Goal: Communication & Community: Answer question/provide support

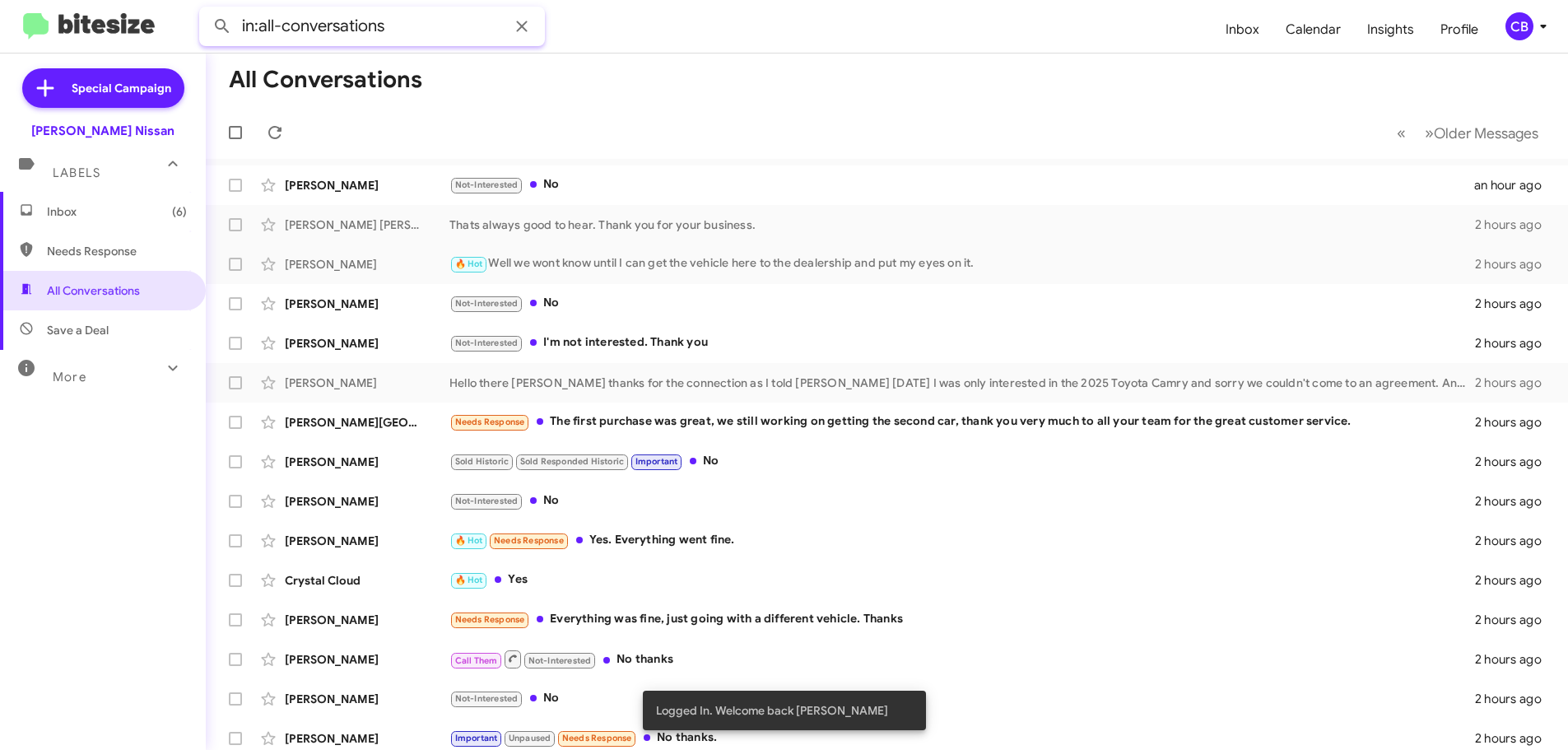
click at [427, 32] on input "in:all-conversations" at bounding box center [372, 26] width 346 height 40
paste input "[PHONE_NUMBER]"
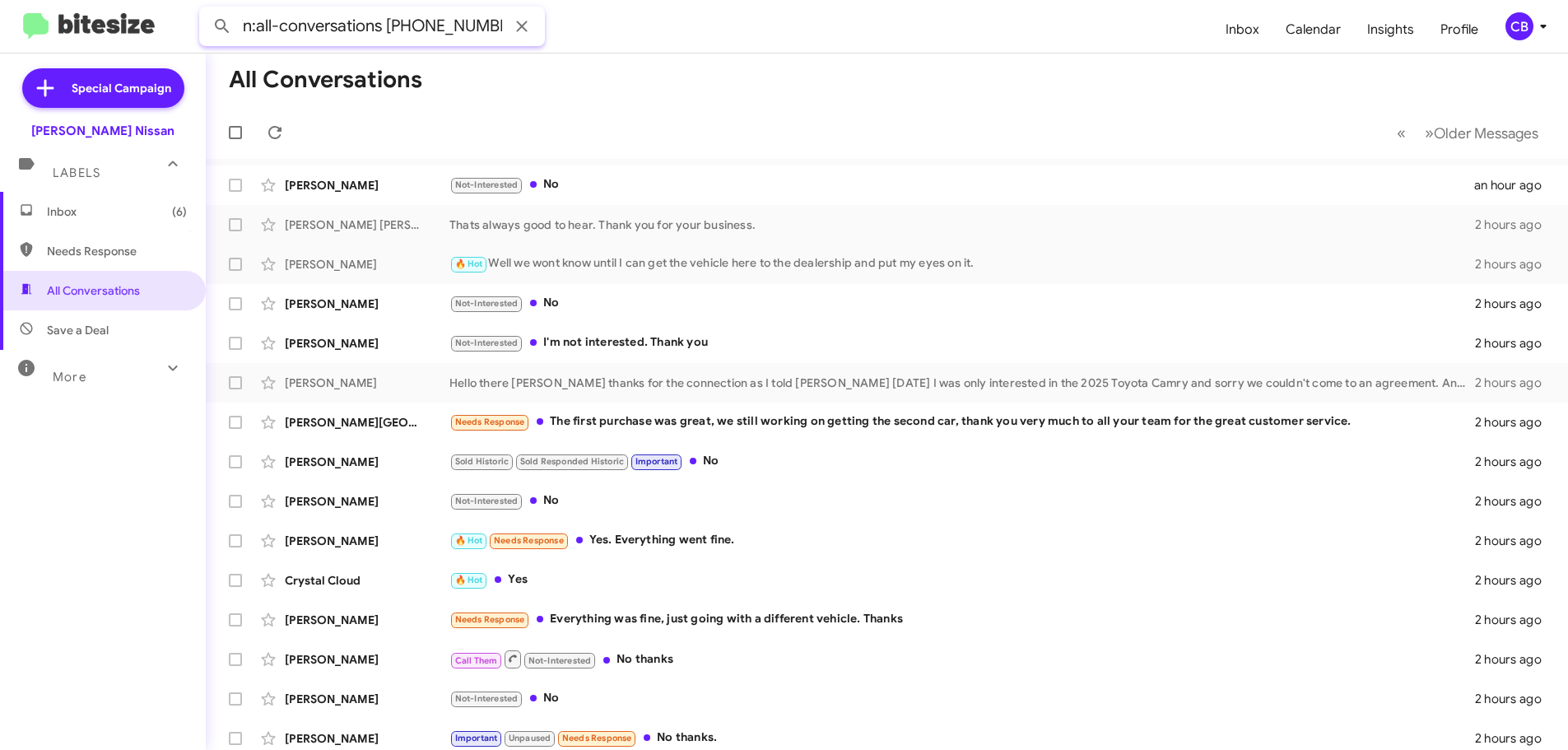
click at [206, 10] on button at bounding box center [222, 26] width 33 height 33
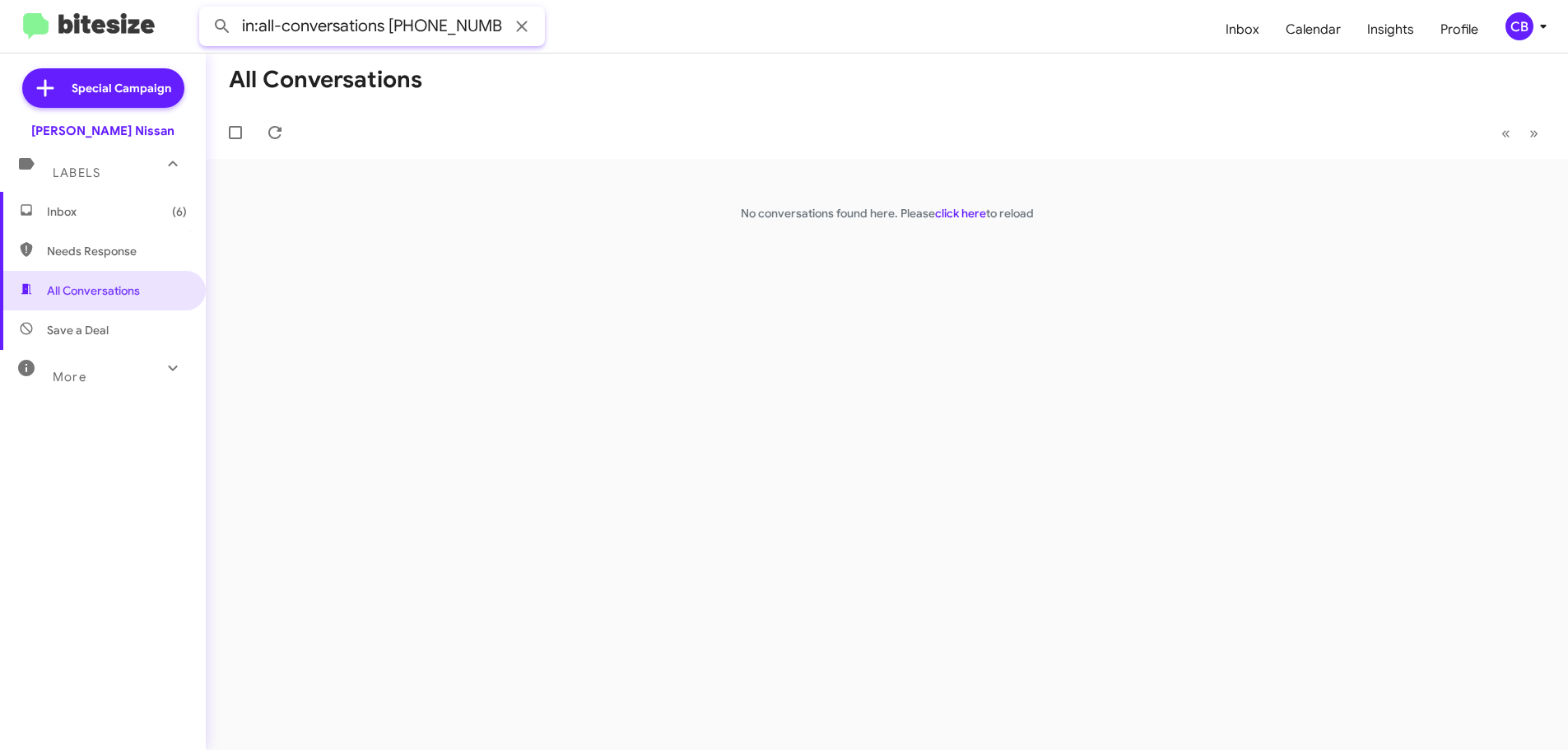
drag, startPoint x: 385, startPoint y: 16, endPoint x: 0, endPoint y: 27, distance: 385.2
click at [0, 27] on mat-toolbar "in:all-conversations [PHONE_NUMBER] Inbox Calendar Insights Profile CB" at bounding box center [784, 26] width 1568 height 53
click at [277, 24] on input "850) 902-0203" at bounding box center [372, 26] width 346 height 40
click at [313, 25] on input "[PHONE_NUMBER]" at bounding box center [372, 26] width 346 height 40
click at [277, 26] on input "[PHONE_NUMBER]" at bounding box center [372, 26] width 346 height 40
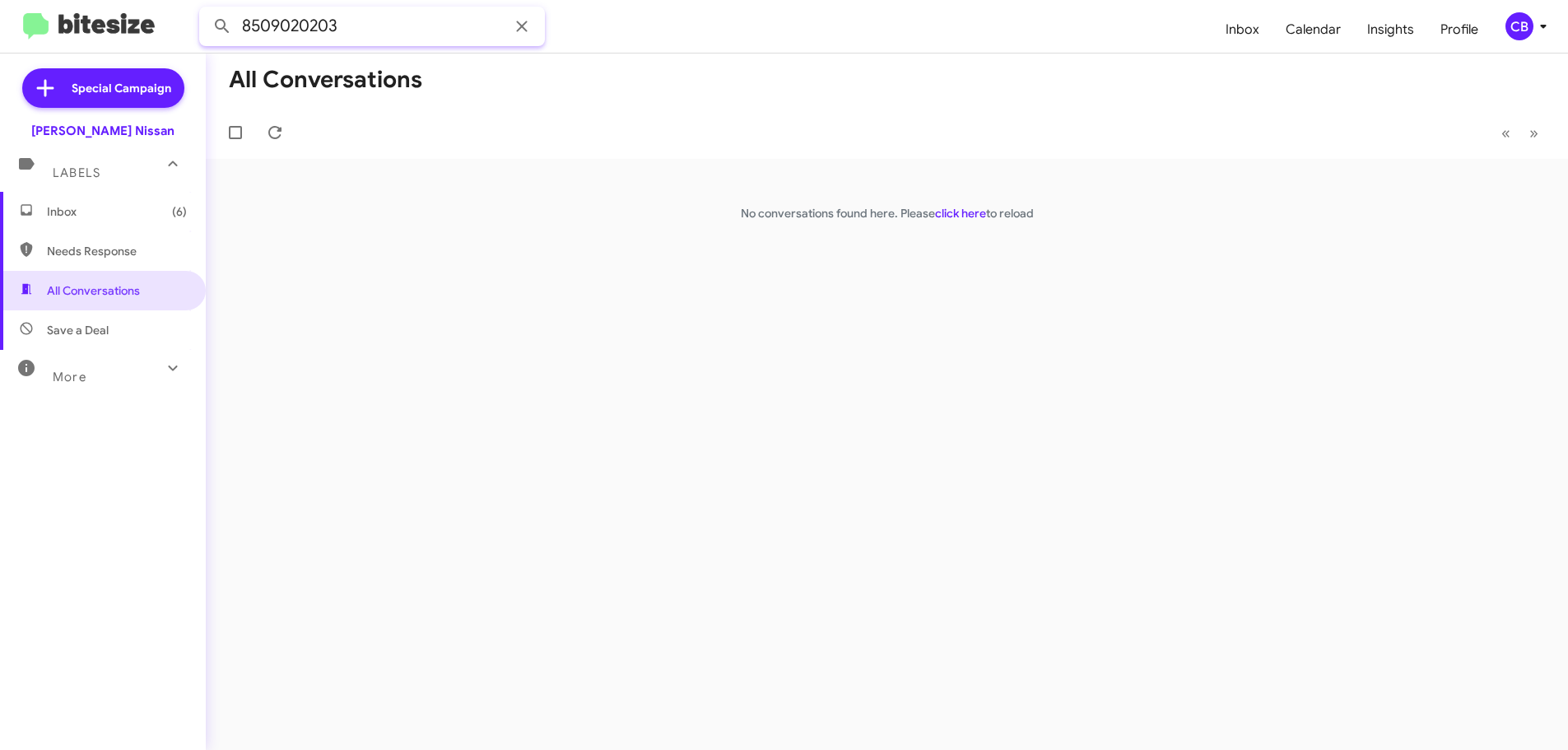
click at [206, 10] on button at bounding box center [222, 26] width 33 height 33
type input "8509020203"
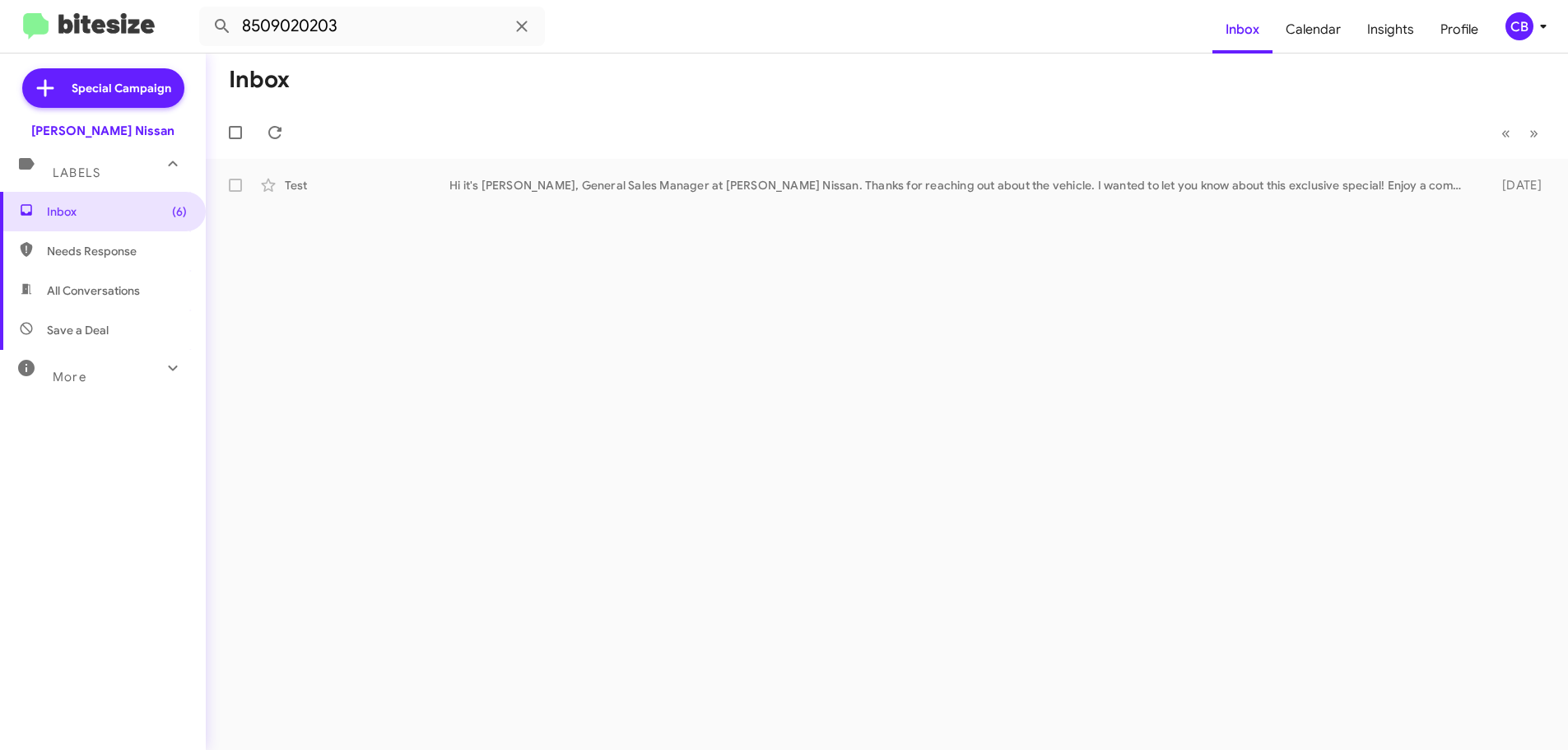
click at [579, 205] on div "Inbox « Previous » Next Test Hi it's [PERSON_NAME], General Sales Manager at [P…" at bounding box center [887, 401] width 1363 height 696
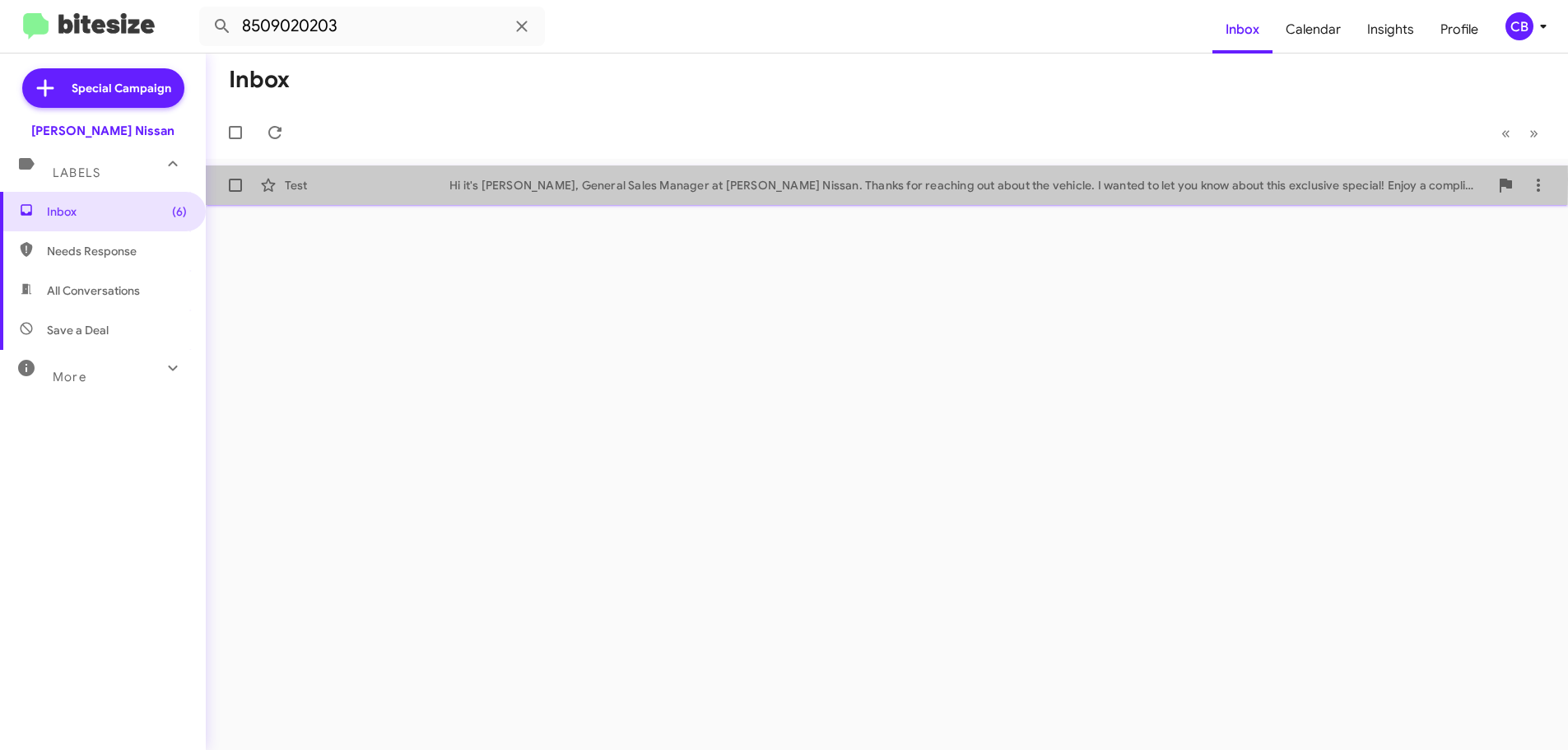
click at [598, 180] on div "Hi it's [PERSON_NAME], General Sales Manager at [PERSON_NAME] Nissan. Thanks fo…" at bounding box center [970, 185] width 1040 height 16
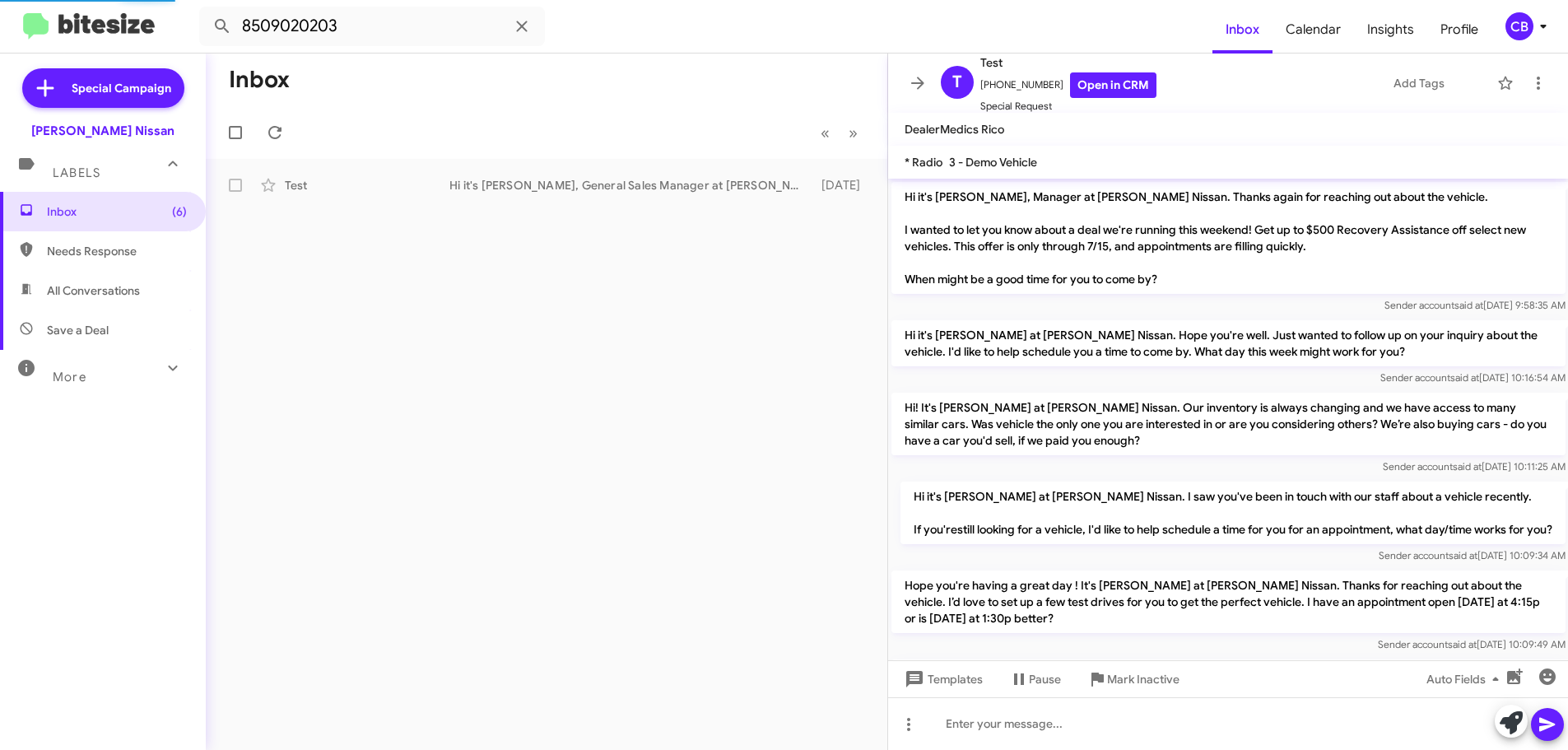
scroll to position [942, 0]
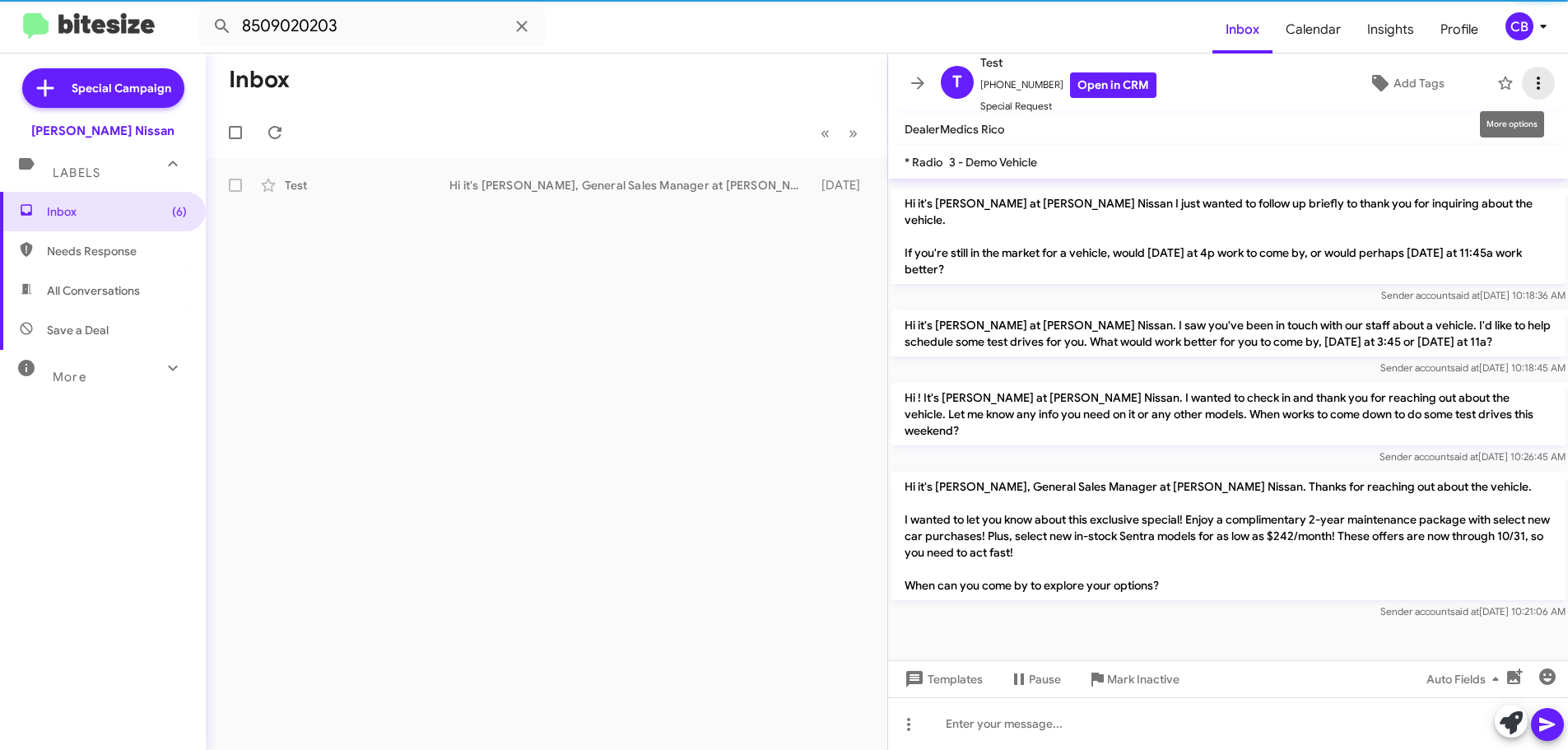
click at [1530, 77] on icon at bounding box center [1538, 83] width 20 height 20
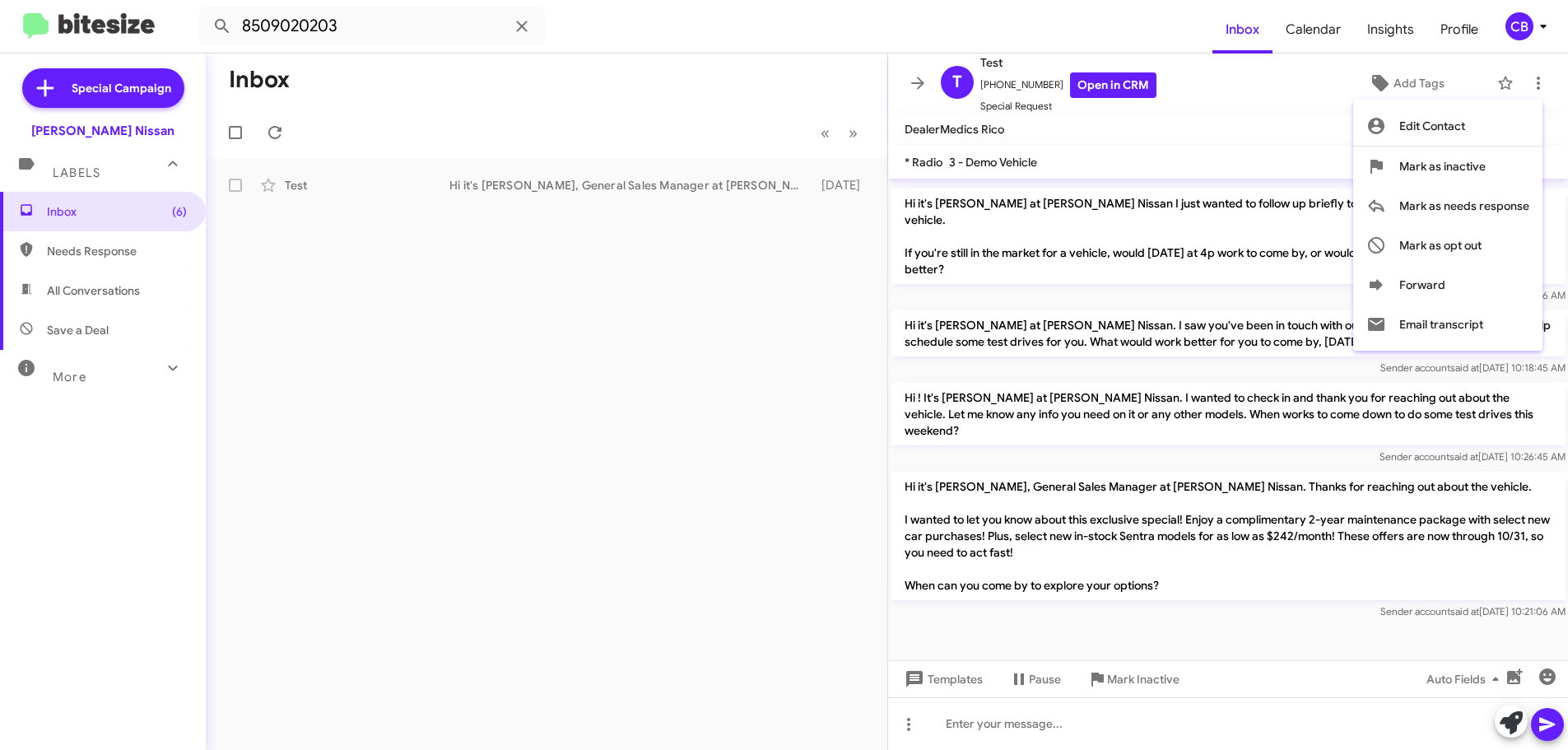
click at [1153, 681] on div at bounding box center [784, 375] width 1568 height 750
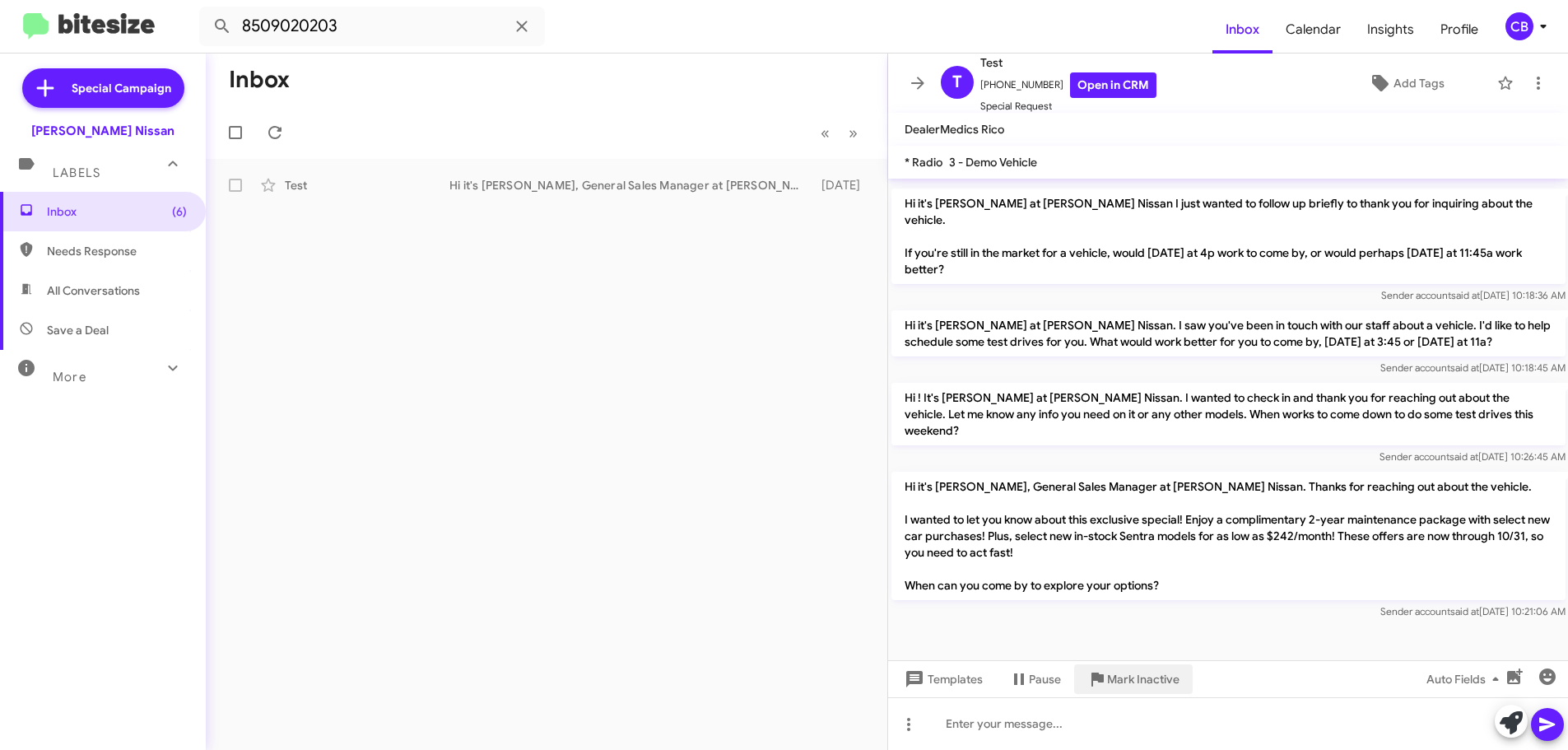
click at [1153, 681] on span "Mark Inactive" at bounding box center [1144, 679] width 73 height 30
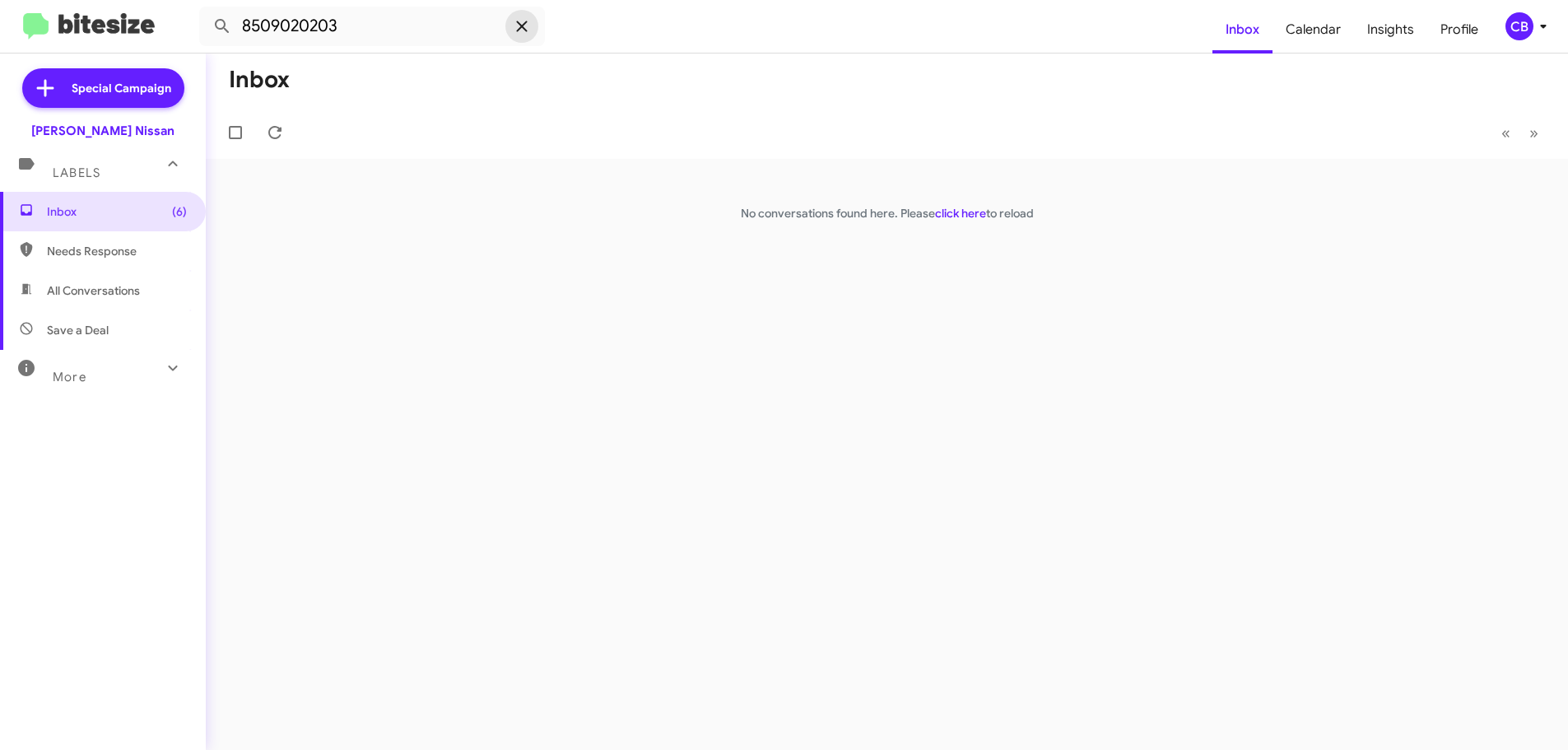
click at [514, 29] on icon at bounding box center [522, 26] width 20 height 20
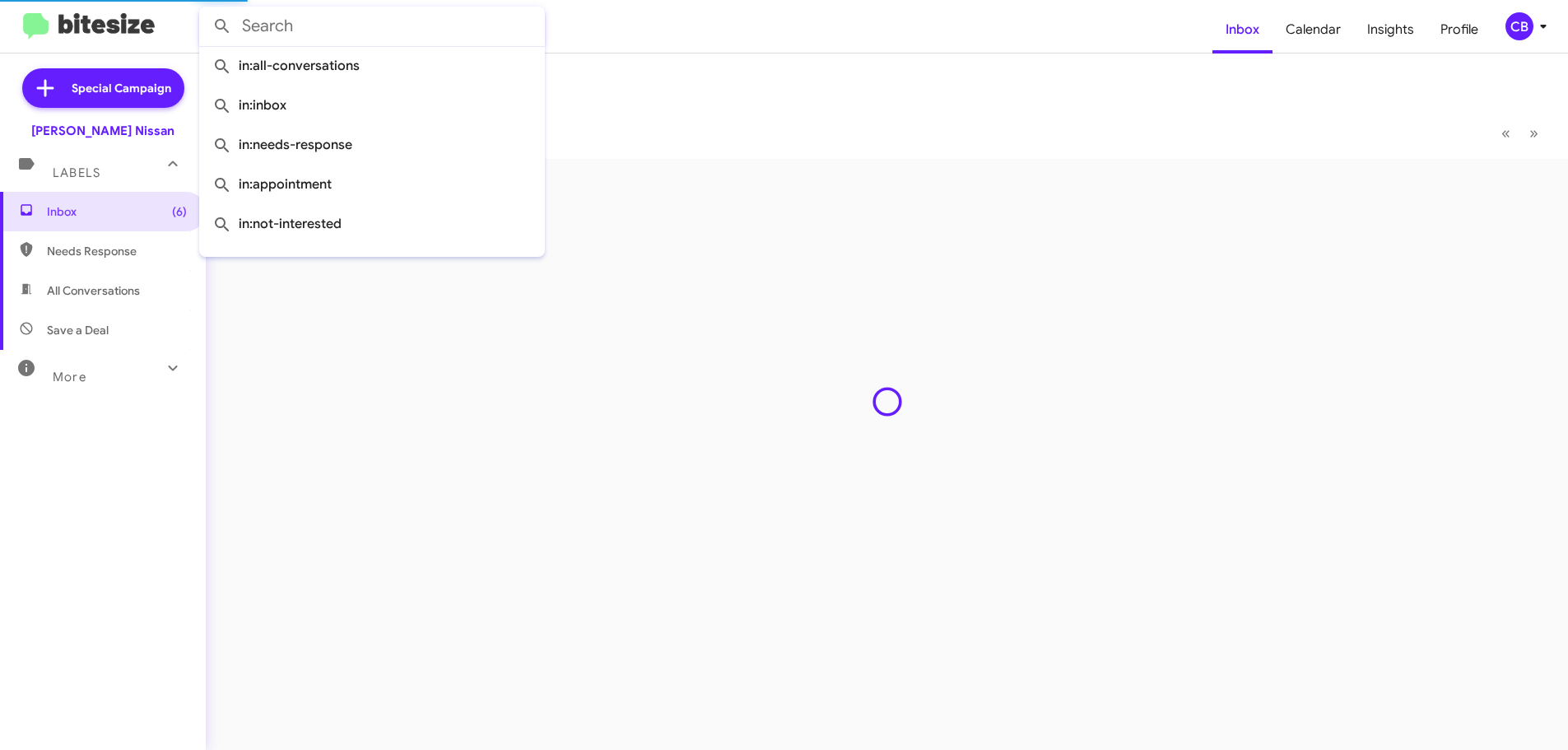
click at [81, 282] on span "All Conversations" at bounding box center [103, 291] width 206 height 40
type input "in:all-conversations"
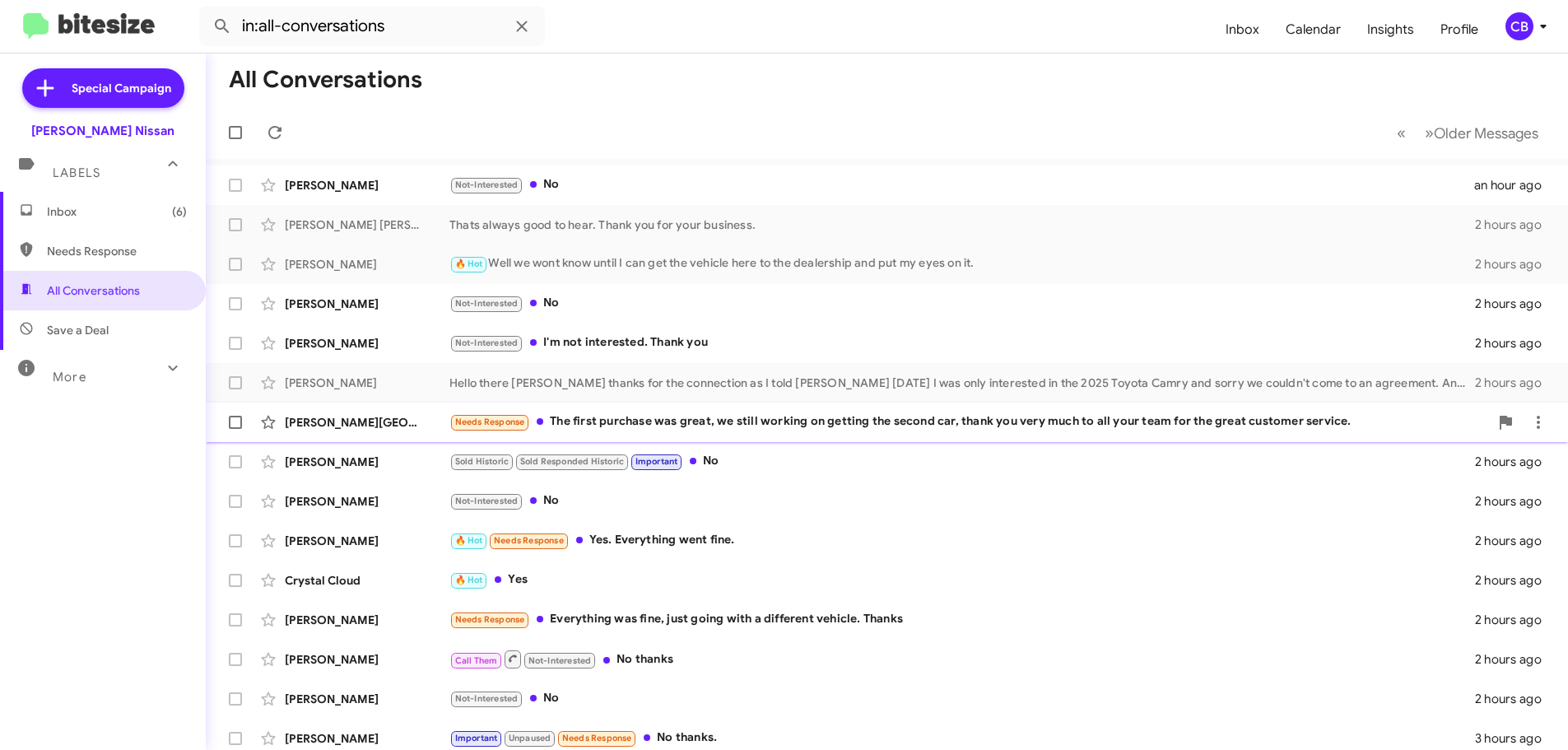
click at [395, 420] on div "[PERSON_NAME][GEOGRAPHIC_DATA]" at bounding box center [367, 423] width 165 height 16
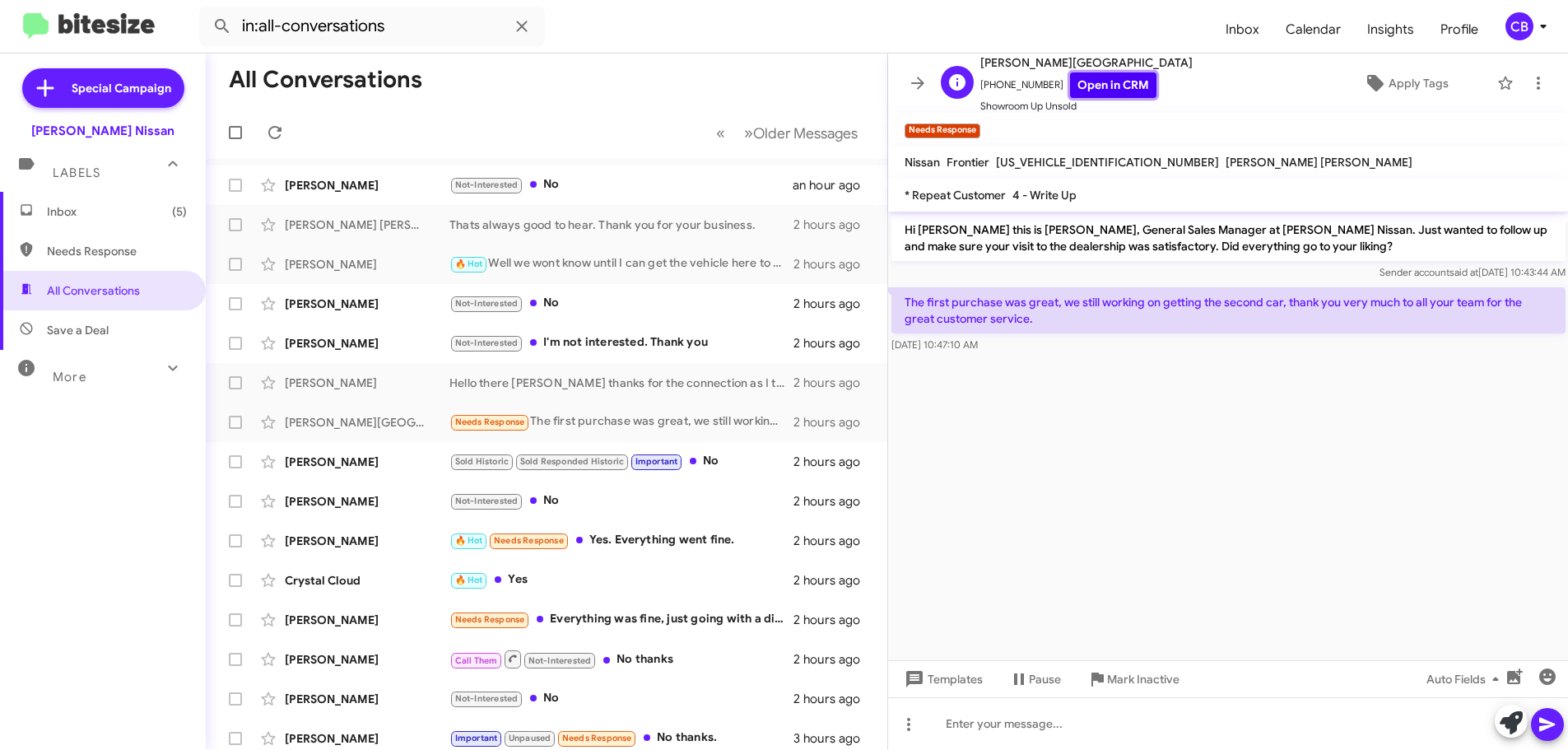
click at [1094, 89] on link "Open in CRM" at bounding box center [1113, 85] width 87 height 26
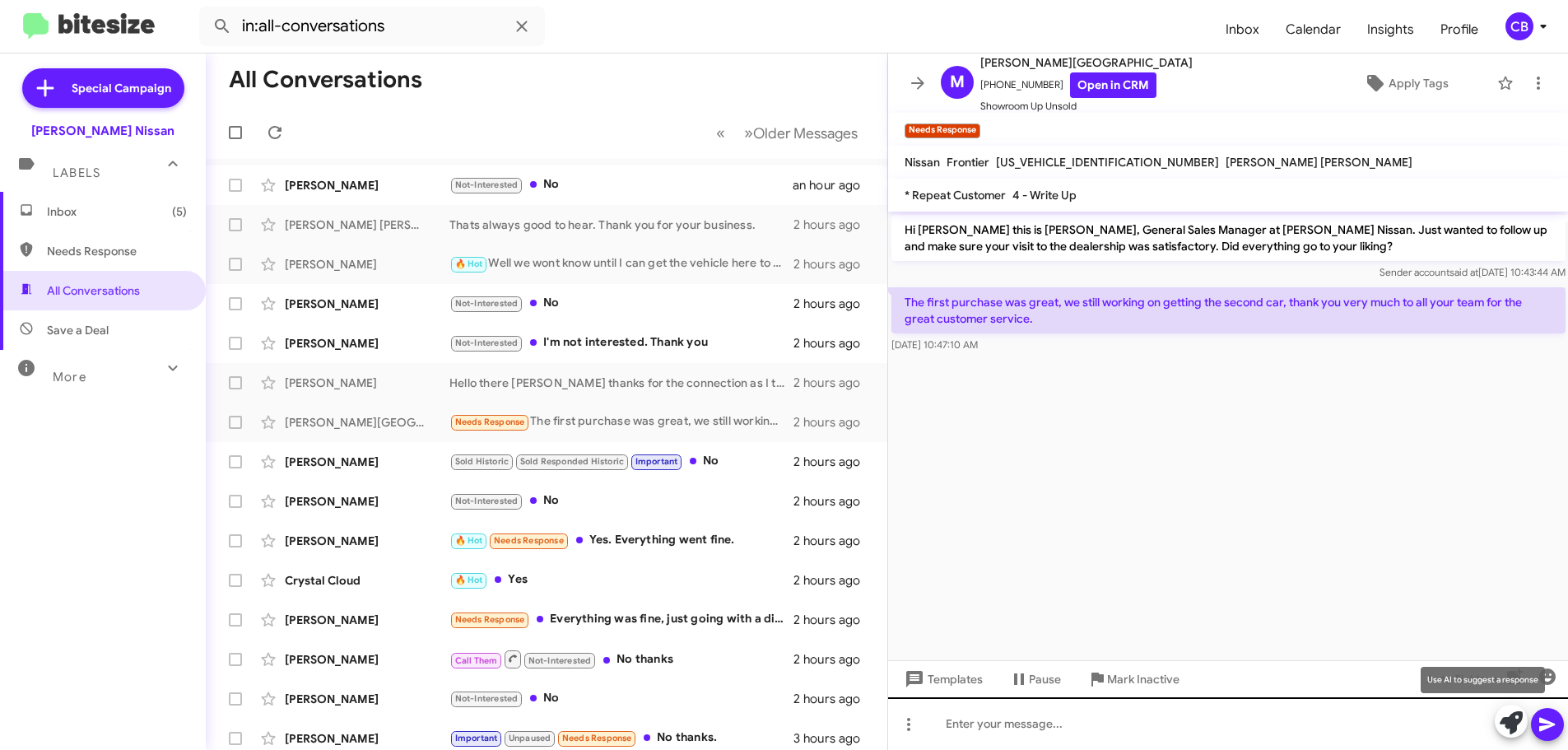
drag, startPoint x: 1502, startPoint y: 728, endPoint x: 1514, endPoint y: 749, distance: 24.2
click at [1503, 728] on icon at bounding box center [1511, 723] width 23 height 23
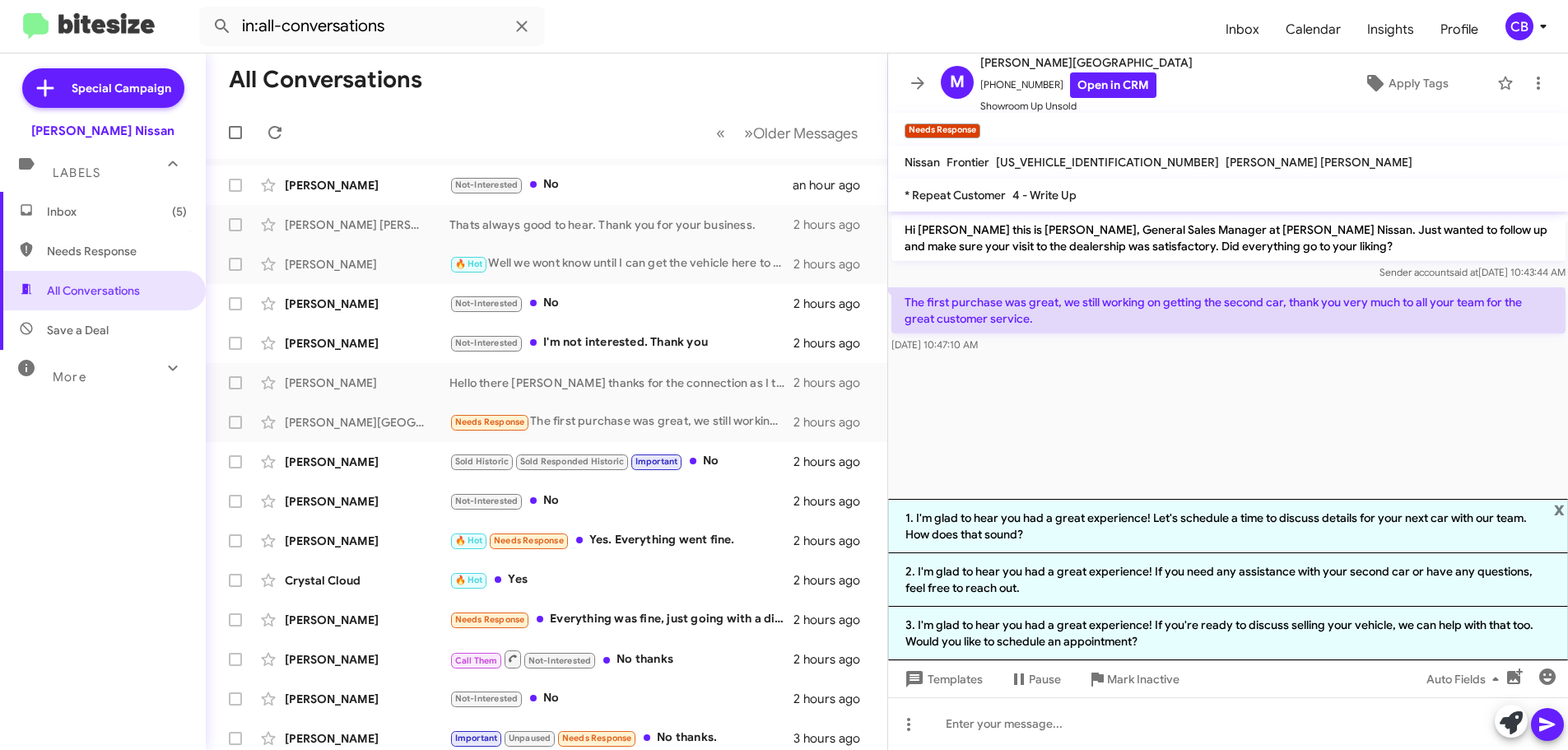
click at [1062, 334] on div "The first purchase was great, we still working on getting the second car, thank…" at bounding box center [1229, 321] width 674 height 66
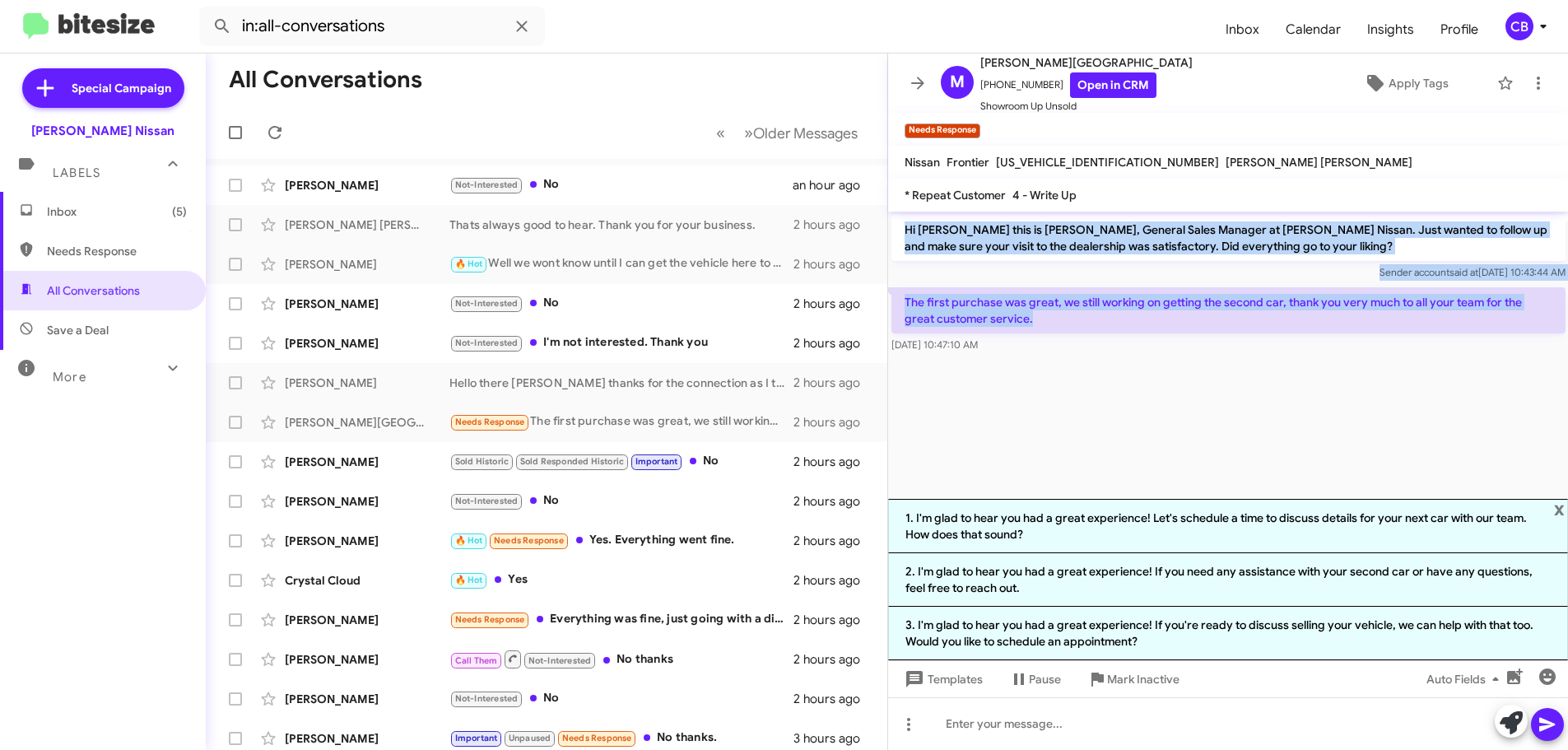
drag, startPoint x: 1048, startPoint y: 321, endPoint x: 901, endPoint y: 229, distance: 173.4
click at [901, 229] on div "Hi [PERSON_NAME] this is [PERSON_NAME], General Sales Manager at [PERSON_NAME] …" at bounding box center [1229, 284] width 681 height 145
copy div "Hi [PERSON_NAME] this is [PERSON_NAME], General Sales Manager at [PERSON_NAME] …"
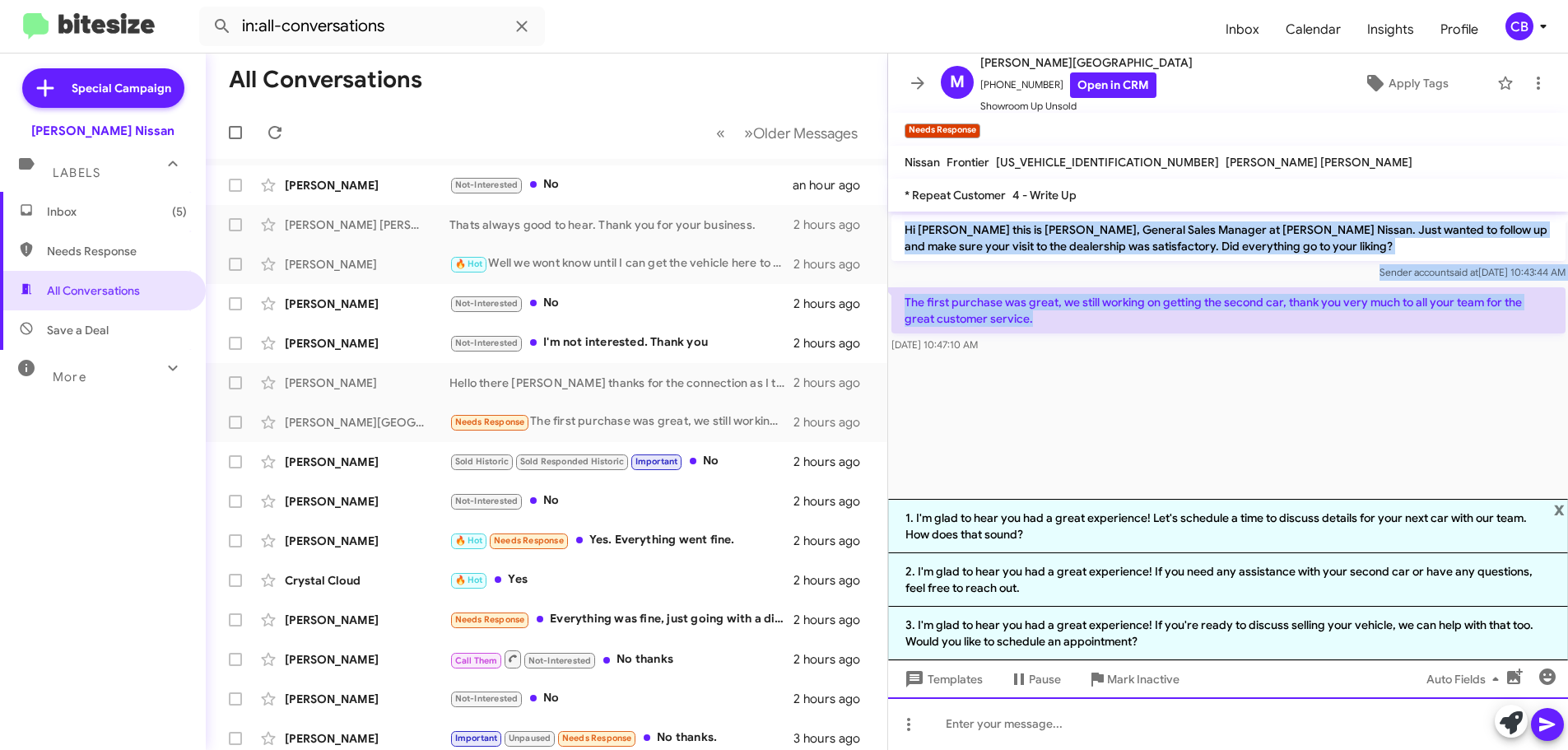
click at [962, 720] on div at bounding box center [1229, 724] width 681 height 53
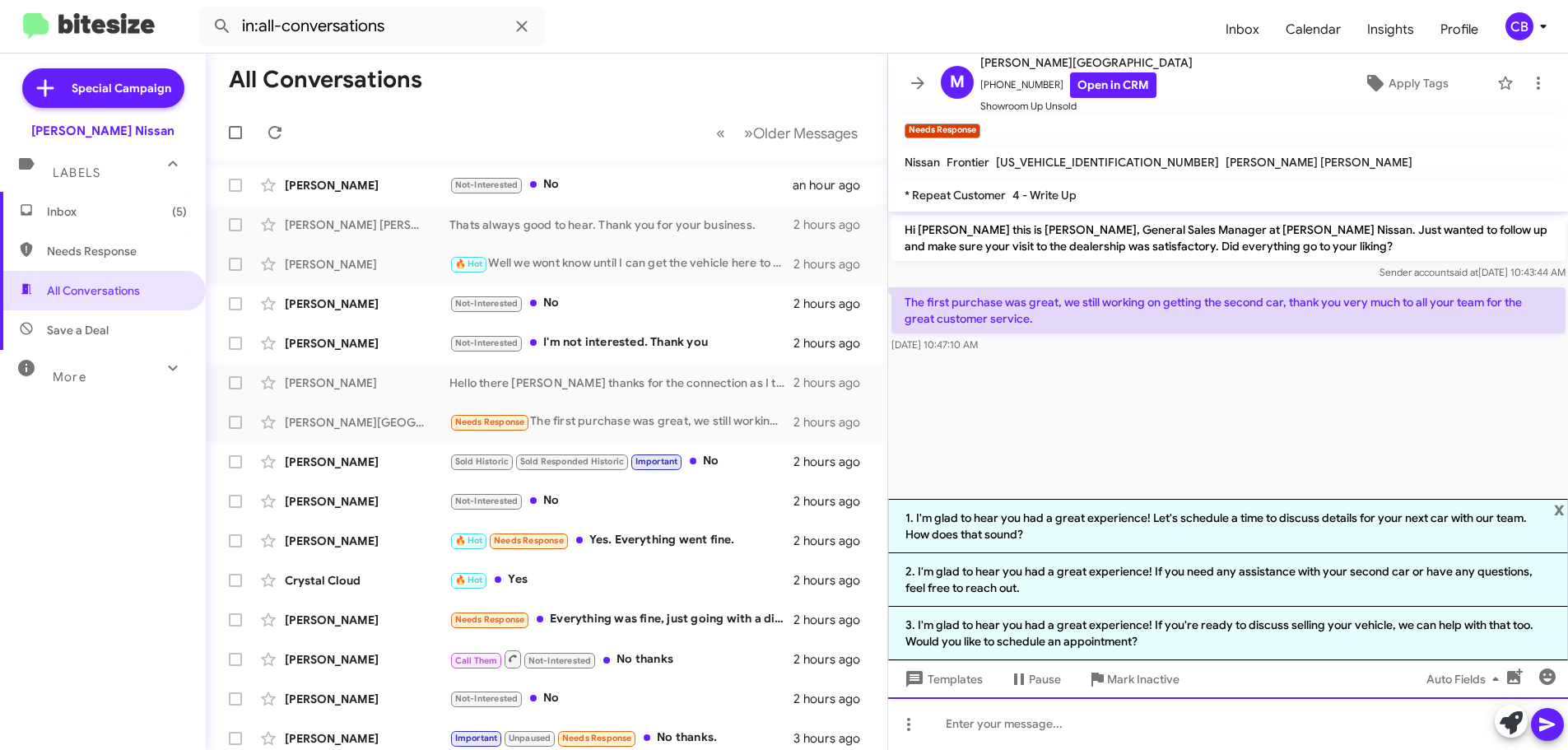
paste div "To enrich screen reader interactions, please activate Accessibility in Grammarl…"
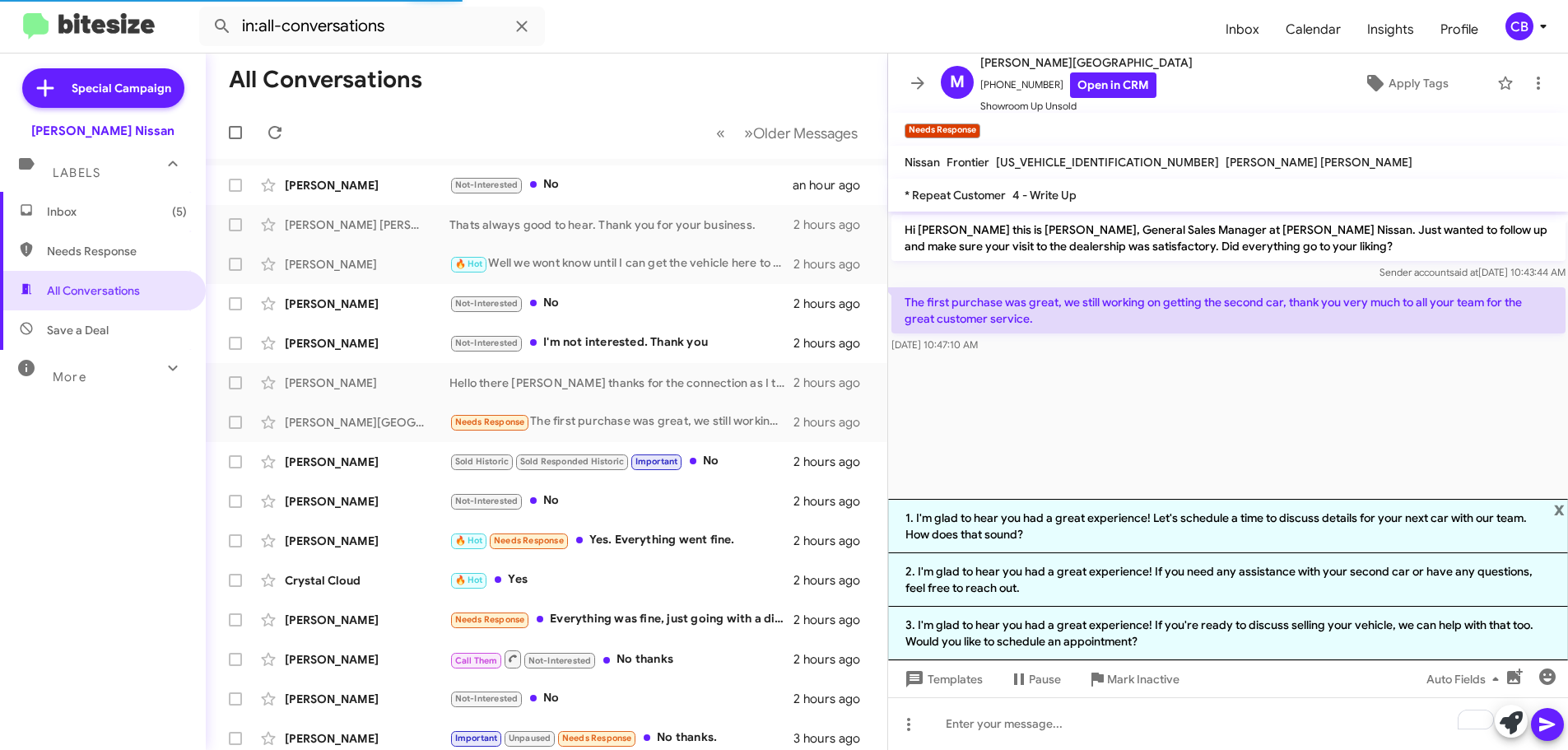
click at [1552, 465] on cdk-virtual-scroll-viewport "Hi [PERSON_NAME] this is [PERSON_NAME], General Sales Manager at [PERSON_NAME] …" at bounding box center [1229, 355] width 681 height 288
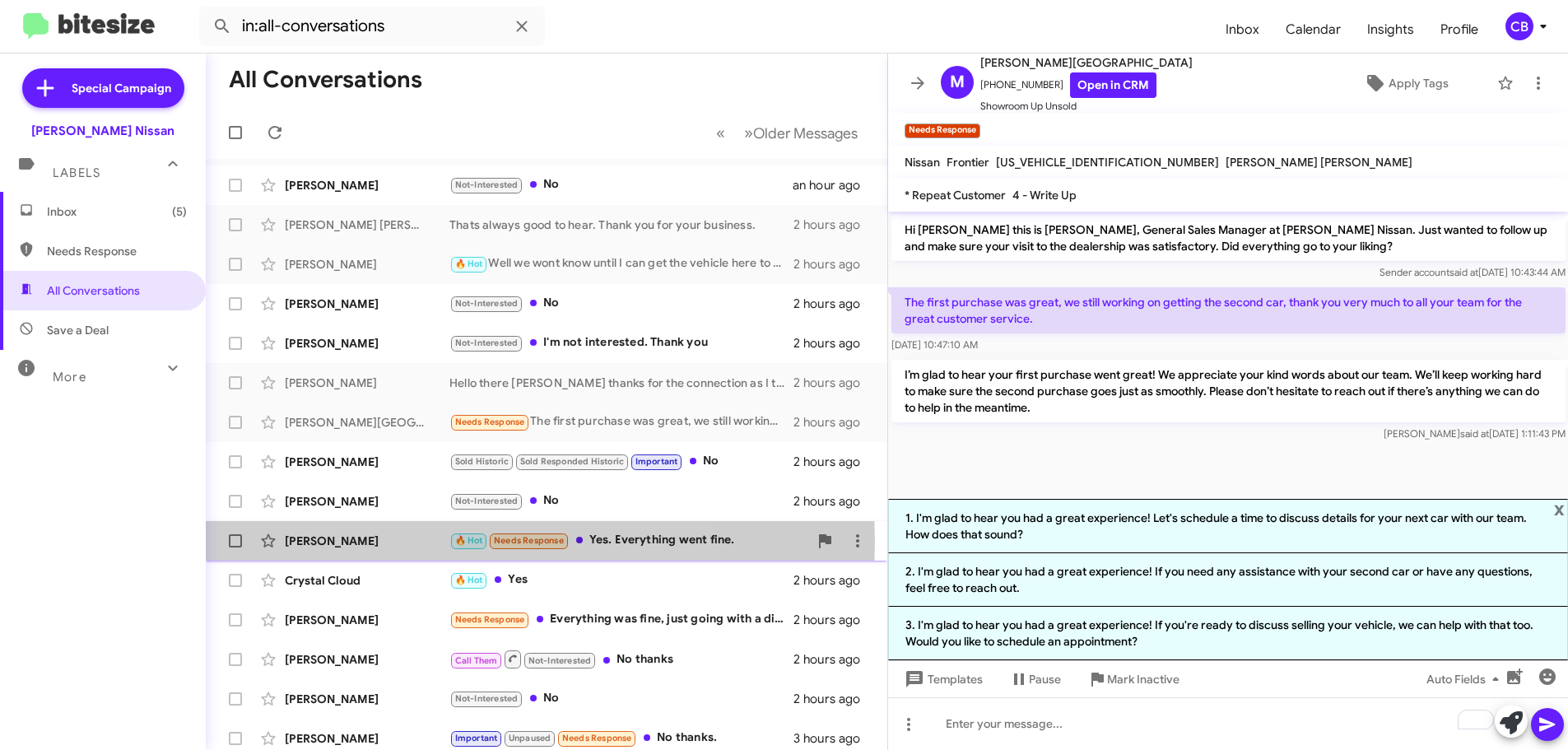
click at [378, 541] on div "[PERSON_NAME]" at bounding box center [367, 541] width 165 height 16
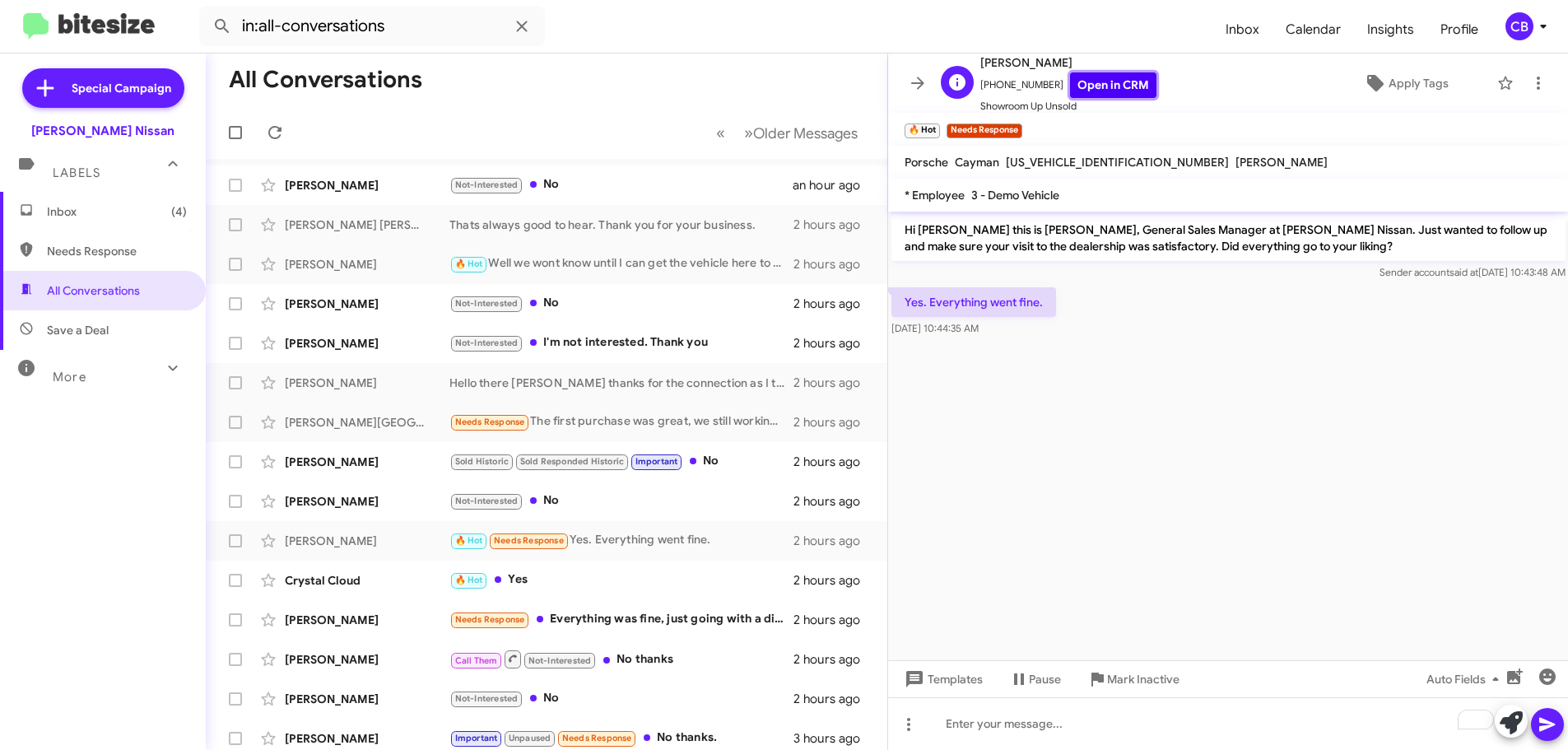
click at [1119, 77] on link "Open in CRM" at bounding box center [1113, 85] width 87 height 26
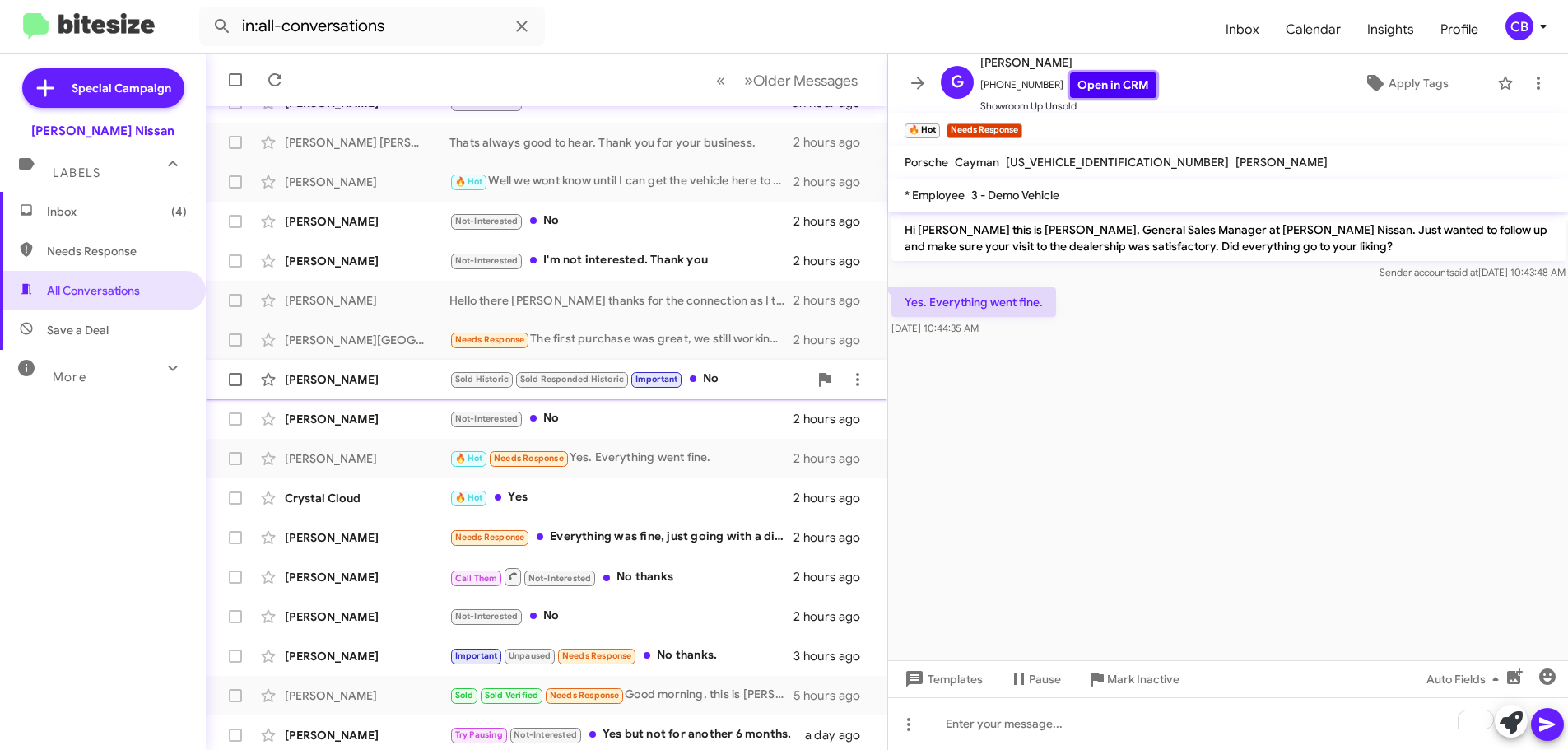
scroll to position [206, 0]
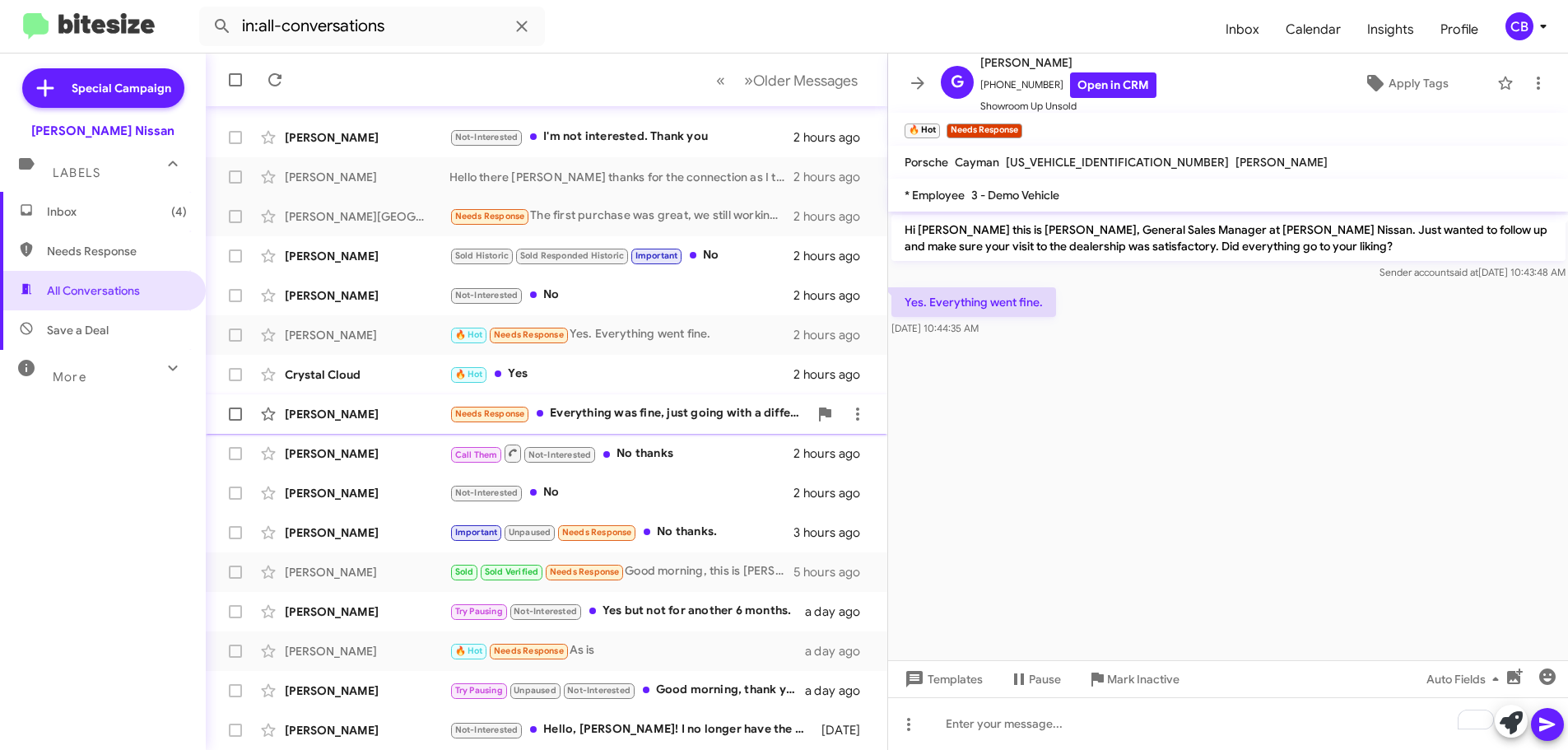
click at [342, 403] on div "[PERSON_NAME] Needs Response Everything was fine, just going with a different v…" at bounding box center [546, 415] width 655 height 33
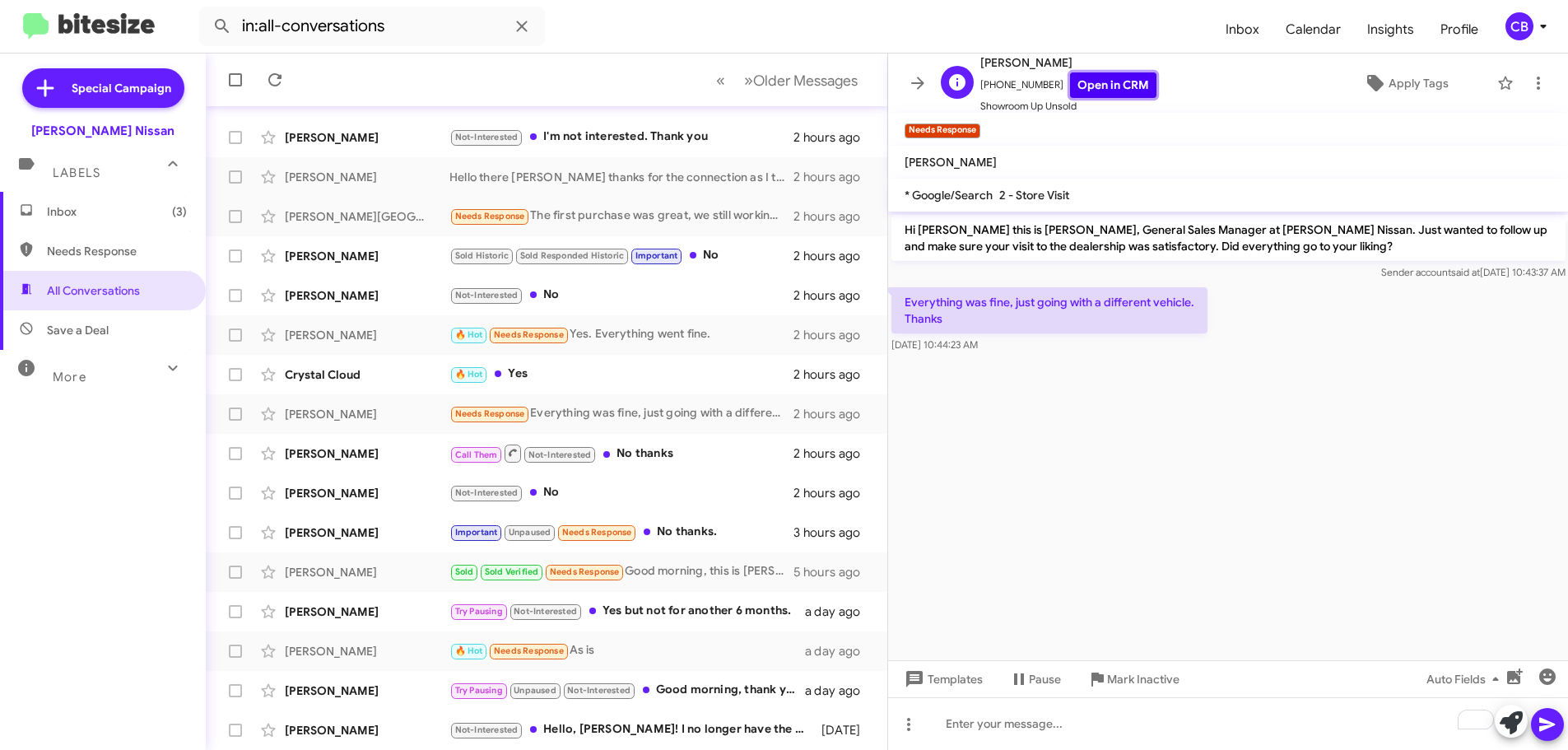
click at [1089, 89] on link "Open in CRM" at bounding box center [1113, 85] width 87 height 26
click at [1515, 728] on icon at bounding box center [1511, 723] width 23 height 23
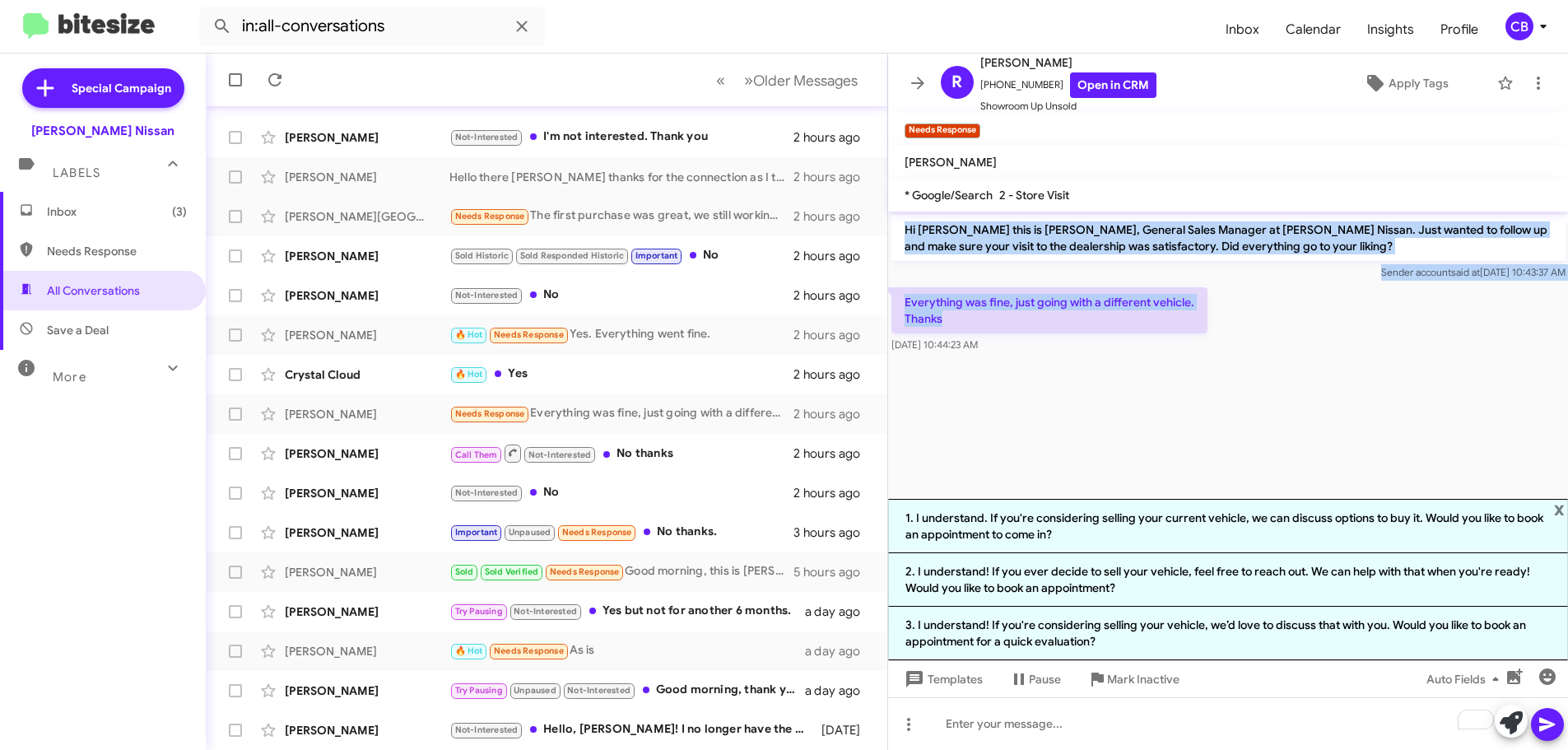
drag, startPoint x: 976, startPoint y: 316, endPoint x: 907, endPoint y: 226, distance: 113.4
click at [907, 226] on div "Hi [PERSON_NAME] this is [PERSON_NAME], General Sales Manager at [PERSON_NAME] …" at bounding box center [1229, 284] width 681 height 145
copy div "Hi [PERSON_NAME] this is [PERSON_NAME], General Sales Manager at [PERSON_NAME] …"
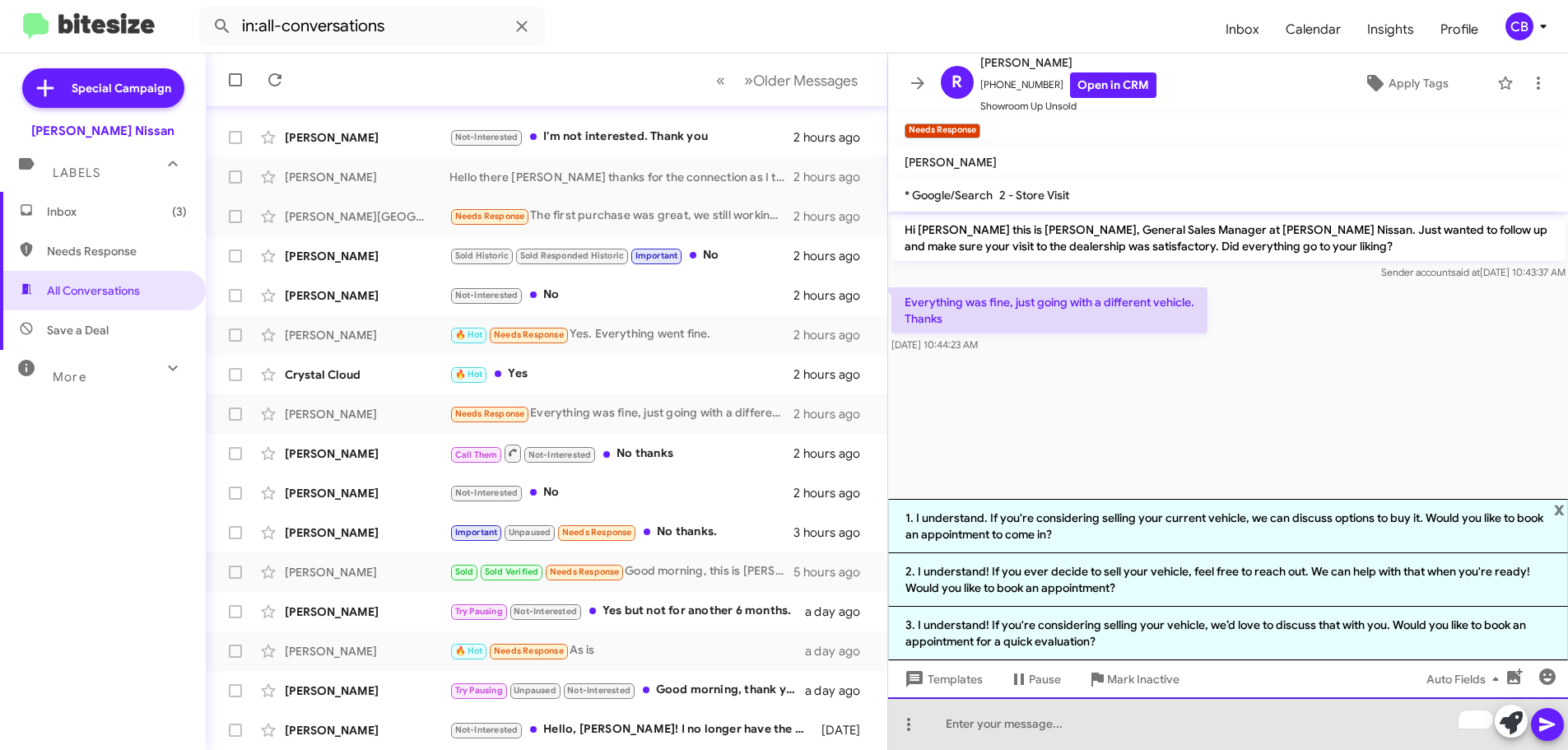
click at [991, 718] on div "To enrich screen reader interactions, please activate Accessibility in Grammarl…" at bounding box center [1229, 724] width 681 height 53
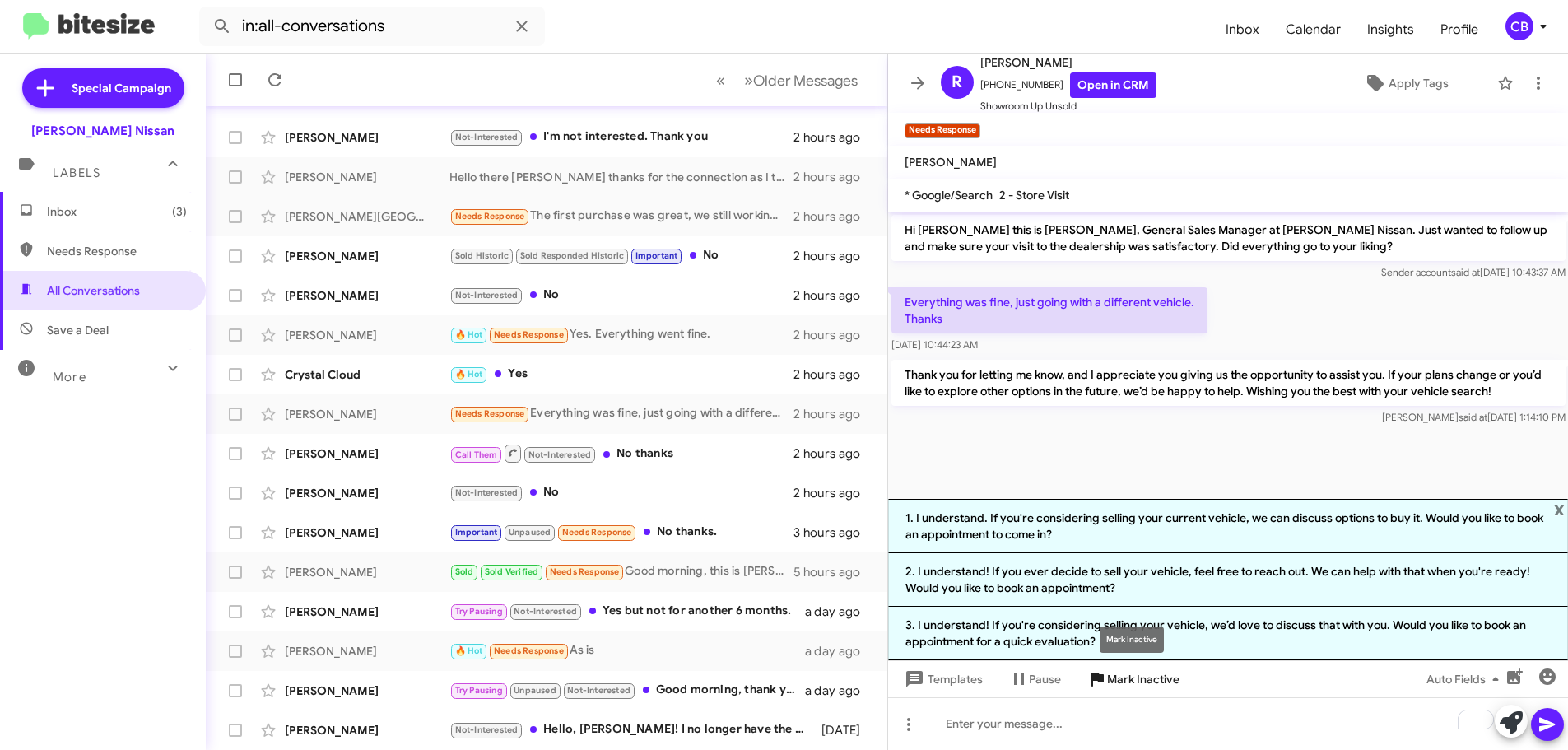
click at [1105, 677] on icon at bounding box center [1098, 679] width 20 height 20
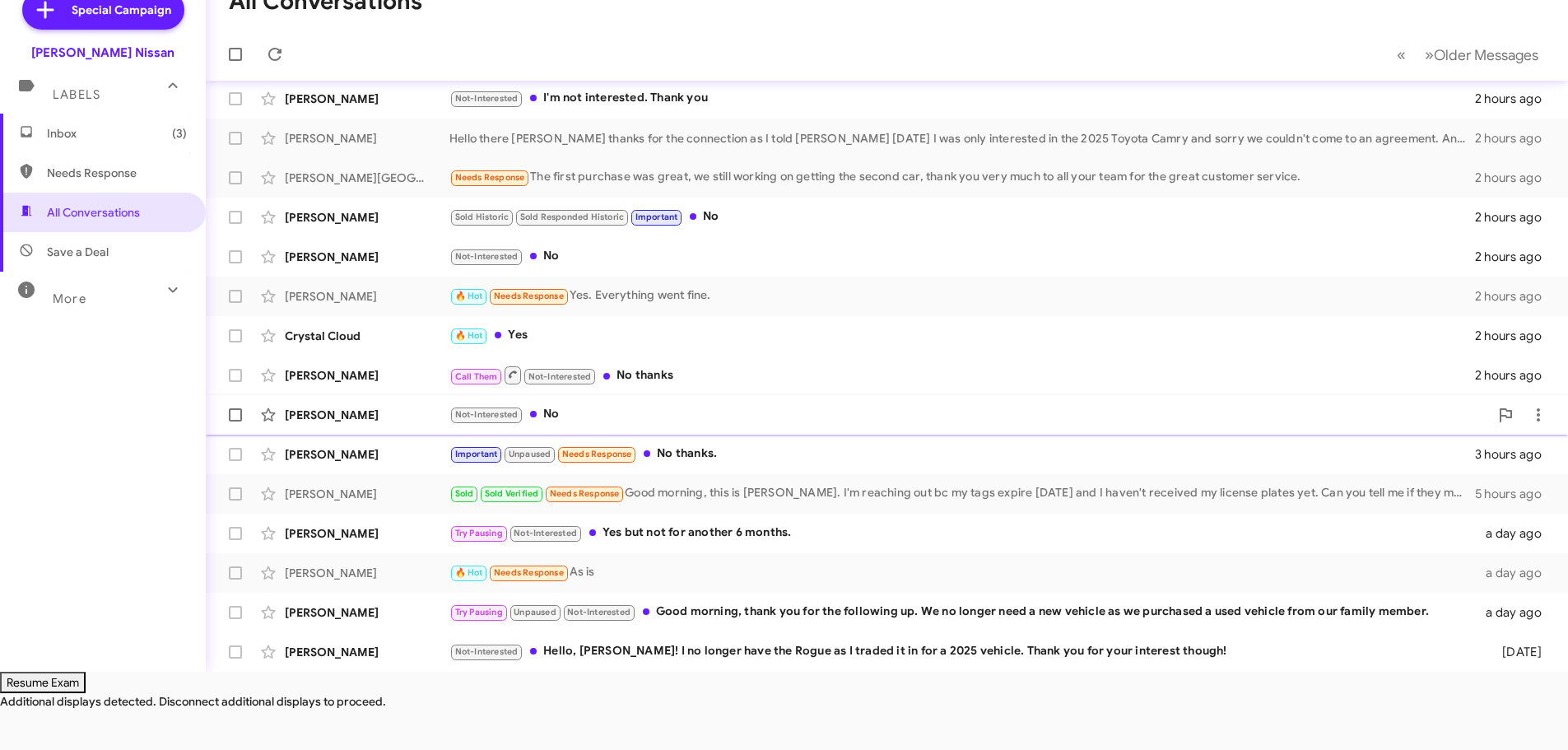
scroll to position [247, 0]
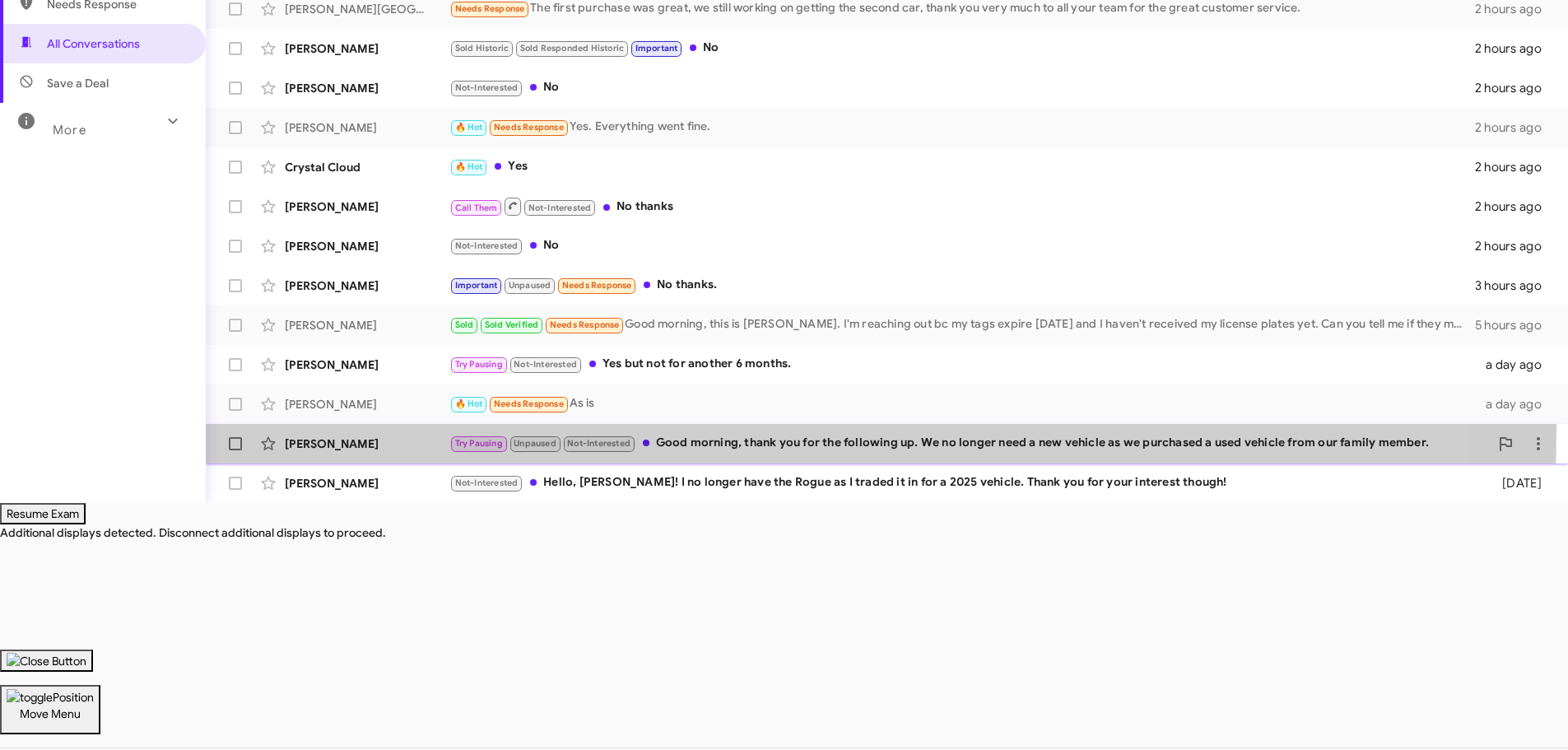
click at [363, 427] on span "[PERSON_NAME] Try Pausing Unpaused Not-Interested Good morning, thank you for t…" at bounding box center [887, 444] width 1363 height 40
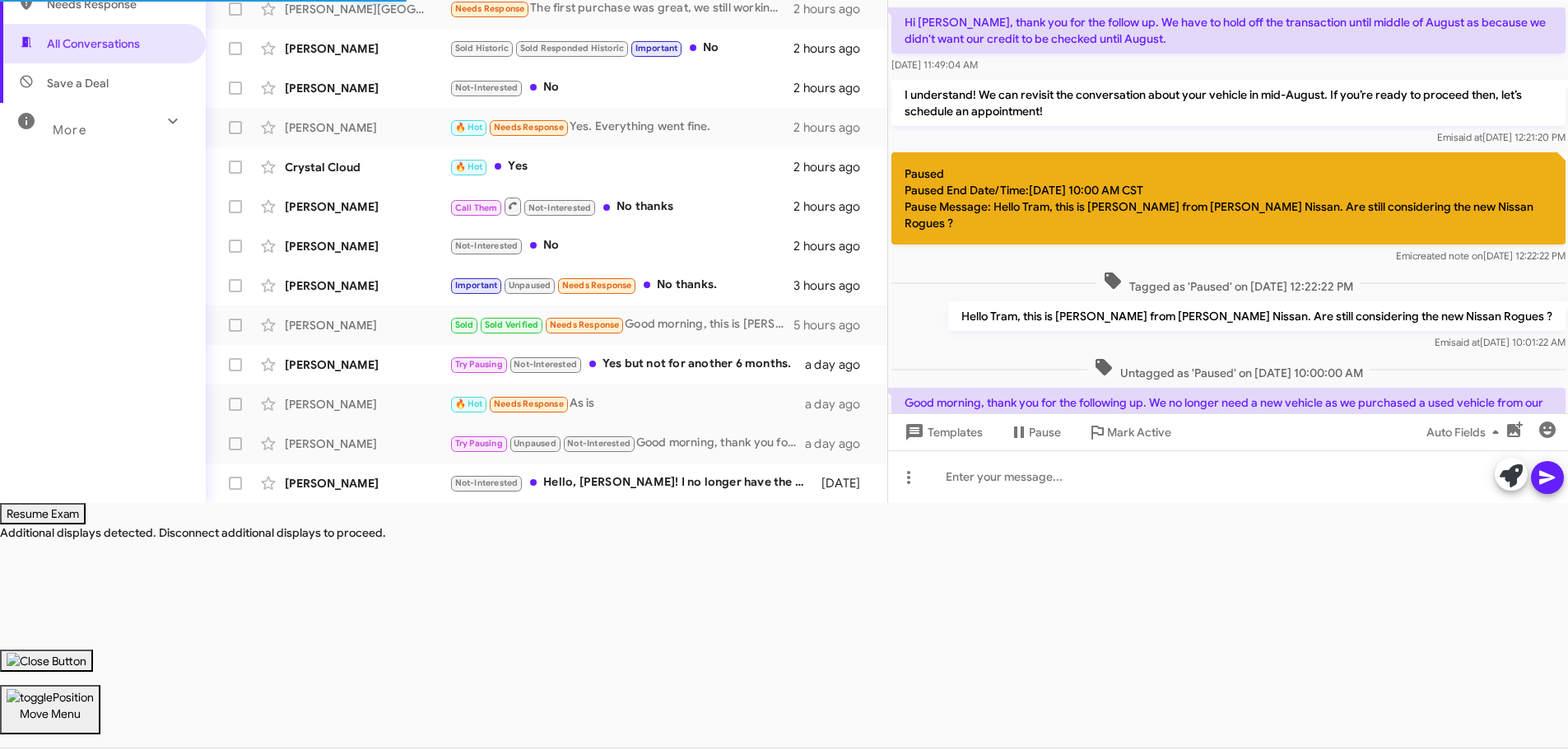
scroll to position [95, 0]
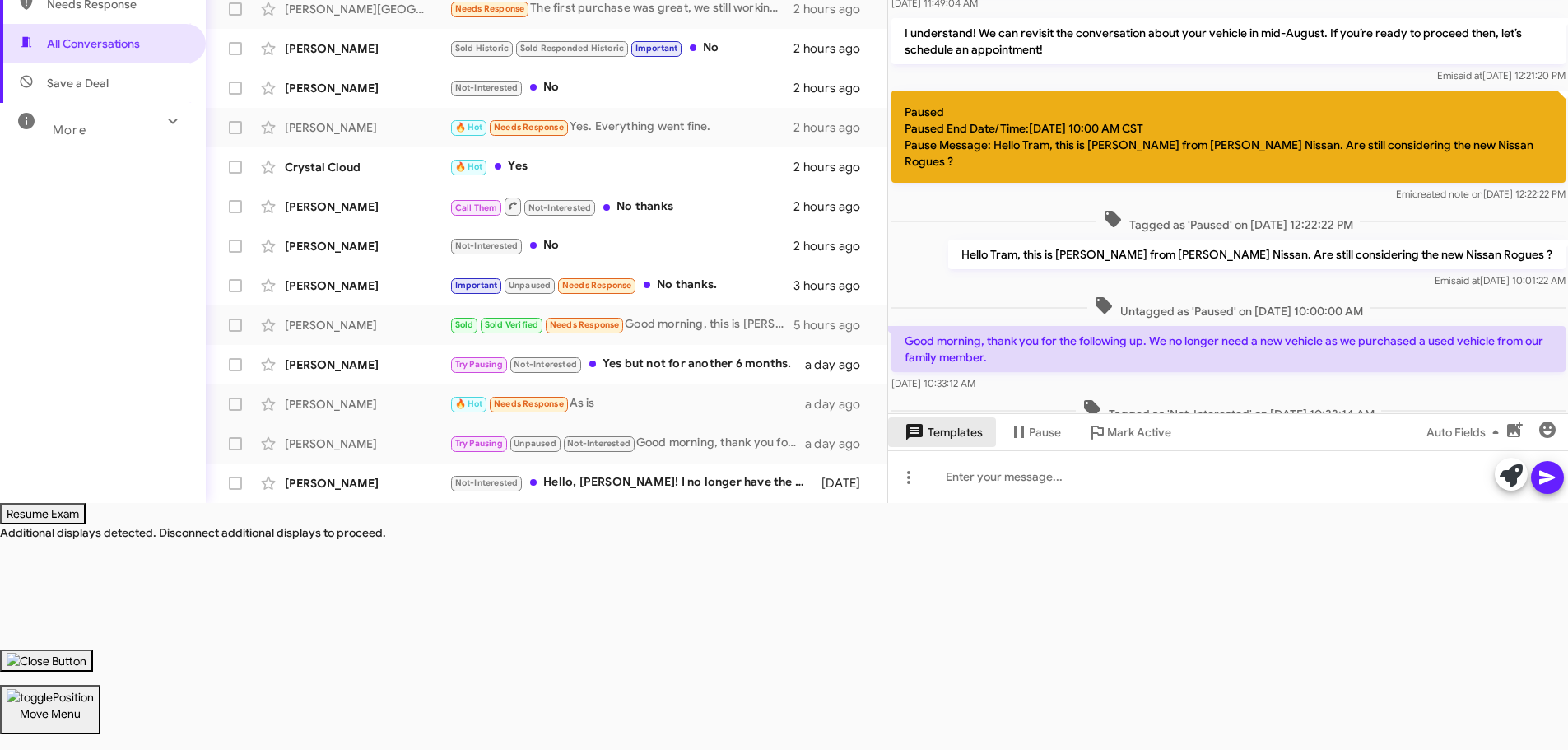
click at [951, 423] on span "Templates" at bounding box center [942, 433] width 82 height 30
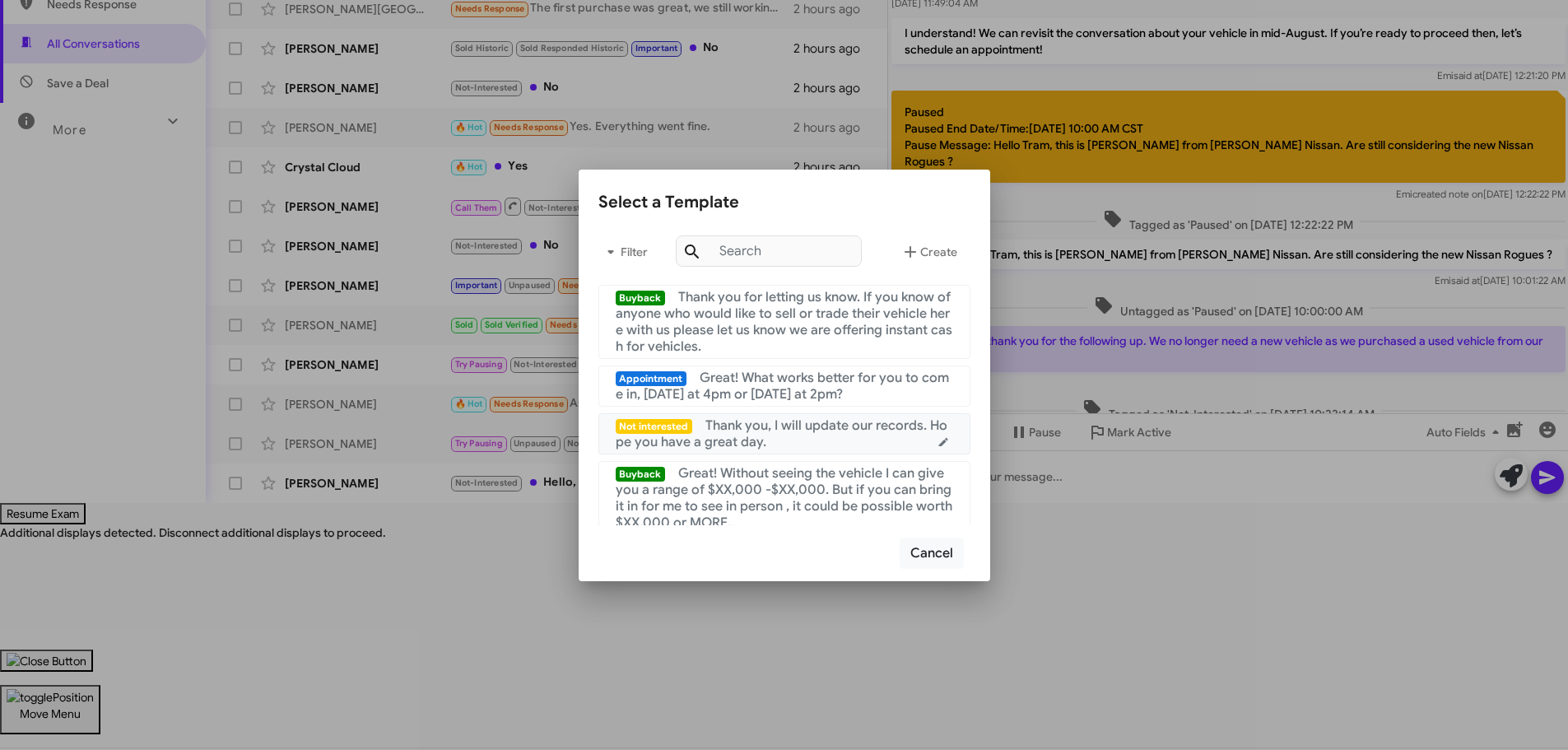
click at [814, 418] on span "Thank you, I will update our records. Hope you have a great day." at bounding box center [782, 434] width 333 height 33
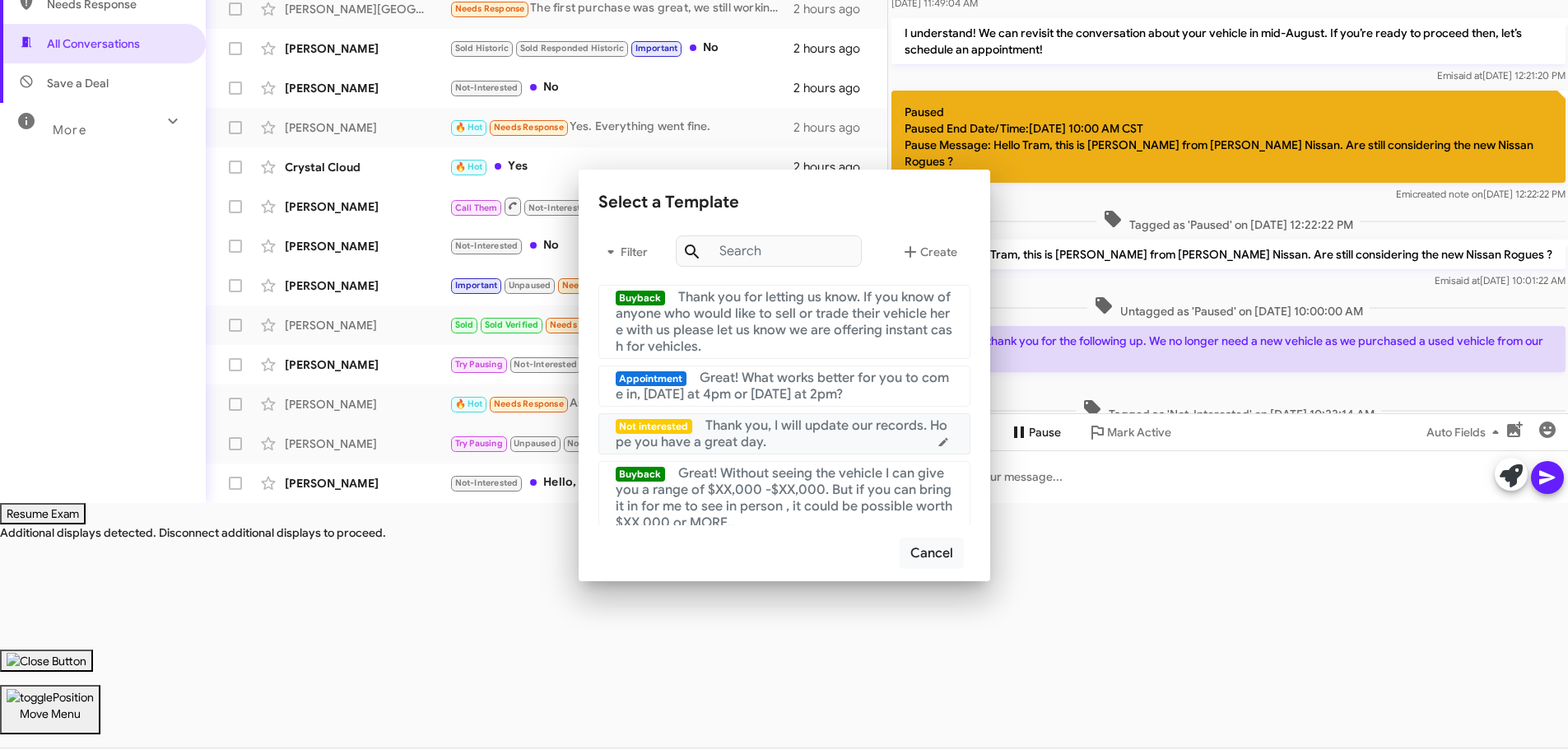
scroll to position [247, 0]
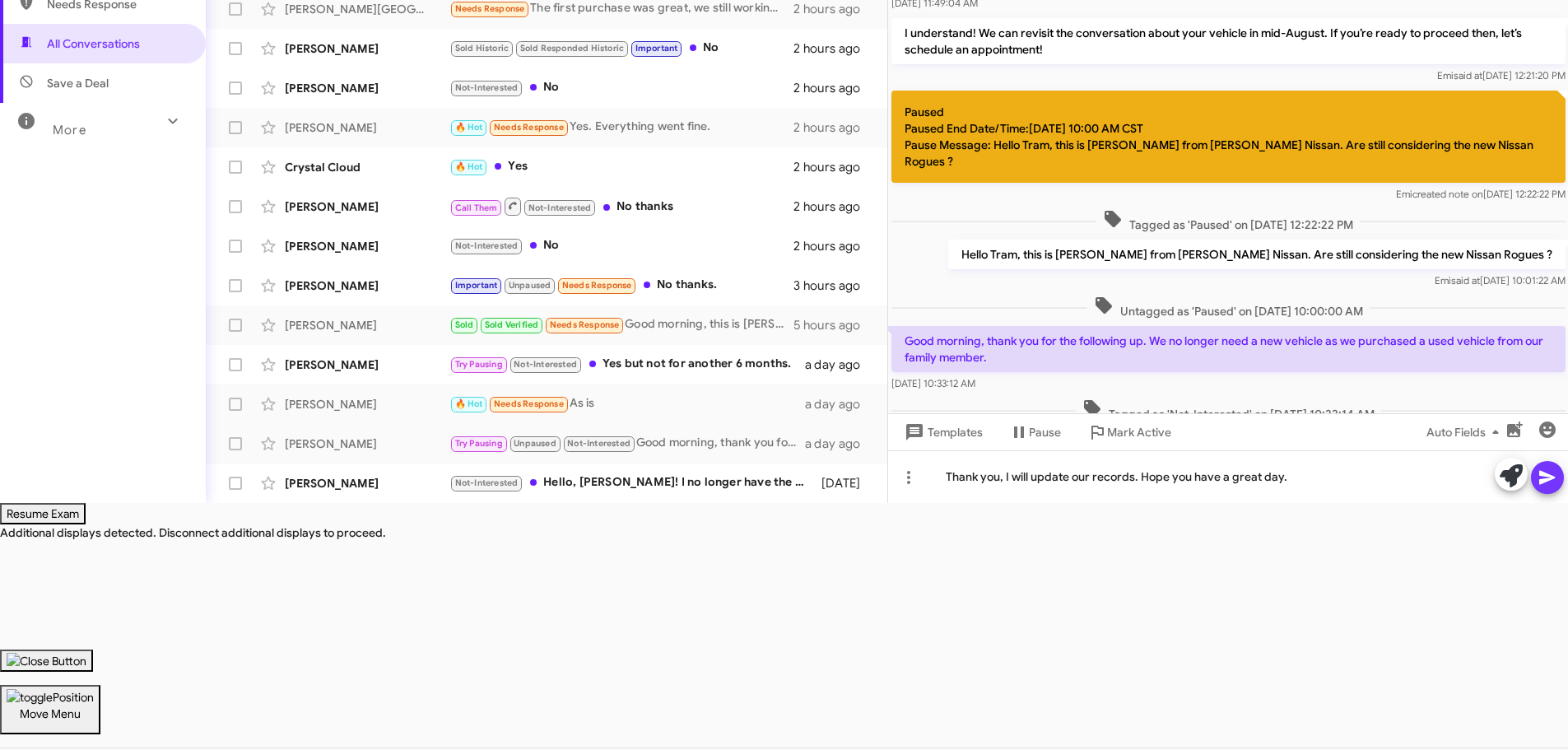
click at [1540, 477] on icon at bounding box center [1547, 478] width 20 height 20
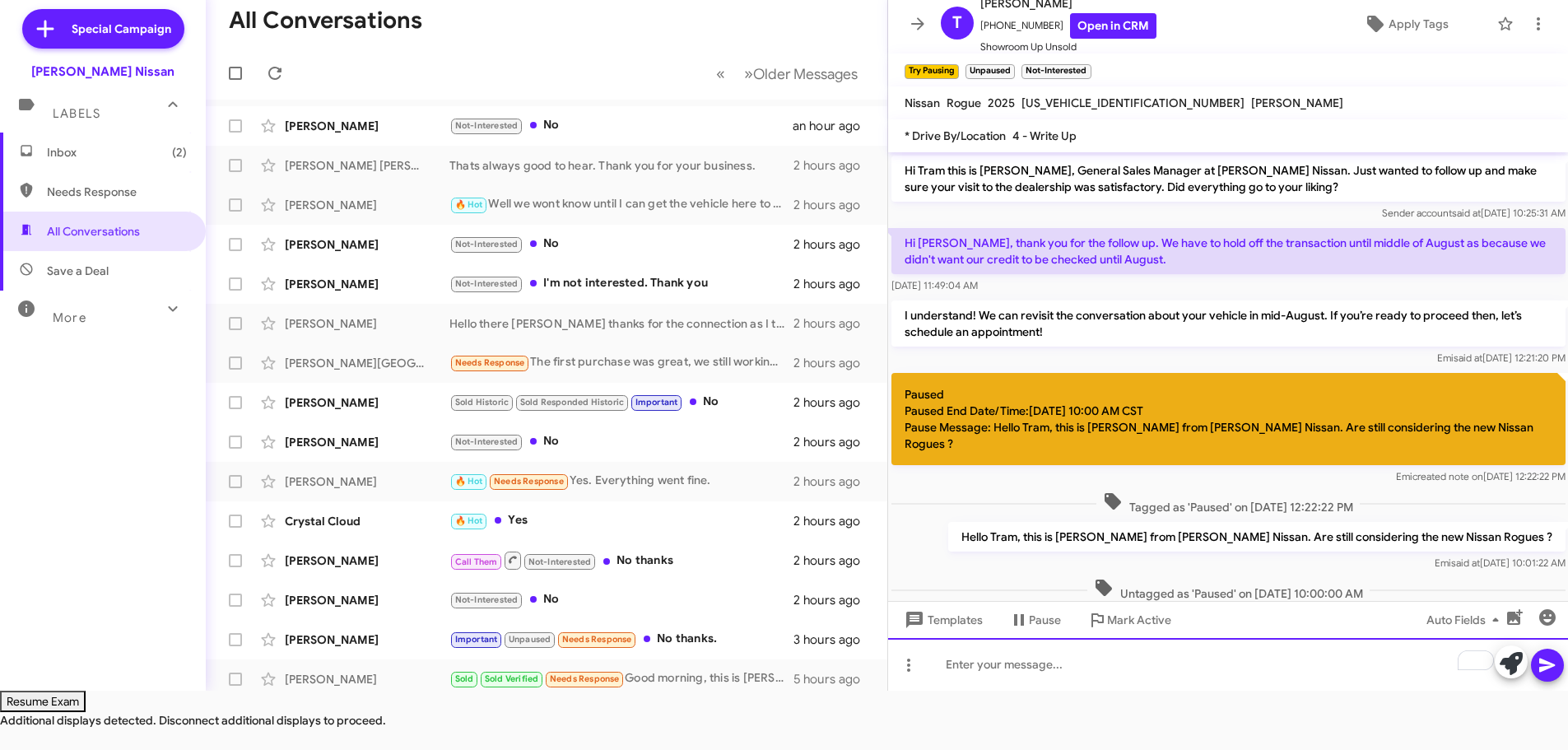
scroll to position [0, 0]
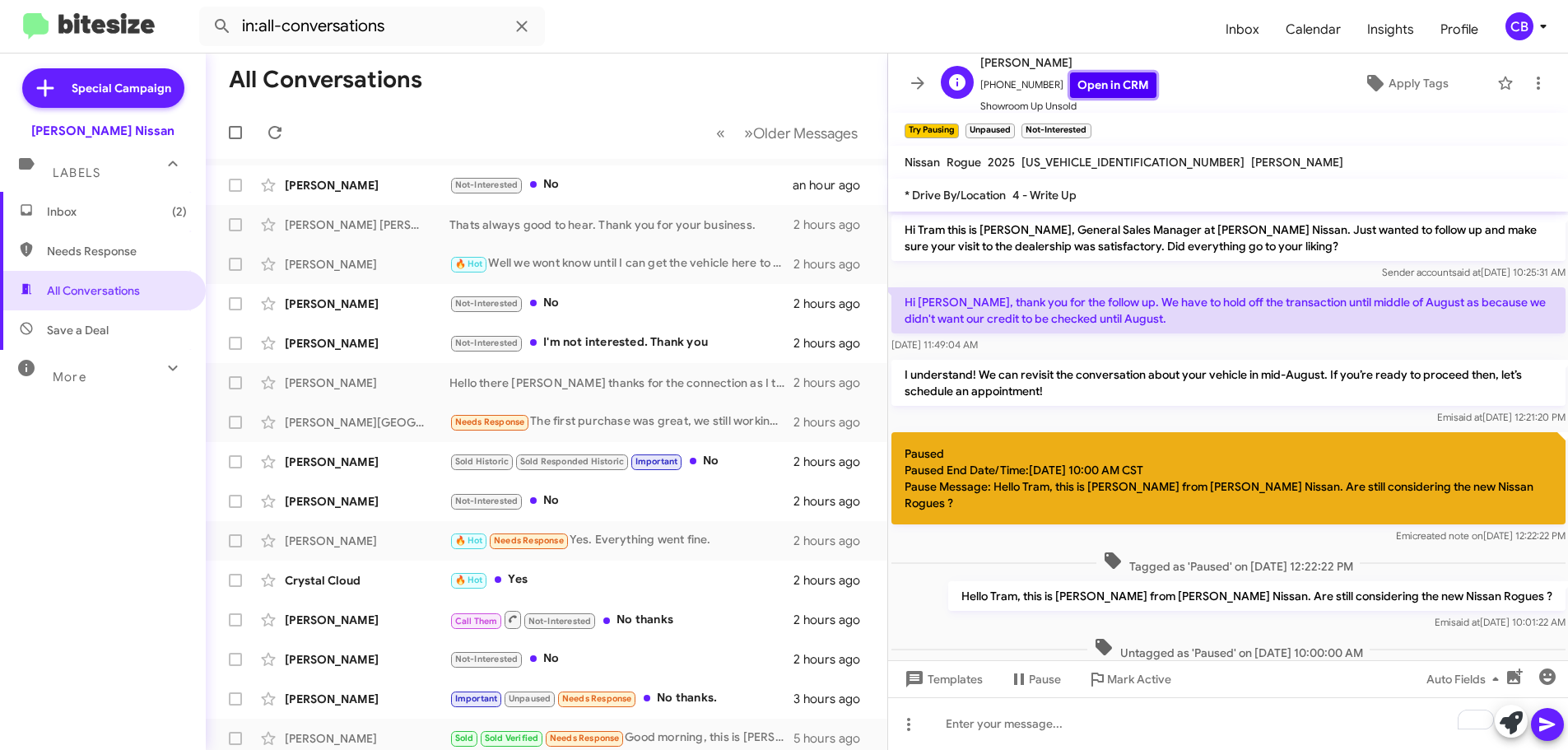
click at [1090, 82] on link "Open in CRM" at bounding box center [1113, 85] width 87 height 26
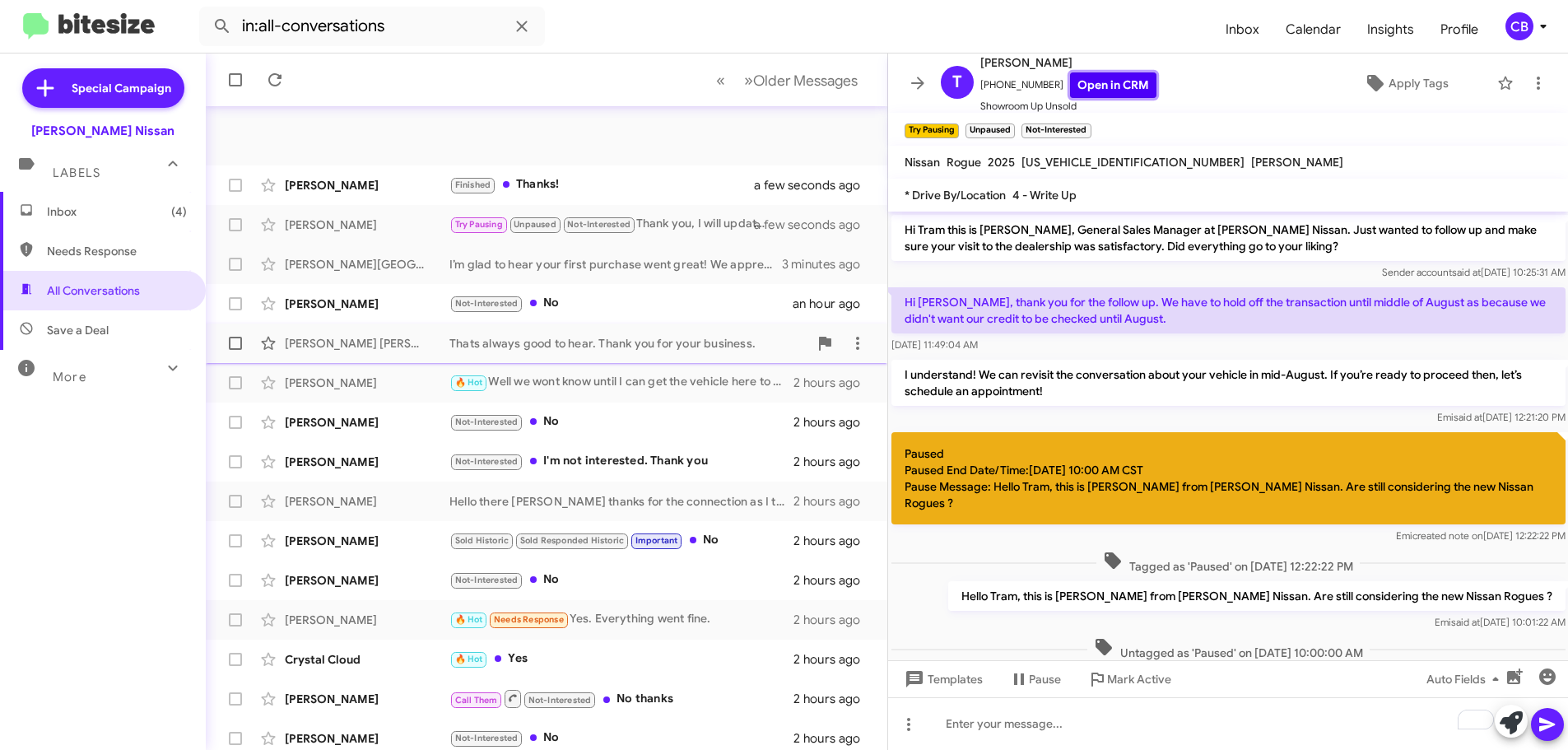
scroll to position [206, 0]
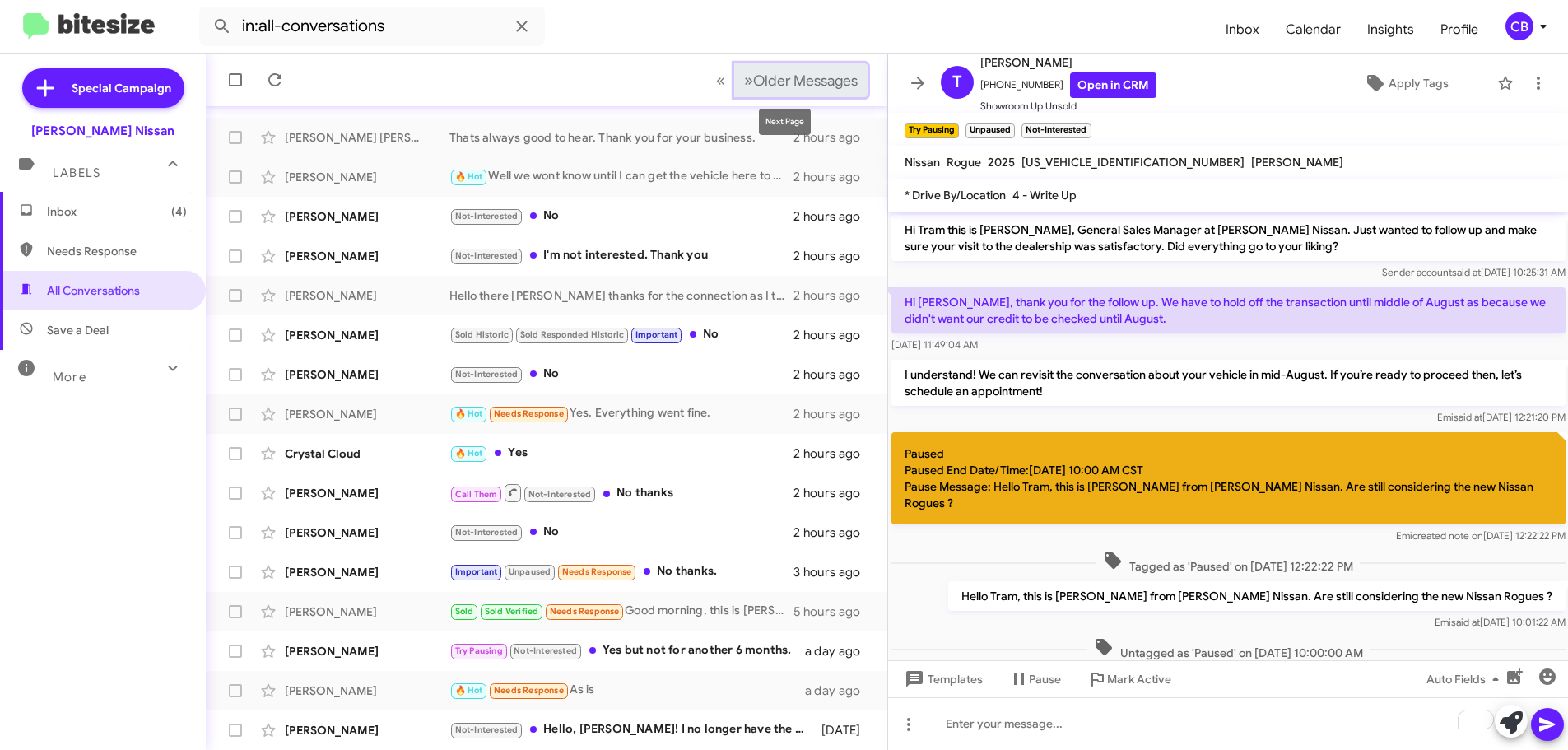
click at [818, 91] on button "» Next Older Messages" at bounding box center [801, 80] width 133 height 34
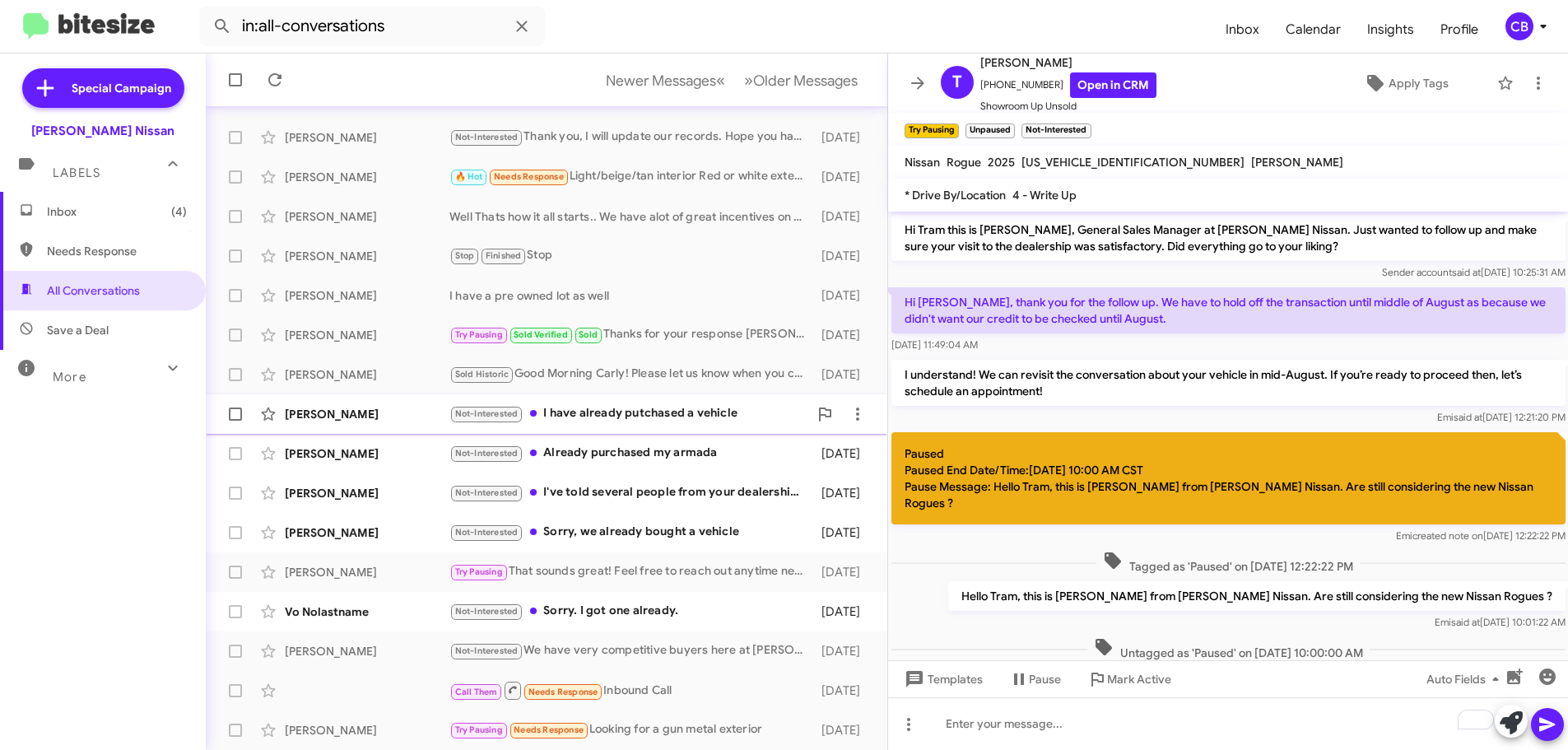
click at [358, 406] on div "[PERSON_NAME] Not-Interested I have already putchased a vehicle [DATE]" at bounding box center [546, 415] width 655 height 33
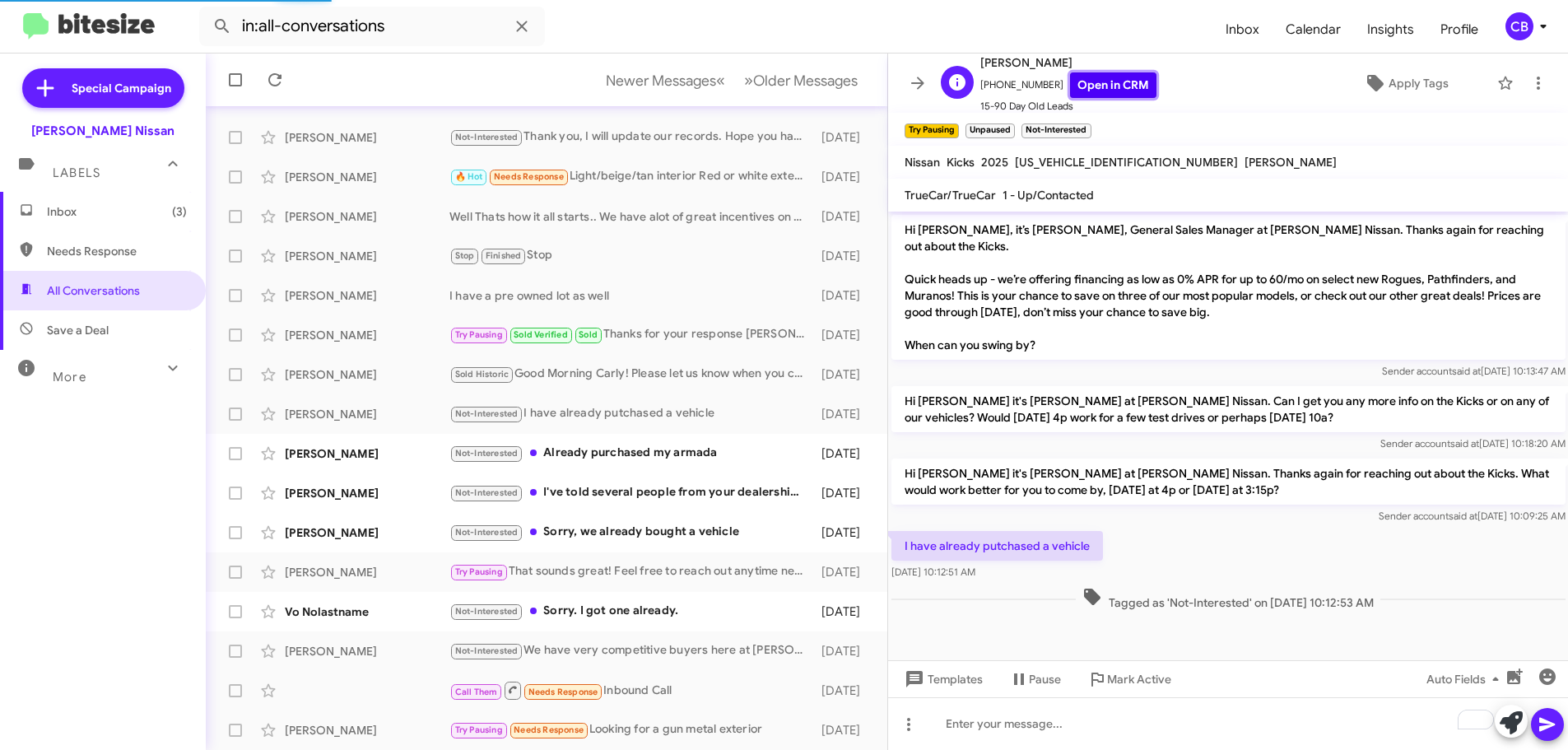
click at [1119, 82] on link "Open in CRM" at bounding box center [1113, 85] width 87 height 26
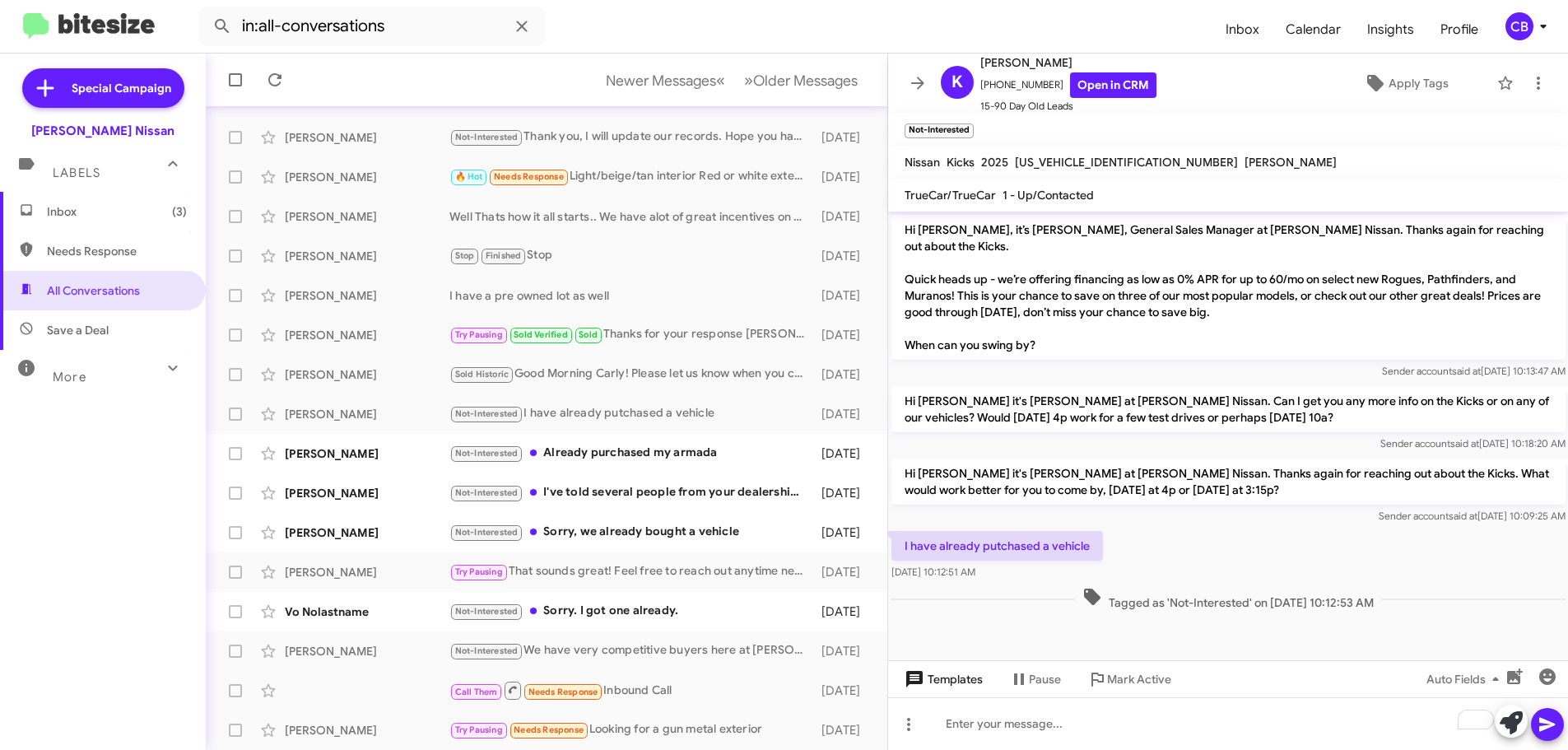
click at [971, 673] on span "Templates" at bounding box center [942, 679] width 82 height 30
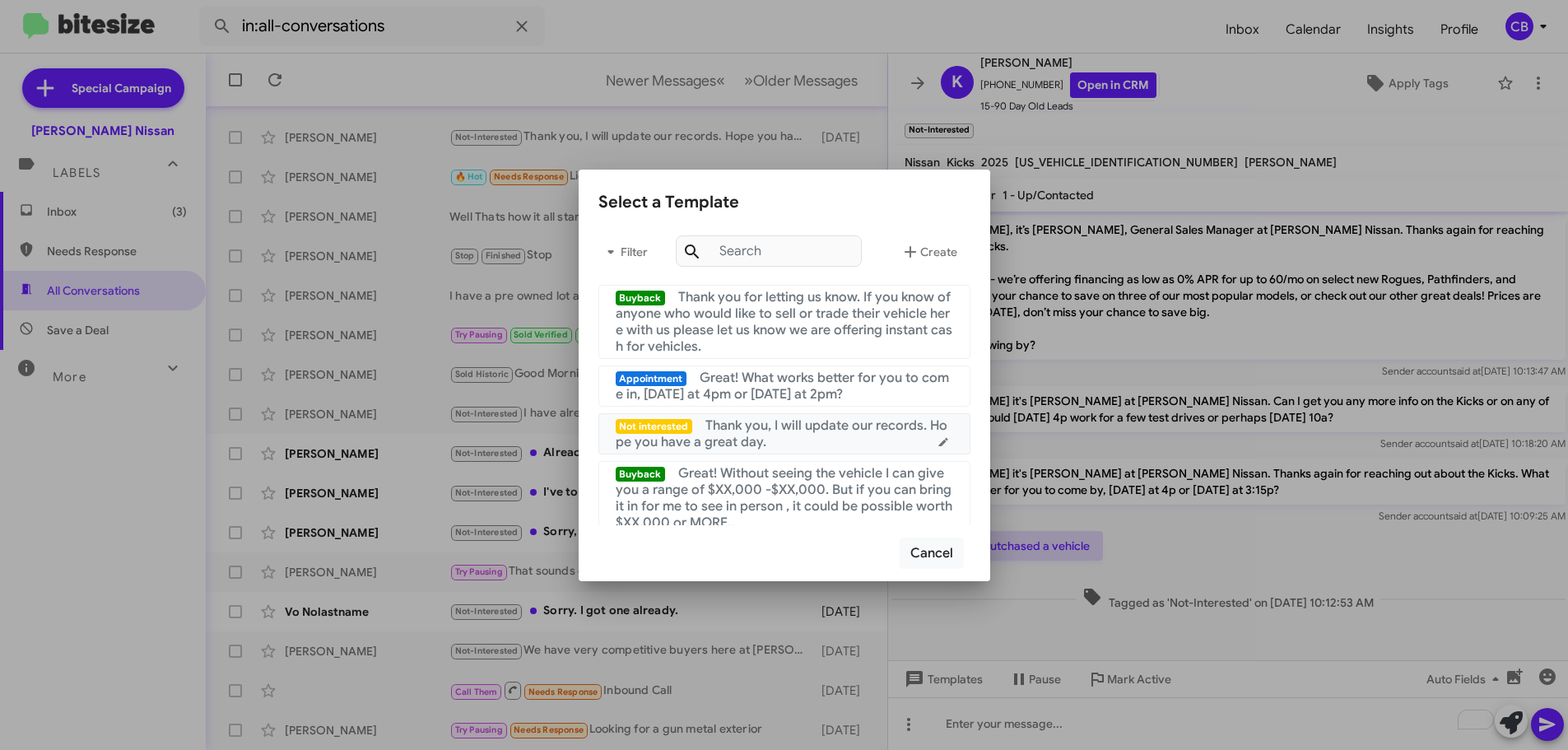
click at [851, 434] on span "Thank you, I will update our records. Hope you have a great day." at bounding box center [782, 434] width 333 height 33
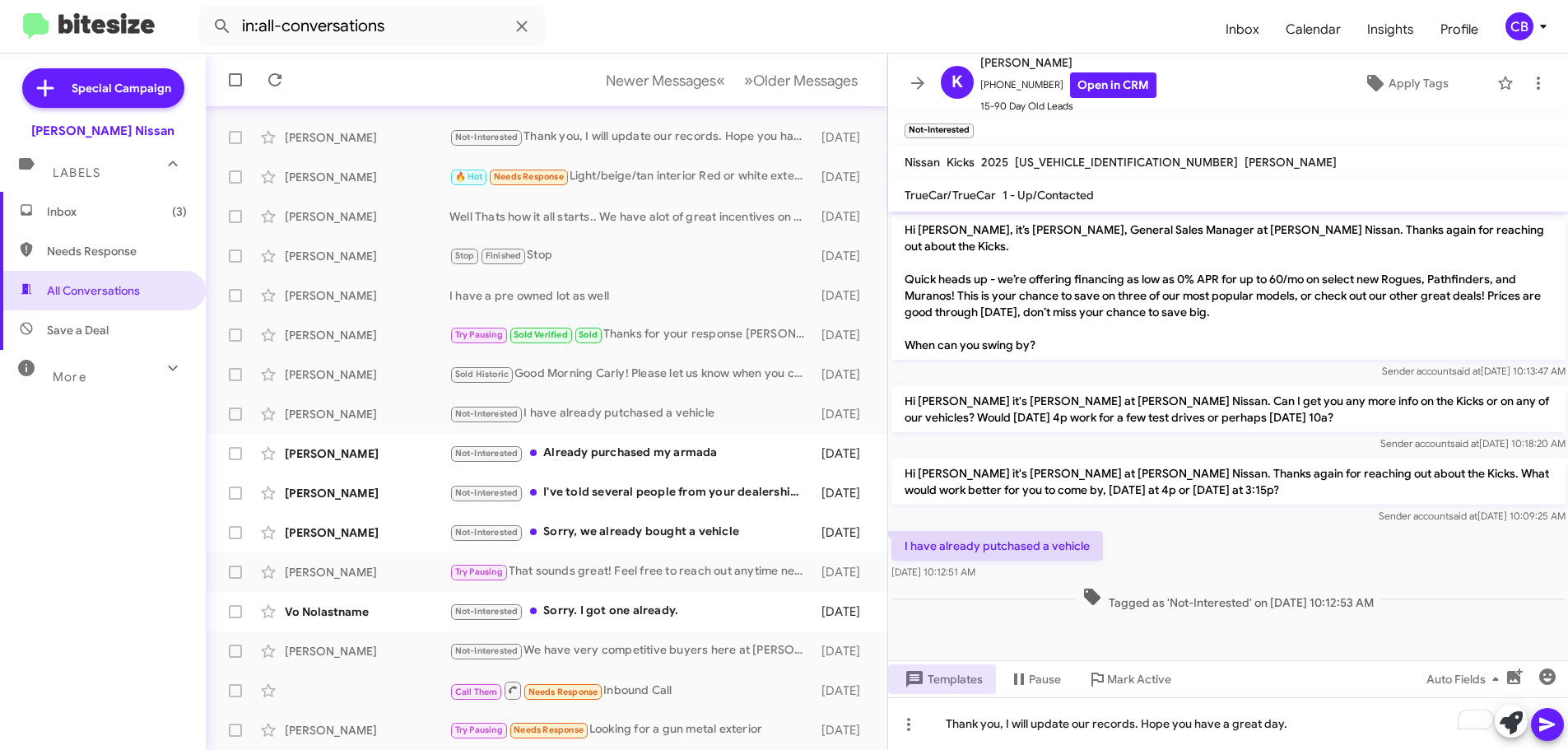
drag, startPoint x: 1545, startPoint y: 727, endPoint x: 1572, endPoint y: 723, distance: 27.3
click at [1546, 727] on icon at bounding box center [1547, 724] width 16 height 14
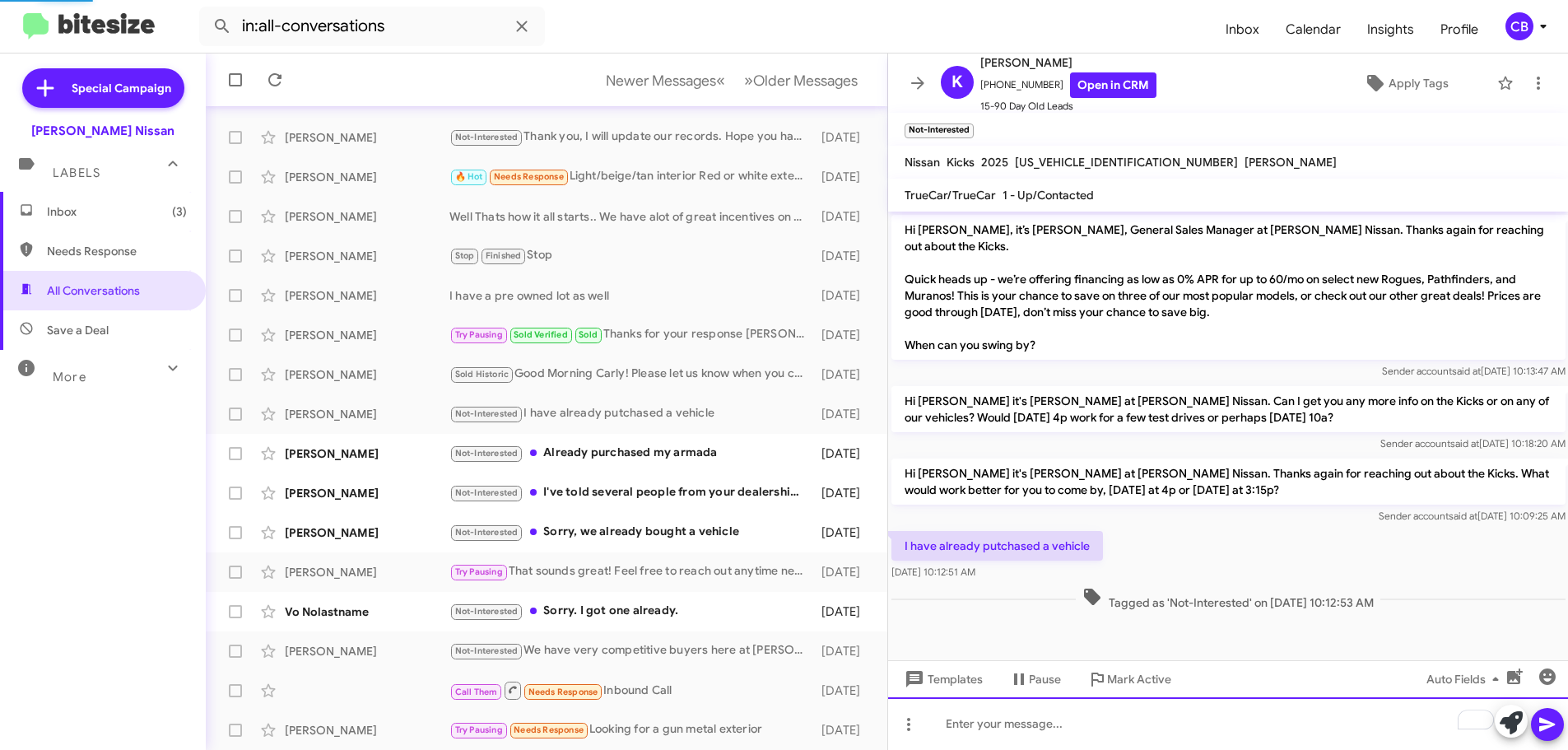
scroll to position [18, 0]
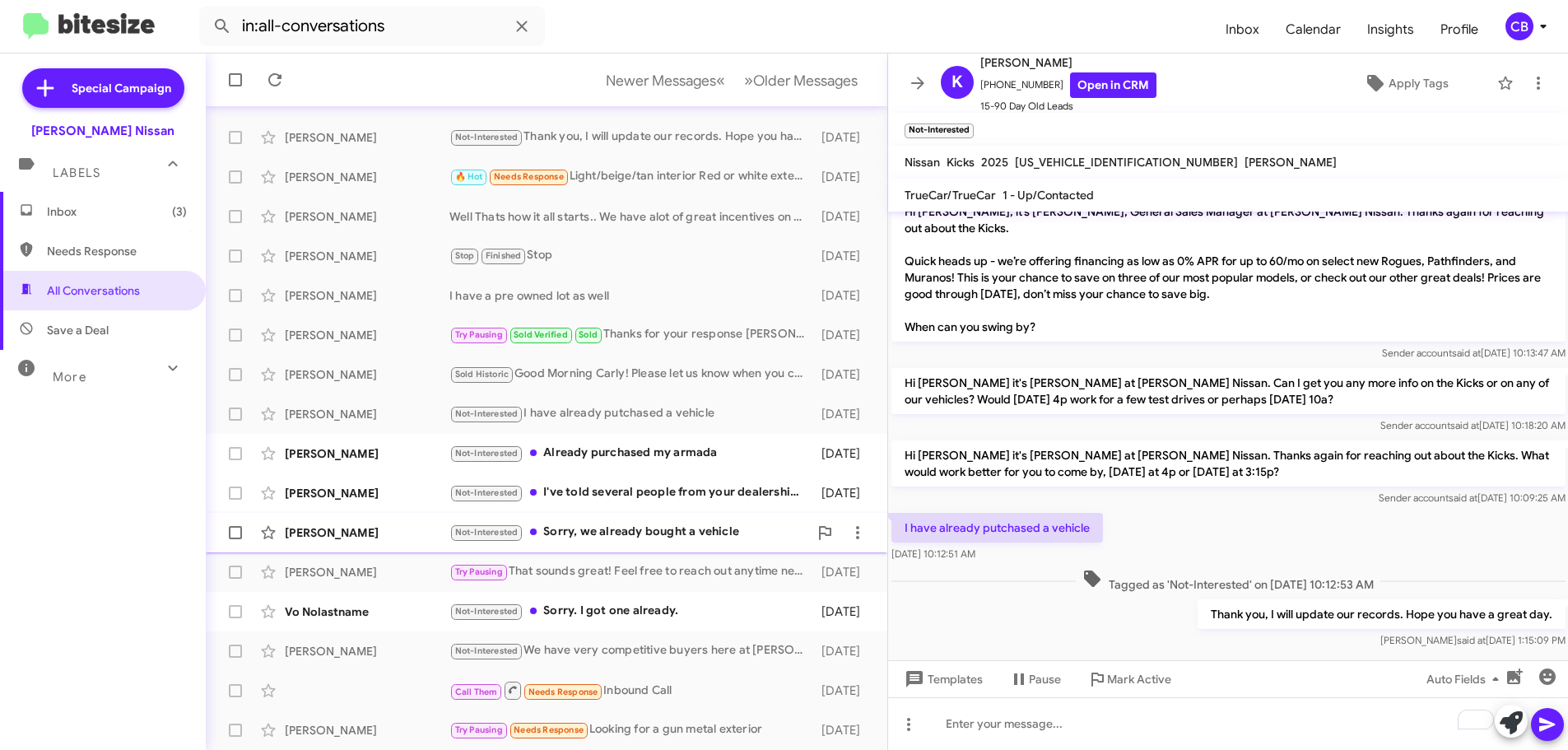
click at [391, 537] on div "[PERSON_NAME]" at bounding box center [367, 532] width 165 height 16
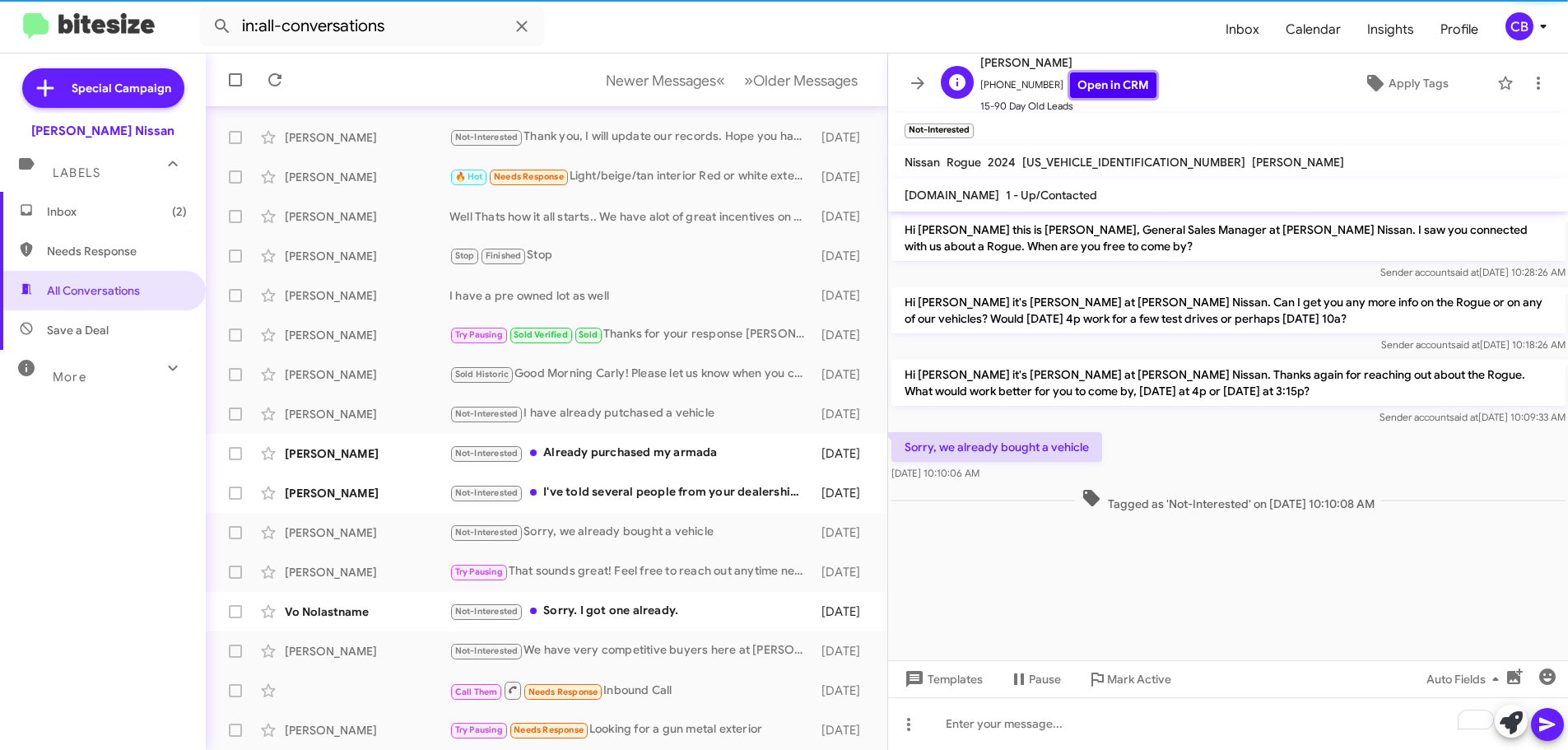
click at [1130, 87] on link "Open in CRM" at bounding box center [1113, 85] width 87 height 26
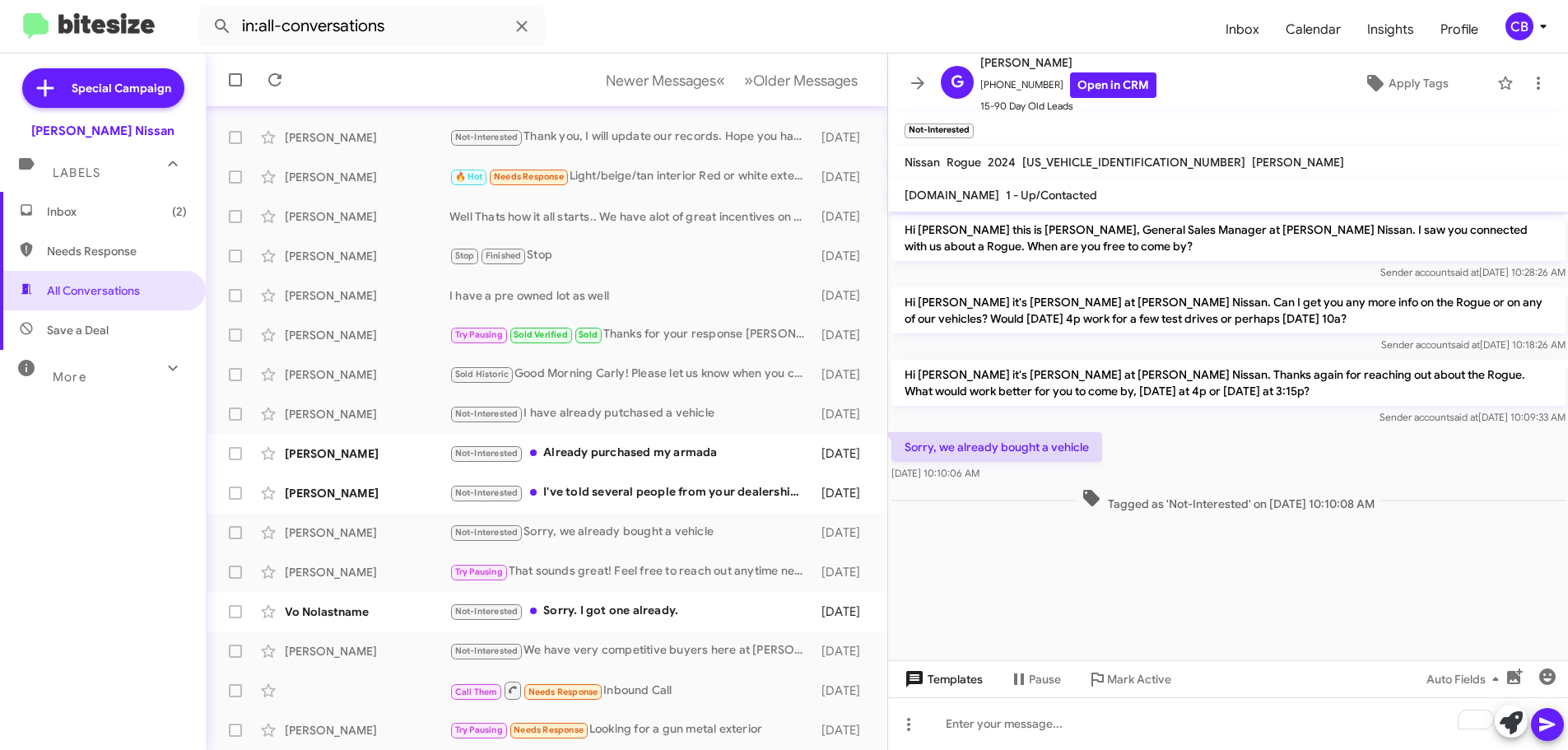
click at [948, 685] on span "Templates" at bounding box center [942, 679] width 82 height 30
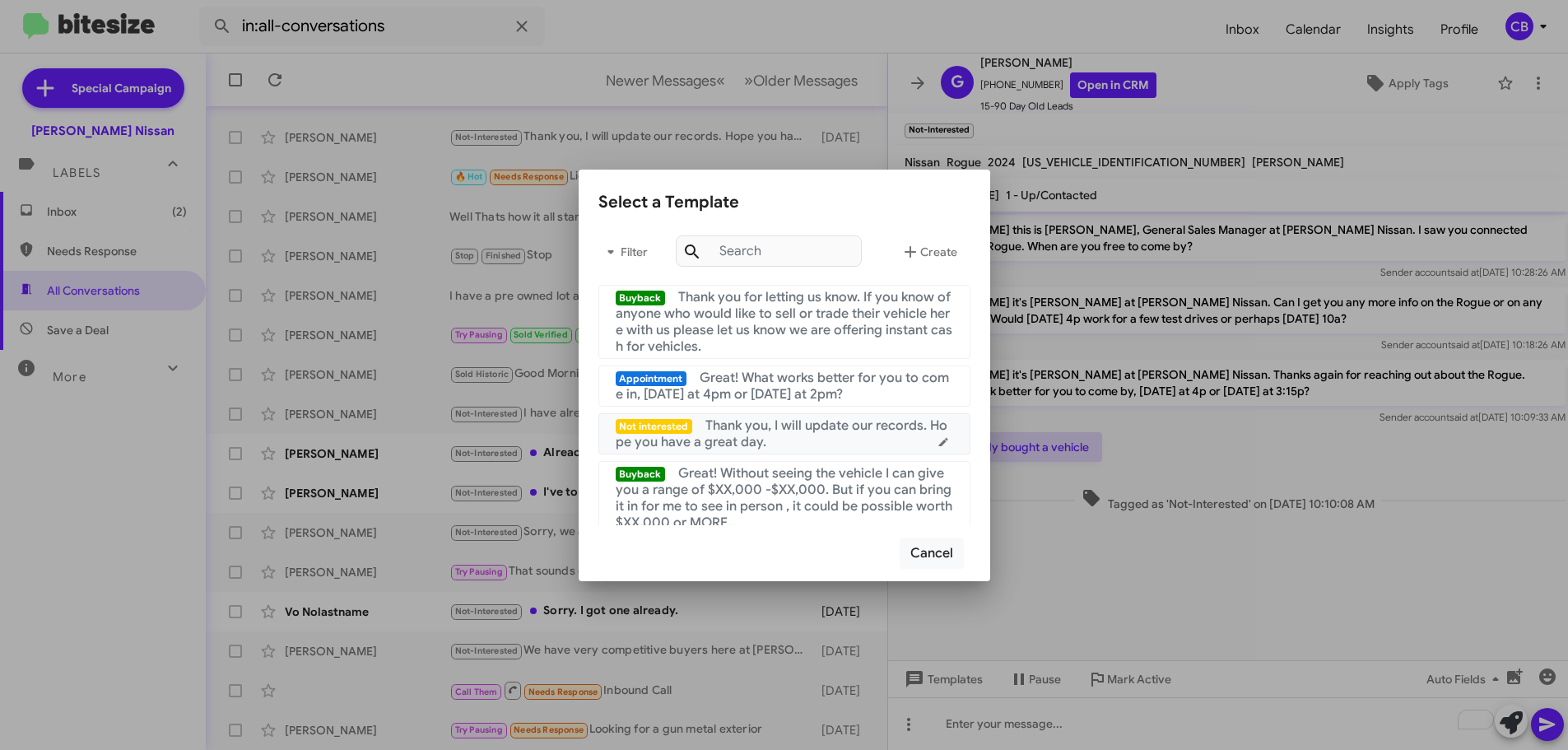
click at [803, 435] on div "Not interested Thank you, I will update our records. Hope you have a great day." at bounding box center [784, 434] width 338 height 33
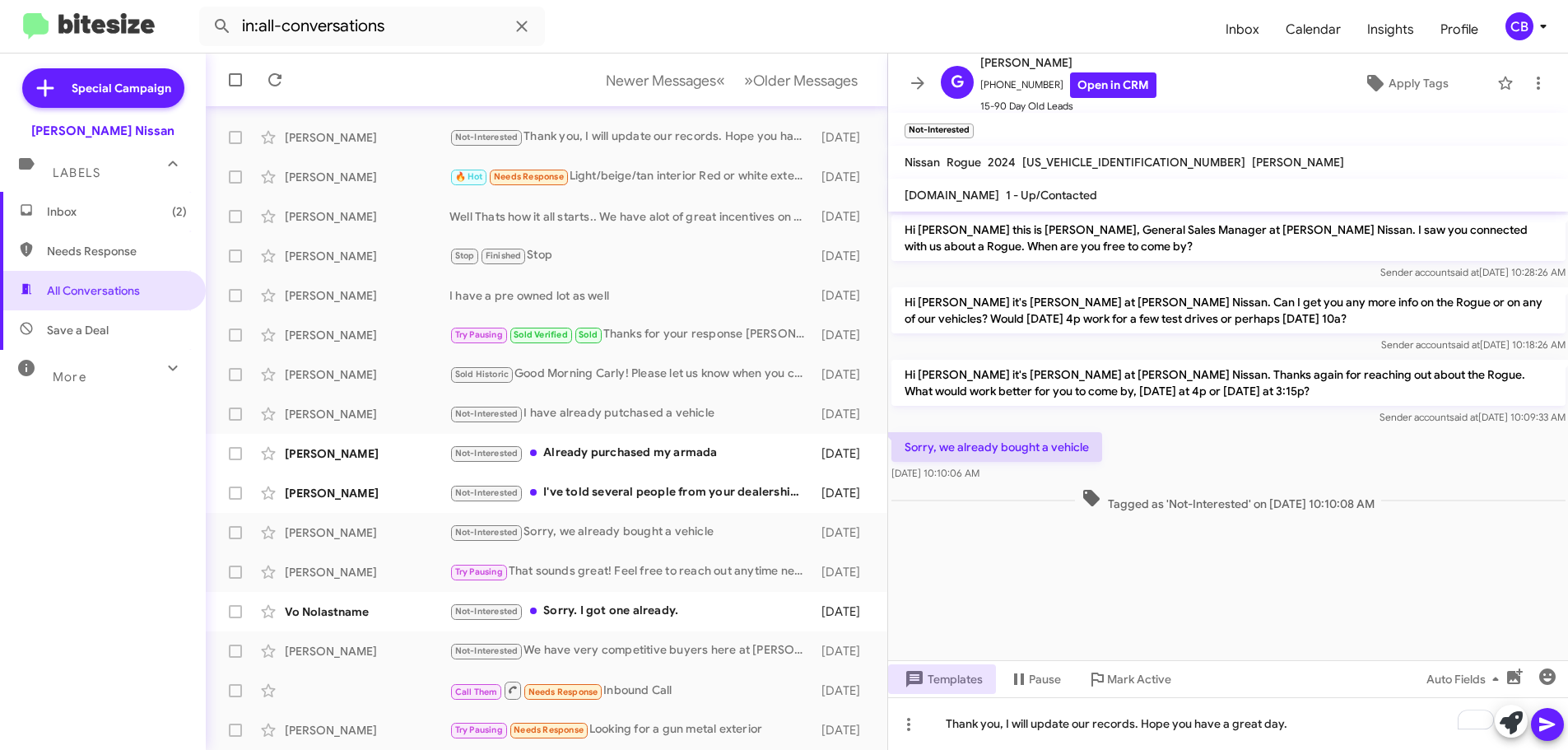
click at [1545, 723] on icon at bounding box center [1547, 724] width 16 height 14
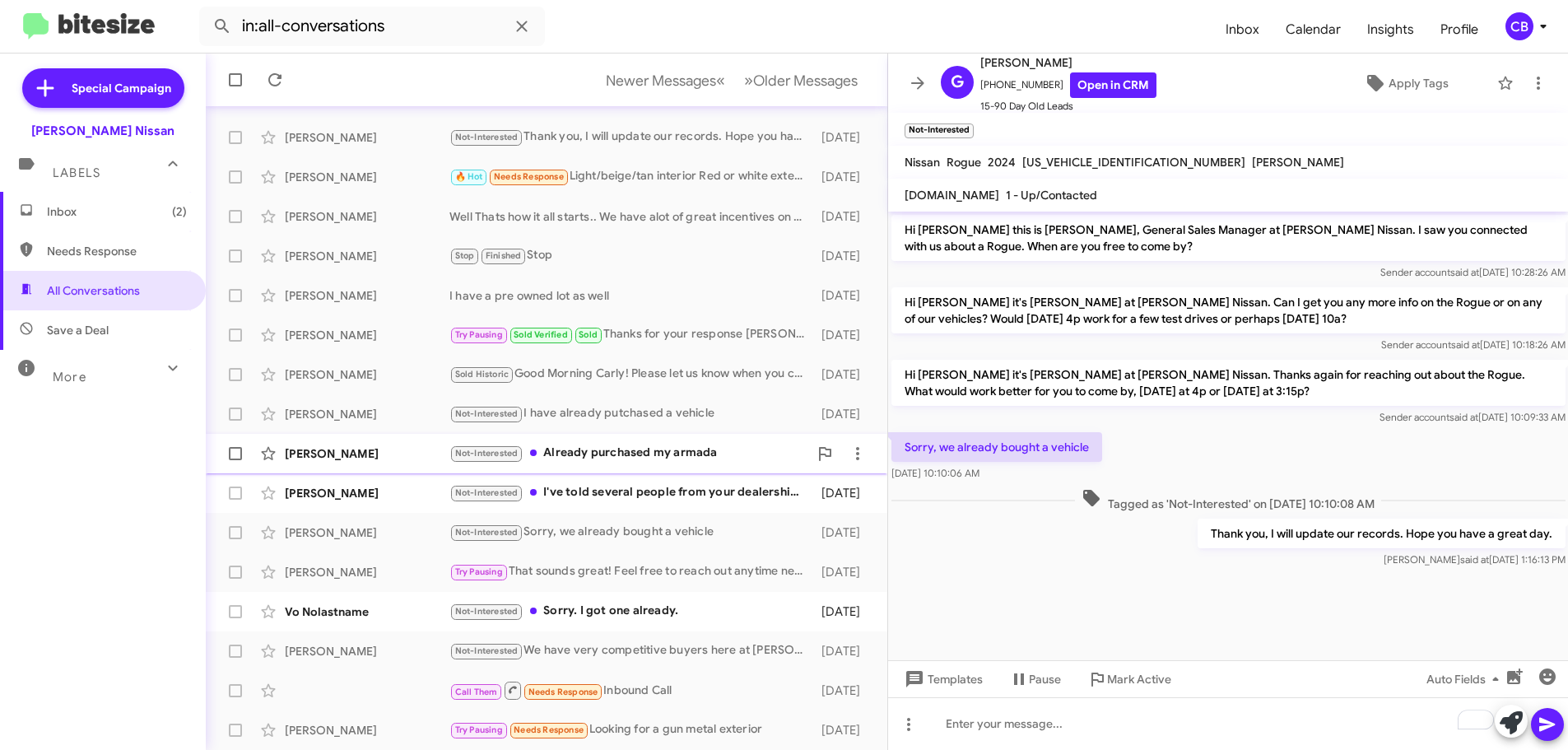
click at [342, 438] on div "[PERSON_NAME] Not-Interested Already purchased my armada [DATE]" at bounding box center [546, 454] width 655 height 33
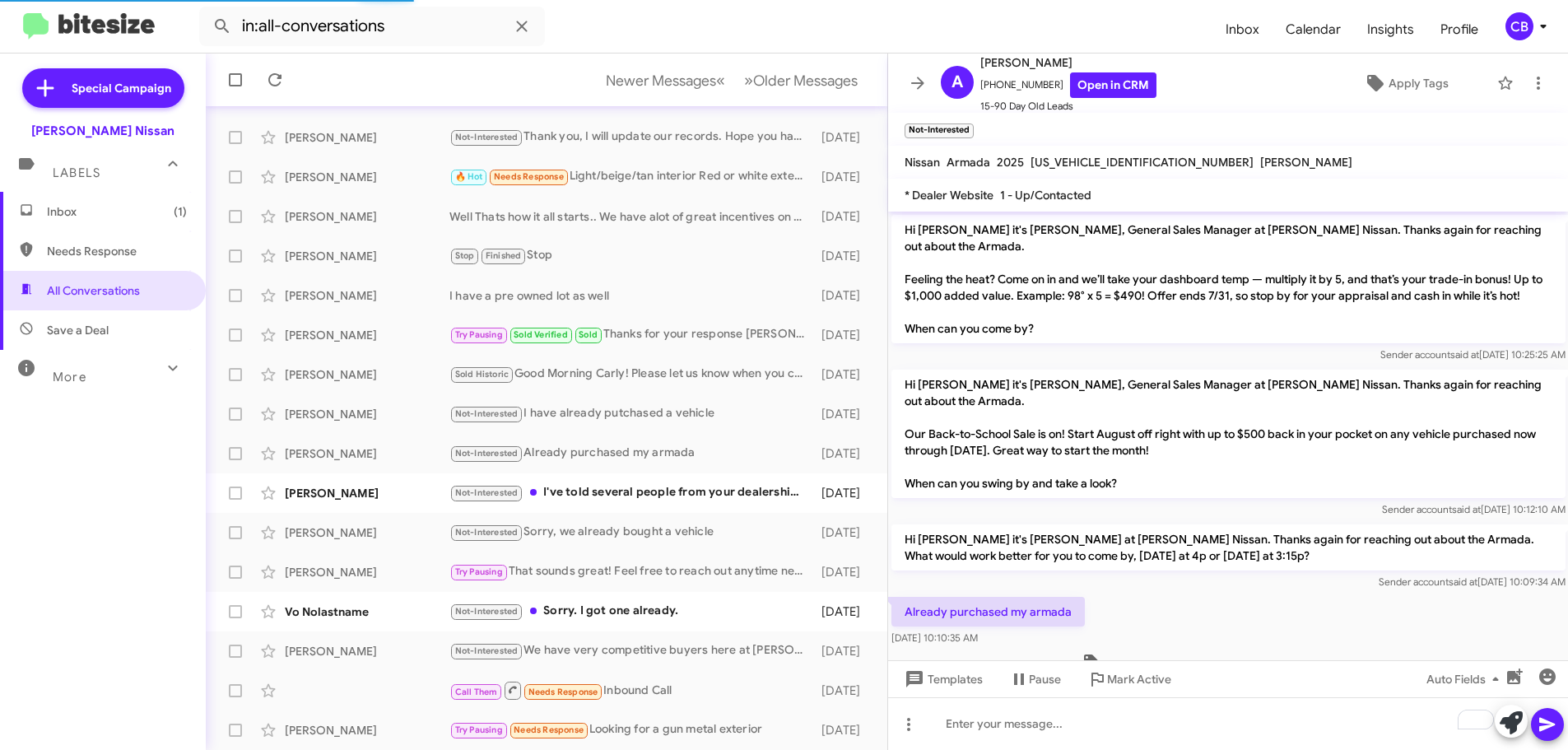
scroll to position [7, 0]
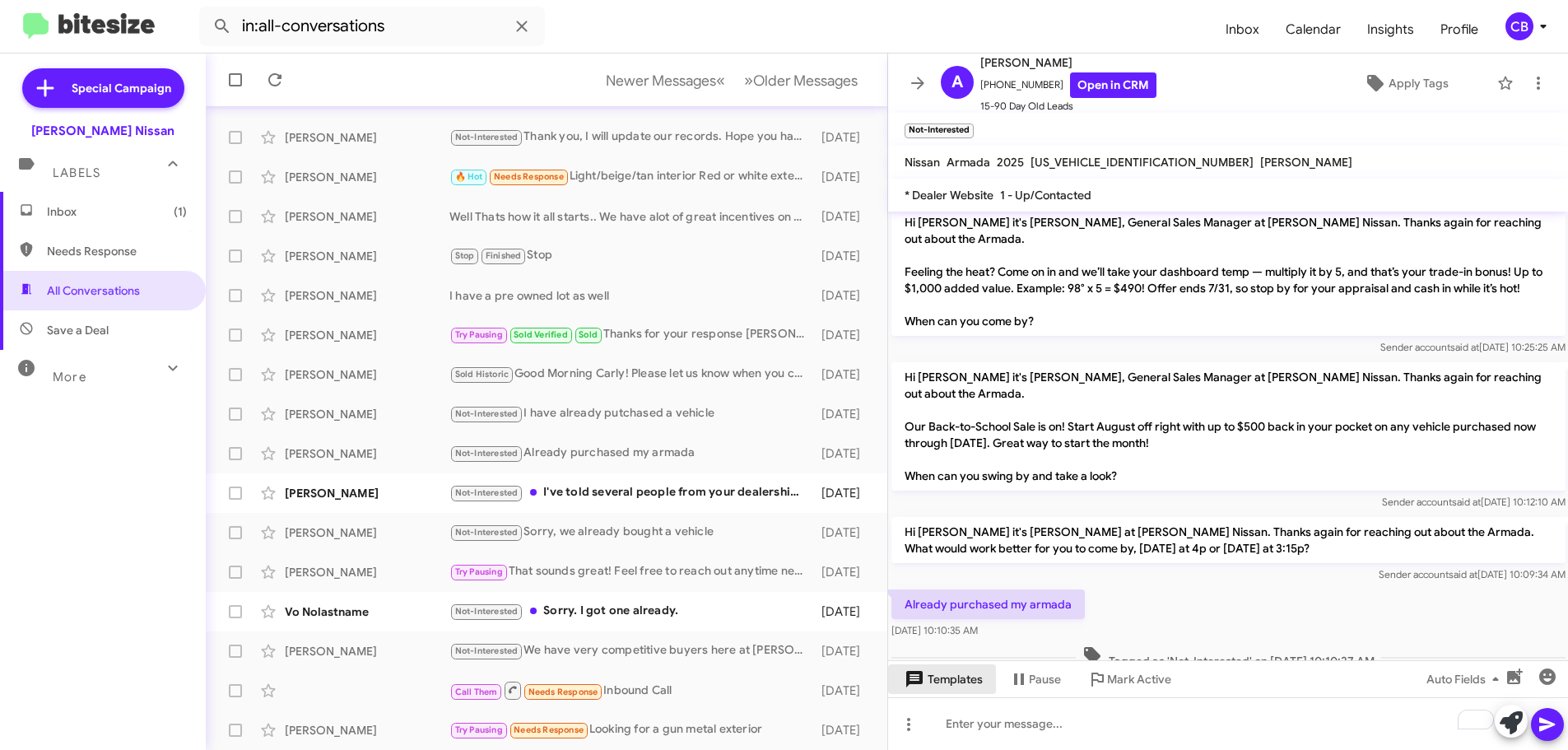
click at [968, 682] on span "Templates" at bounding box center [942, 679] width 82 height 30
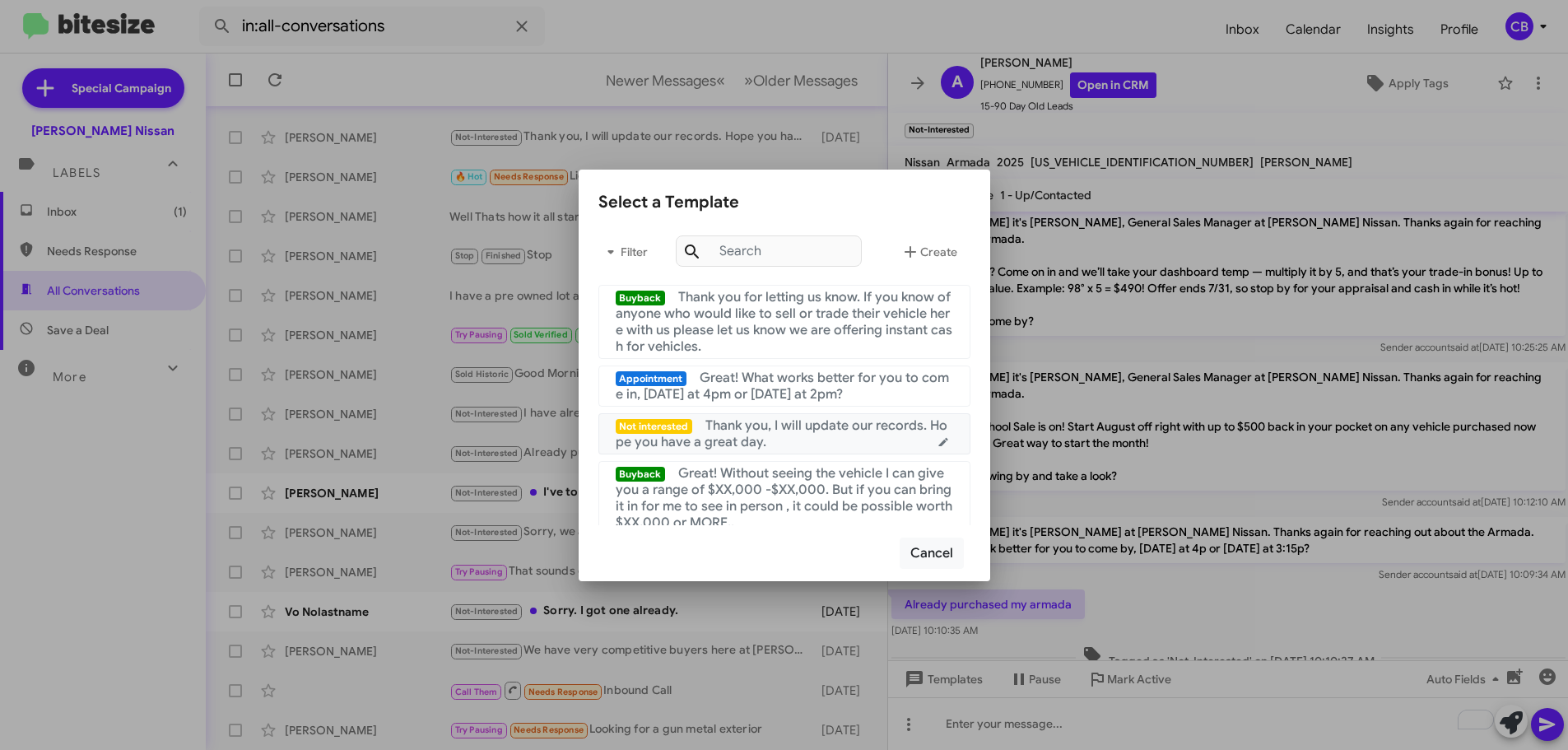
click at [821, 420] on span "Thank you, I will update our records. Hope you have a great day." at bounding box center [782, 434] width 333 height 33
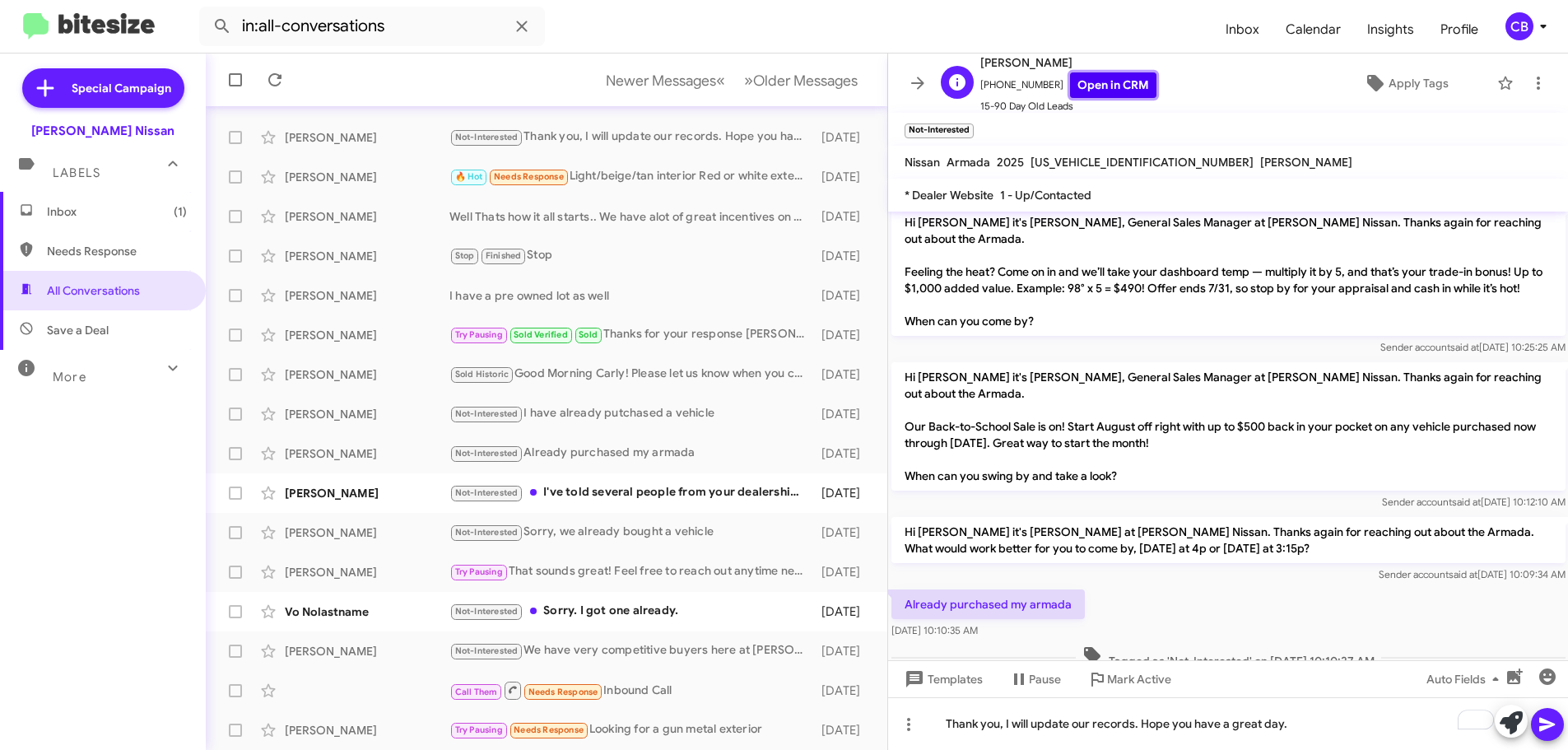
click at [1107, 93] on link "Open in CRM" at bounding box center [1113, 85] width 87 height 26
click at [1551, 724] on icon at bounding box center [1547, 724] width 16 height 14
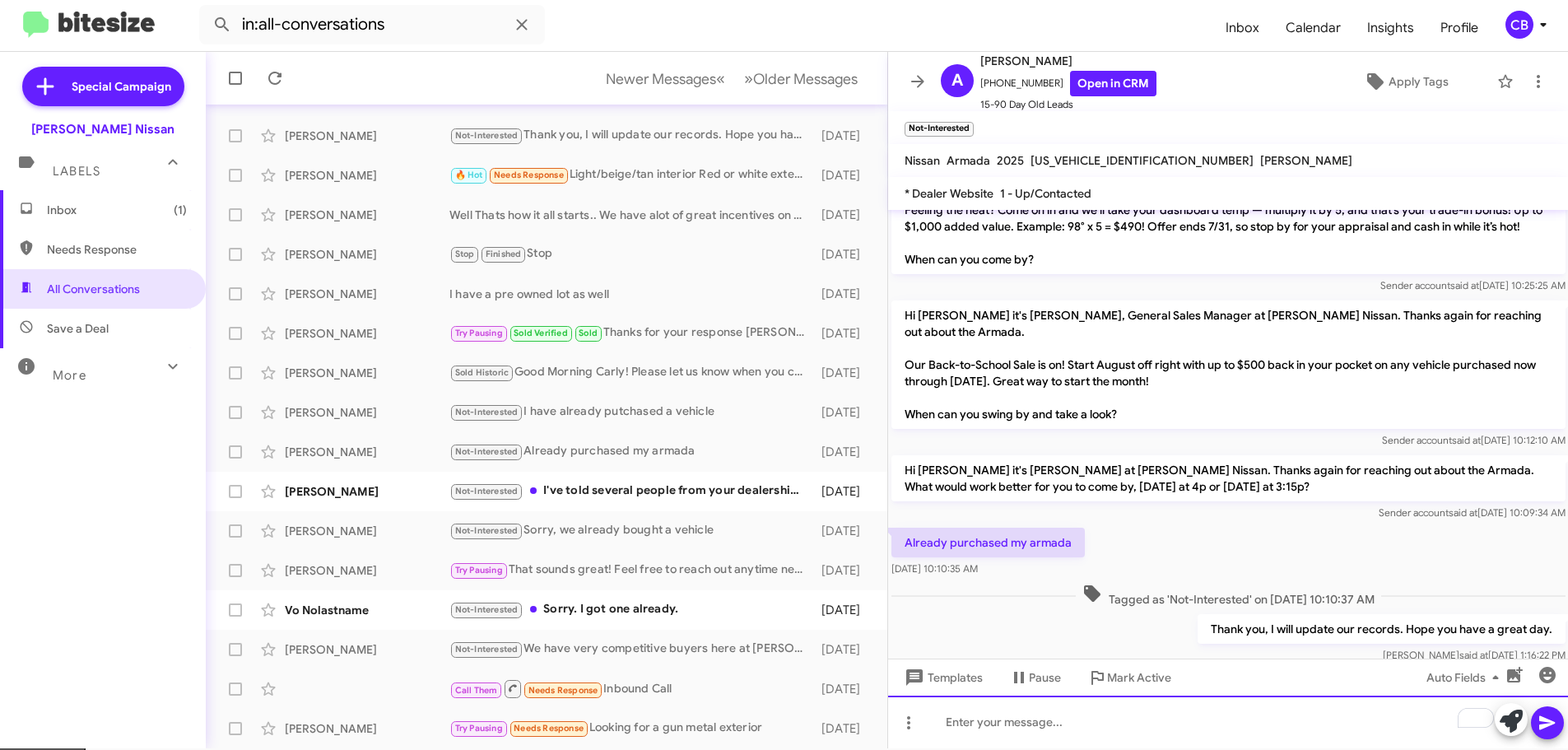
scroll to position [0, 0]
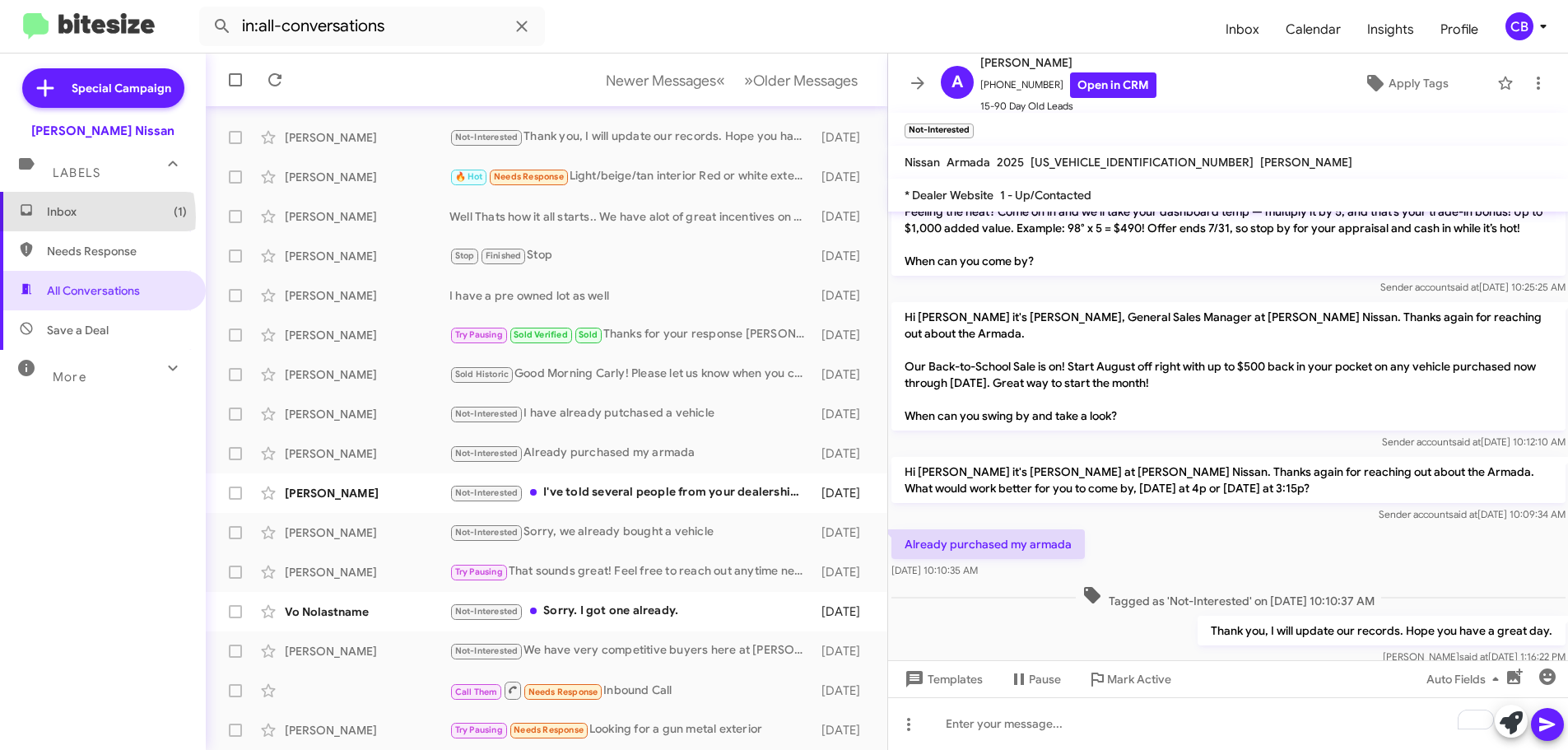
click at [69, 218] on span "Inbox (1)" at bounding box center [117, 212] width 140 height 16
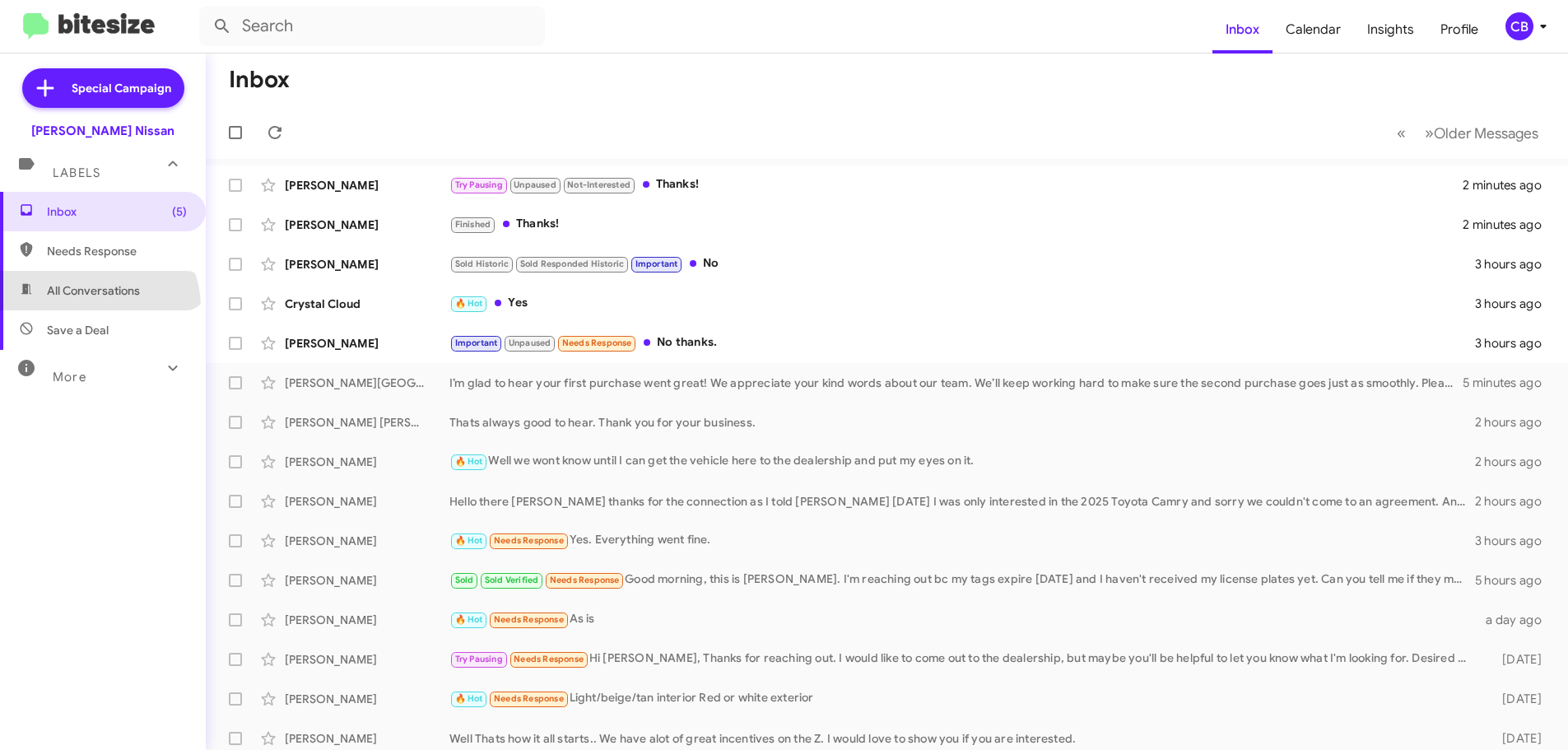
click at [97, 307] on span "All Conversations" at bounding box center [103, 291] width 206 height 40
type input "in:all-conversations"
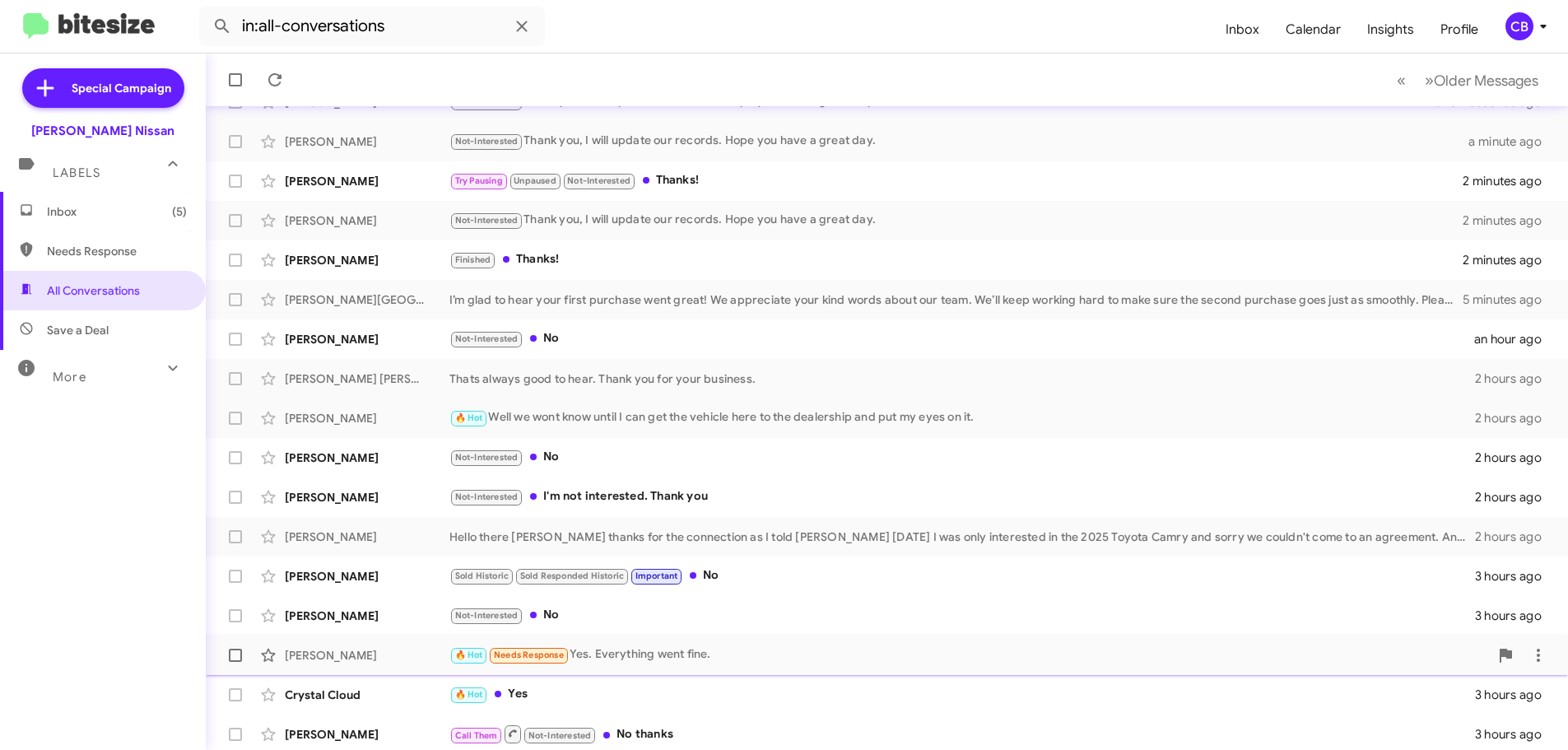
scroll to position [206, 0]
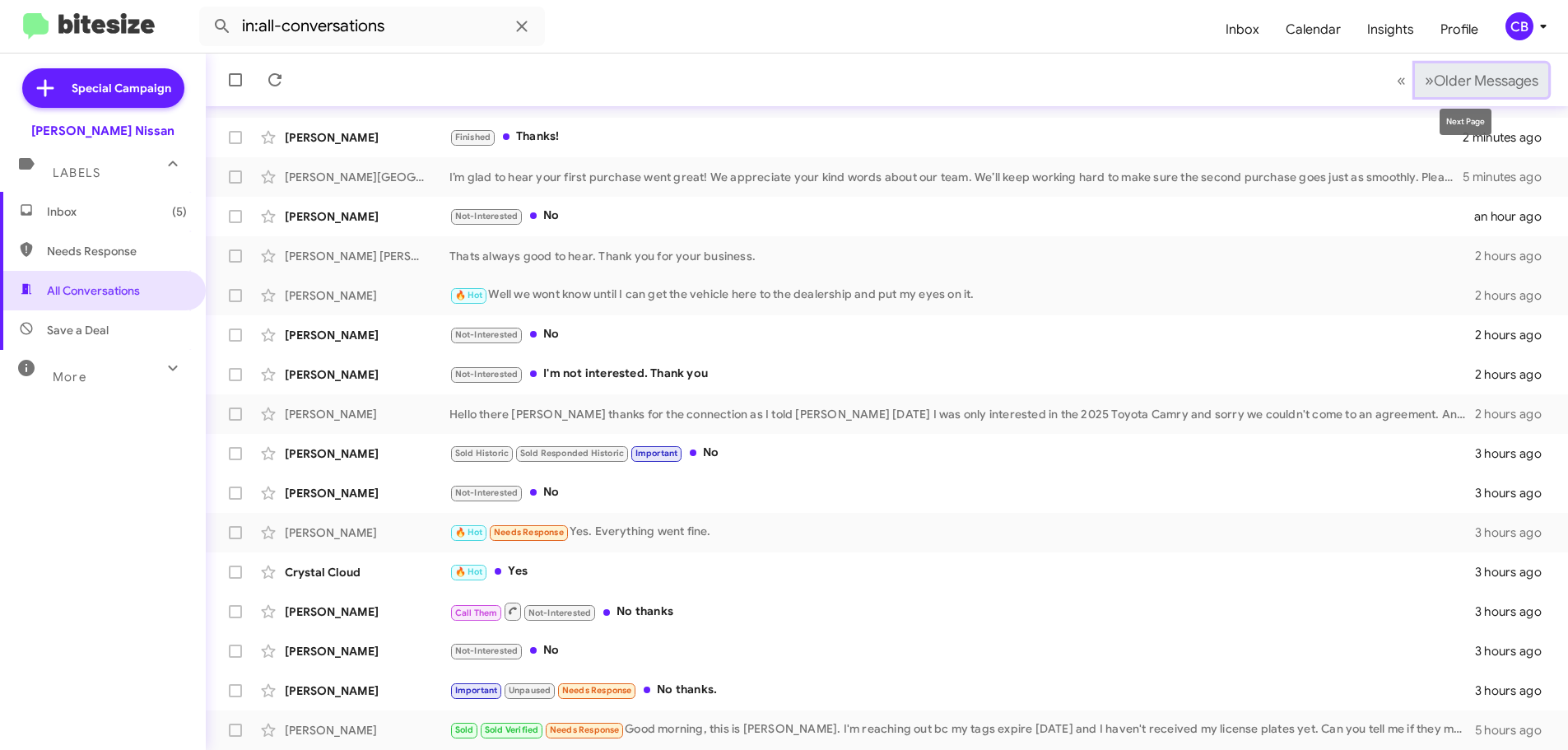
click at [1495, 84] on span "Older Messages" at bounding box center [1486, 81] width 105 height 18
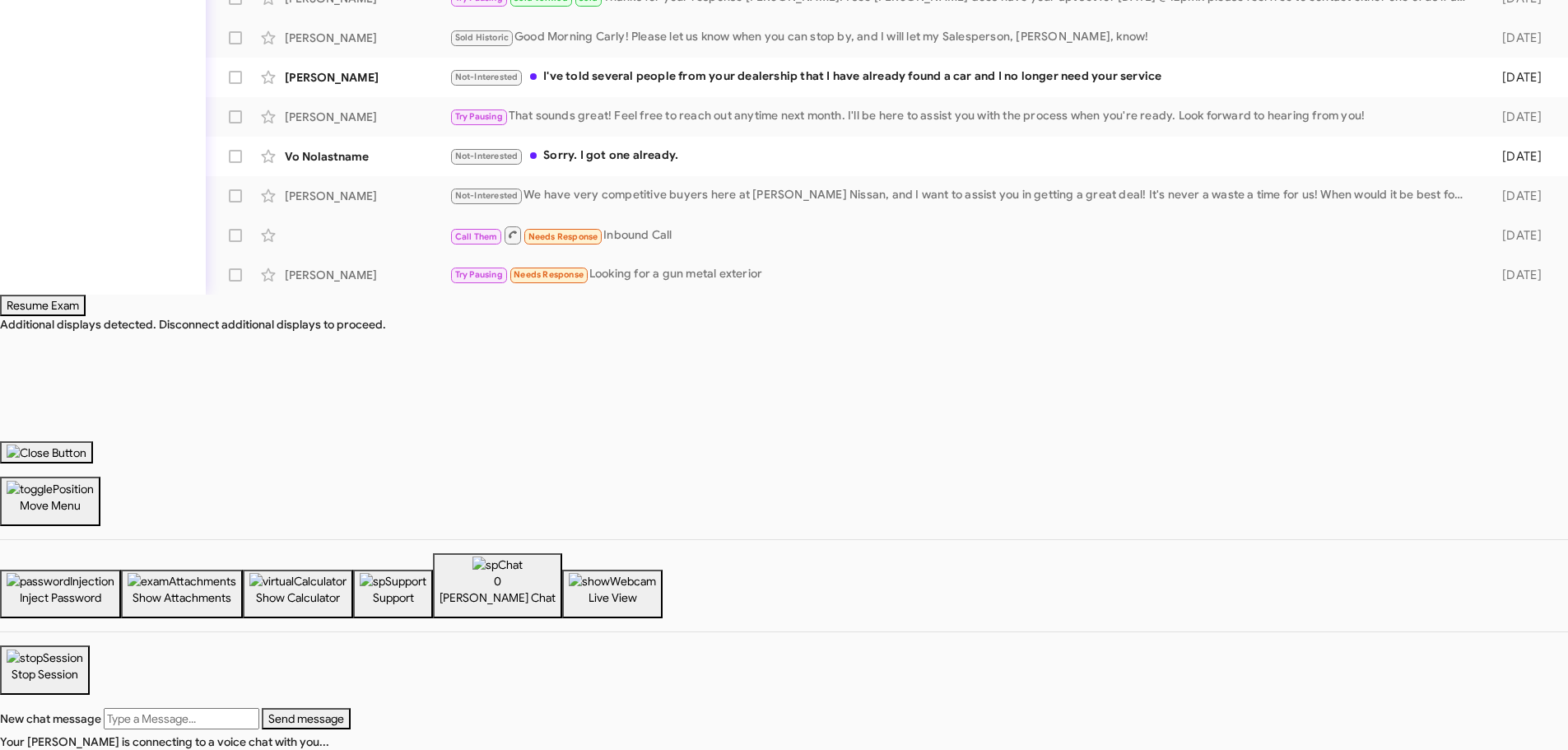
scroll to position [330, 0]
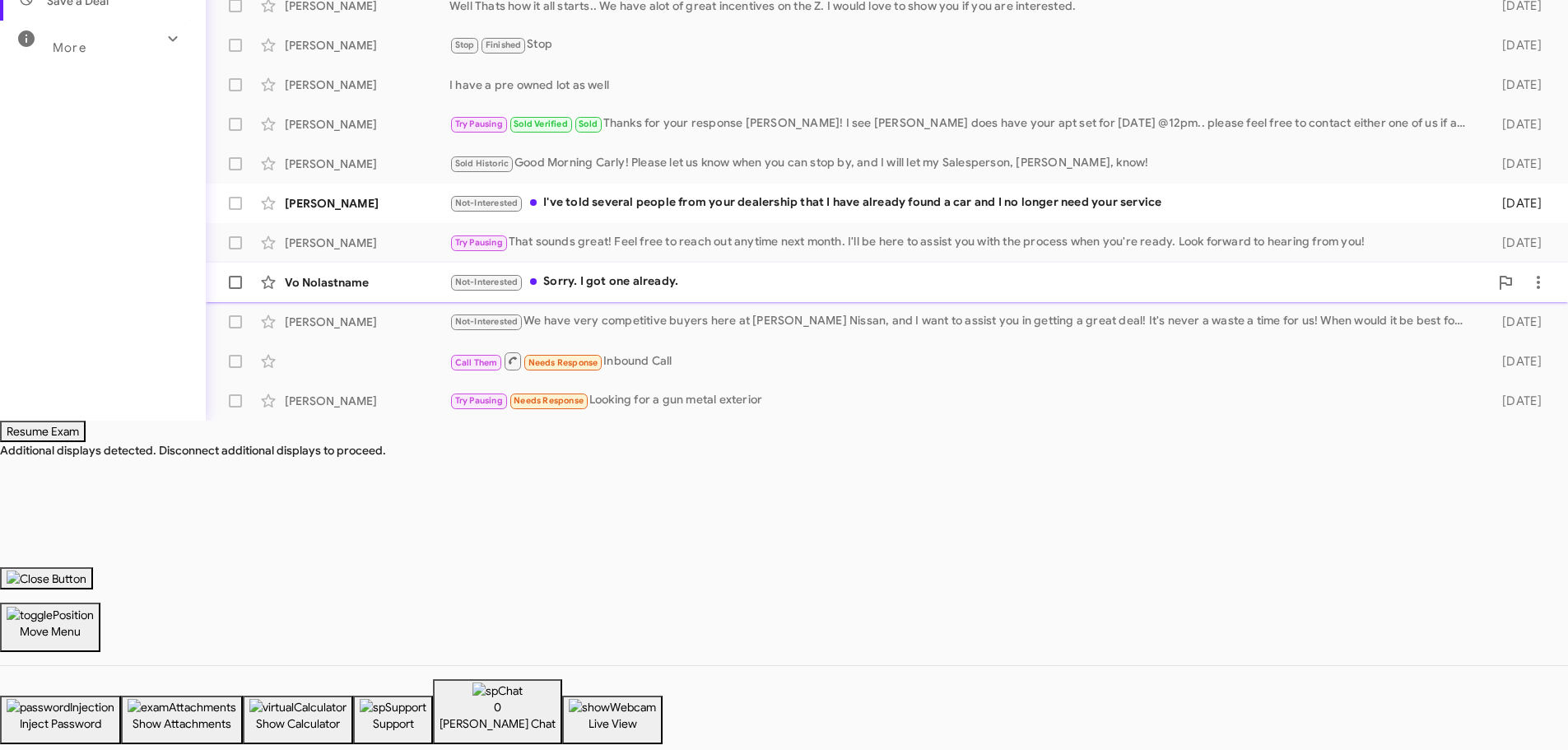
click at [388, 278] on div "Vo Nolastname" at bounding box center [367, 283] width 165 height 16
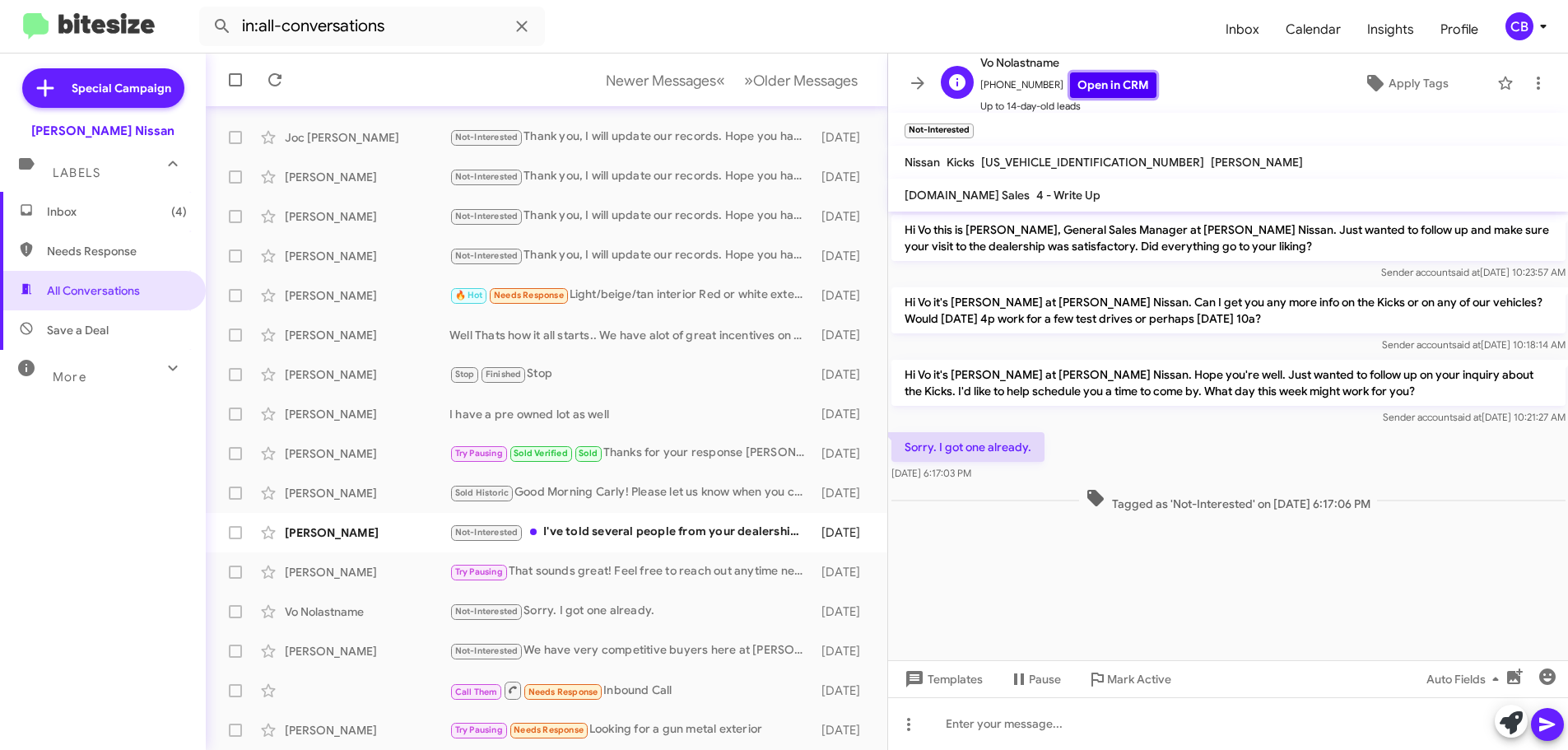
click at [1102, 83] on link "Open in CRM" at bounding box center [1113, 85] width 87 height 26
click at [975, 673] on span "Templates" at bounding box center [942, 679] width 82 height 30
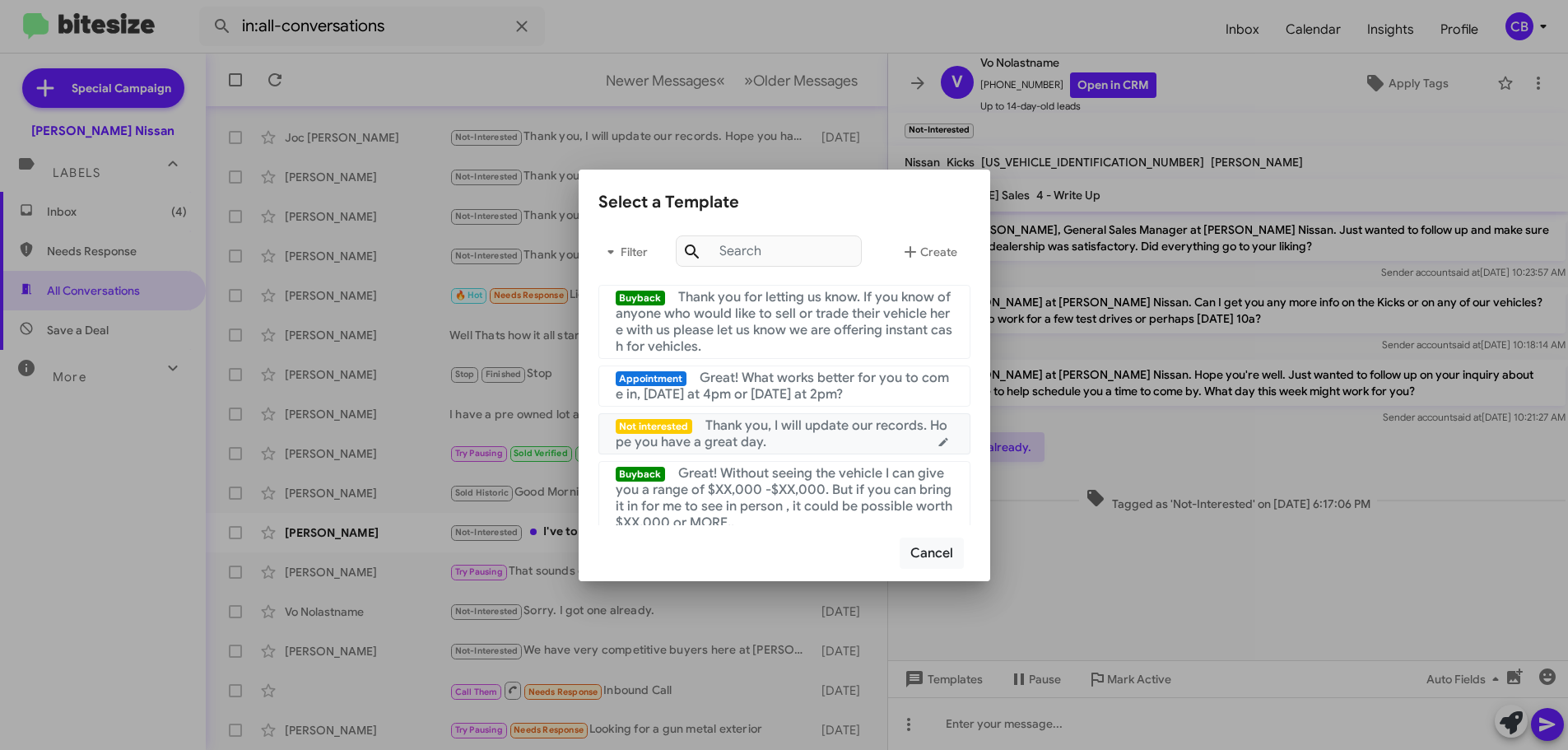
drag, startPoint x: 863, startPoint y: 377, endPoint x: 855, endPoint y: 432, distance: 55.6
click at [855, 432] on div "Buyback Thank you for letting us know. If you know of anyone who would like to …" at bounding box center [784, 402] width 412 height 247
click at [855, 429] on span "Thank you, I will update our records. Hope you have a great day." at bounding box center [782, 434] width 333 height 33
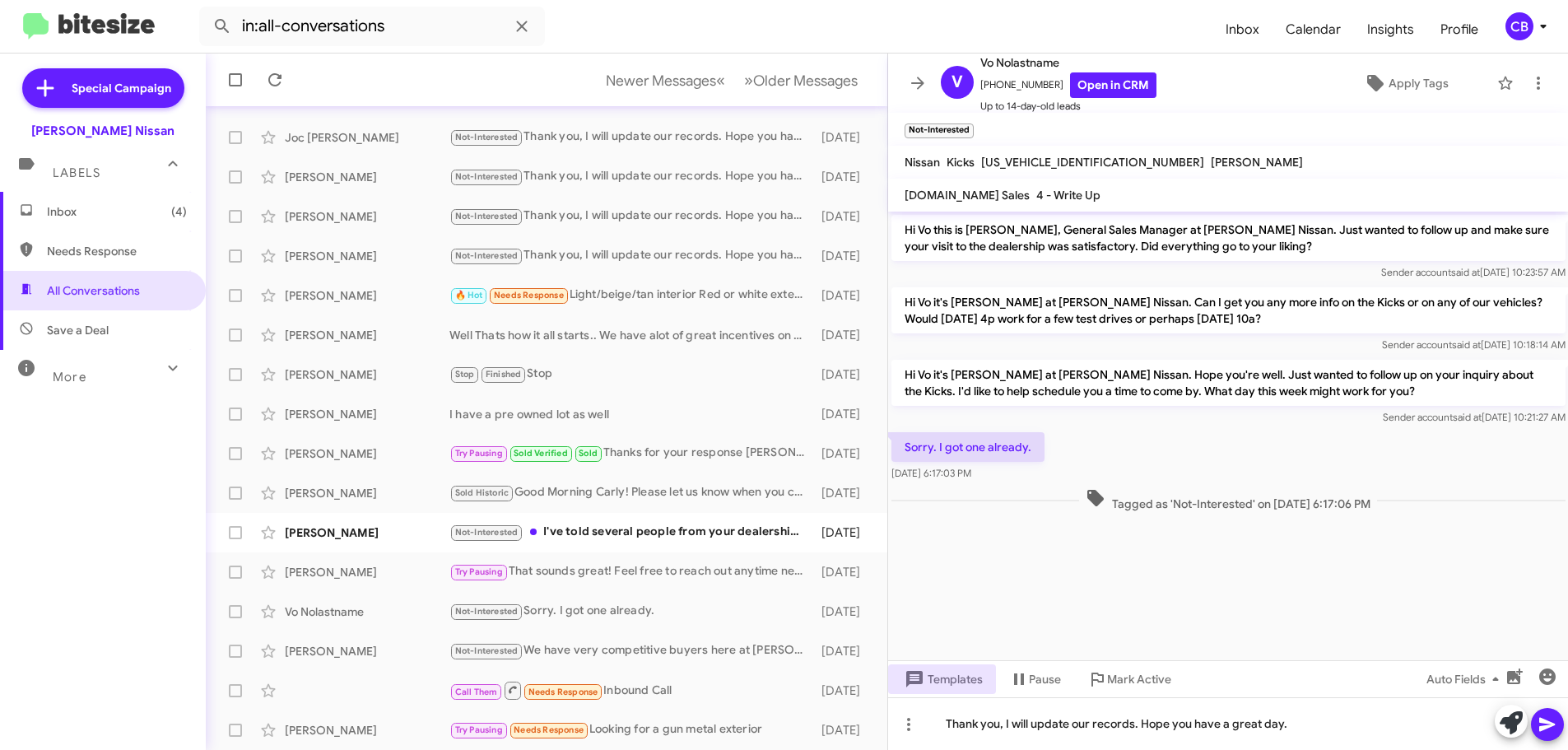
click at [1560, 722] on button at bounding box center [1547, 724] width 33 height 33
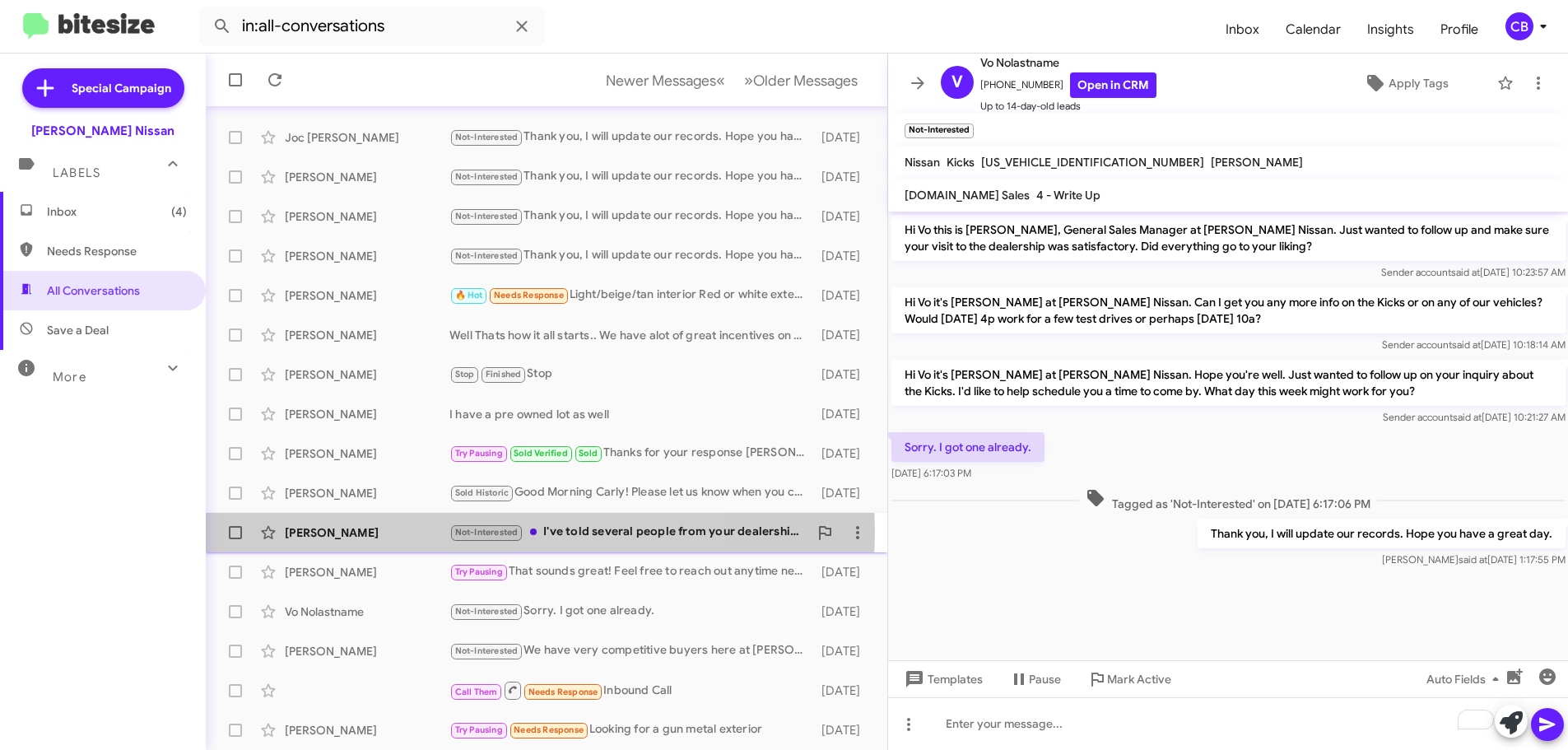
click at [382, 532] on div "[PERSON_NAME]" at bounding box center [367, 532] width 165 height 16
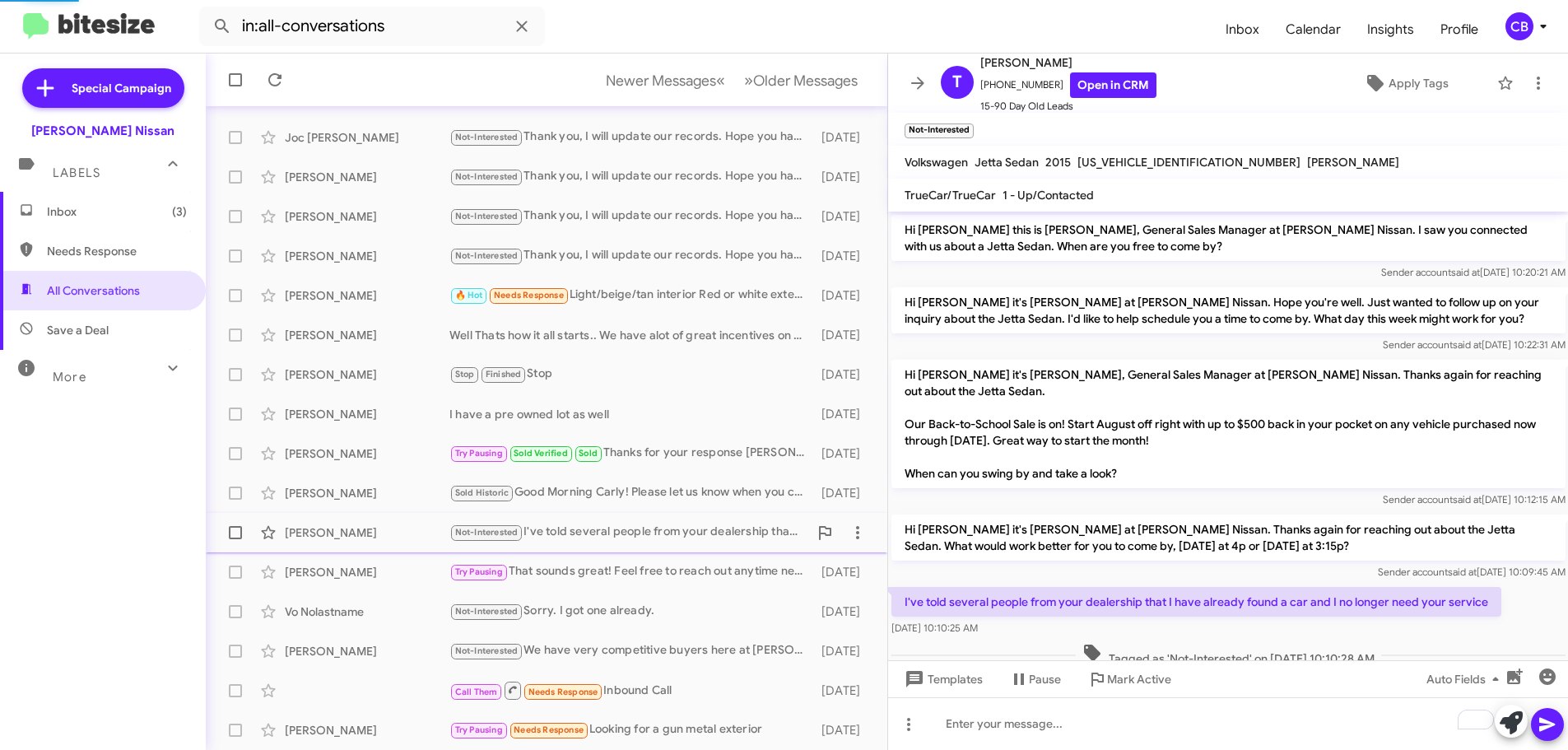
scroll to position [35, 0]
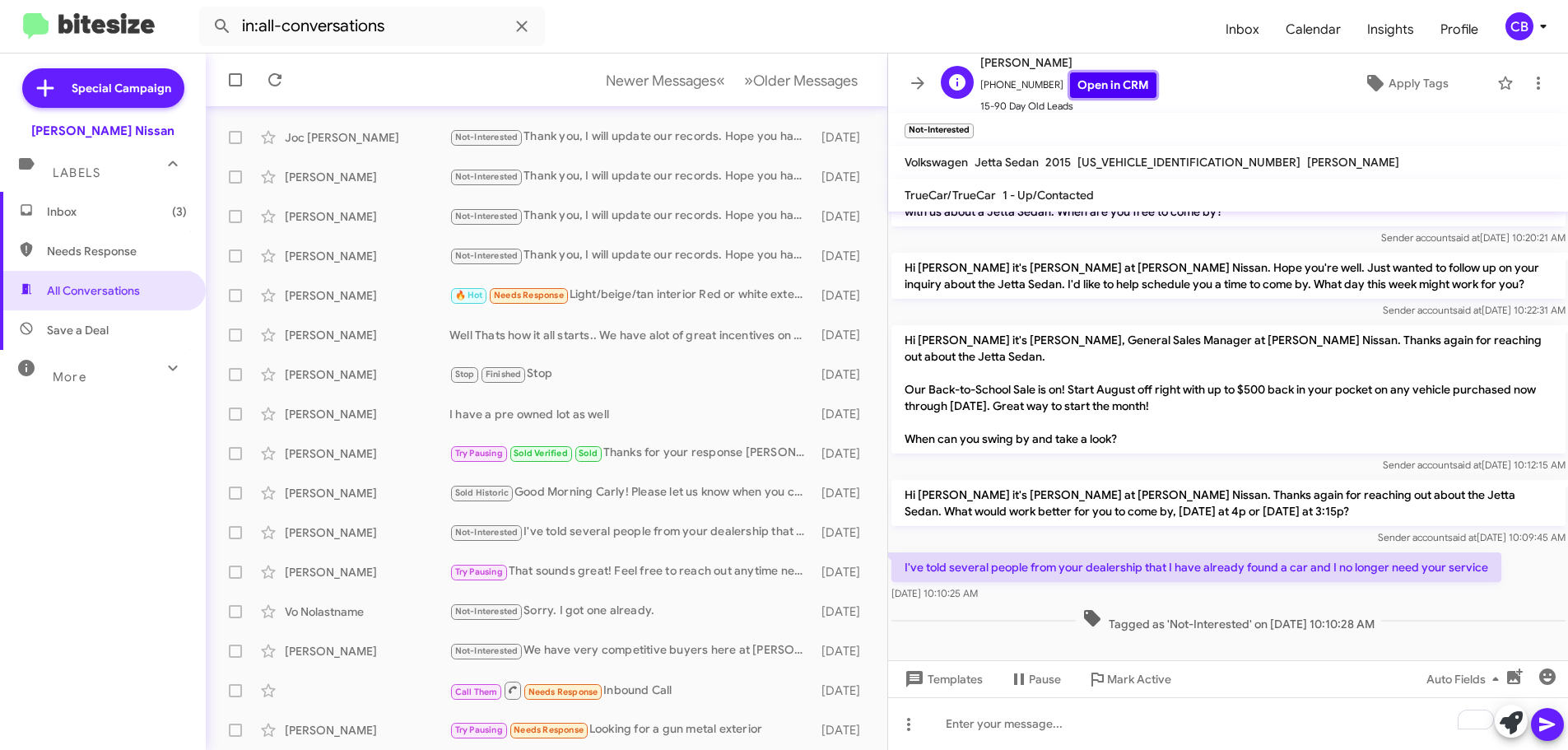
click at [1088, 90] on link "Open in CRM" at bounding box center [1113, 85] width 87 height 26
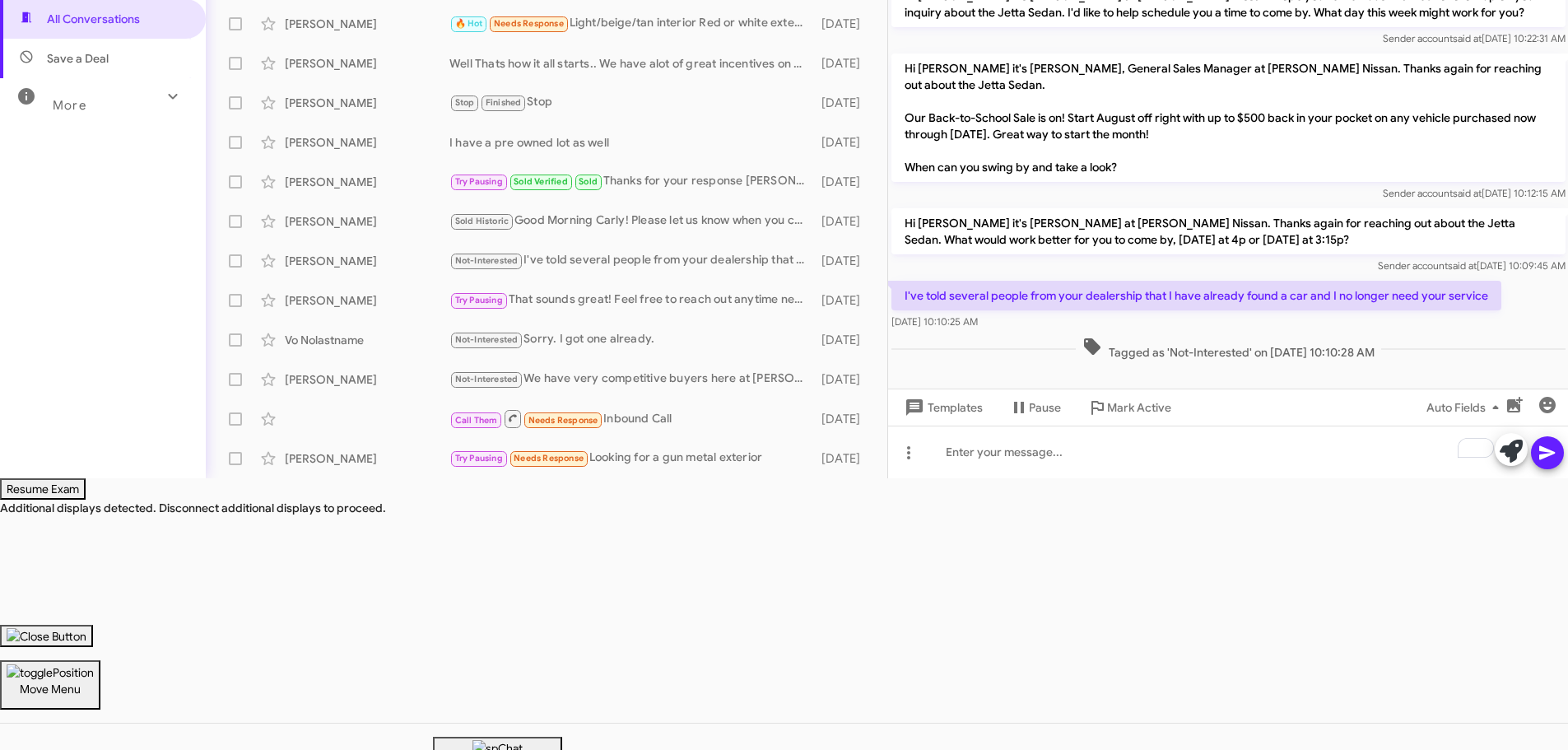
scroll to position [0, 0]
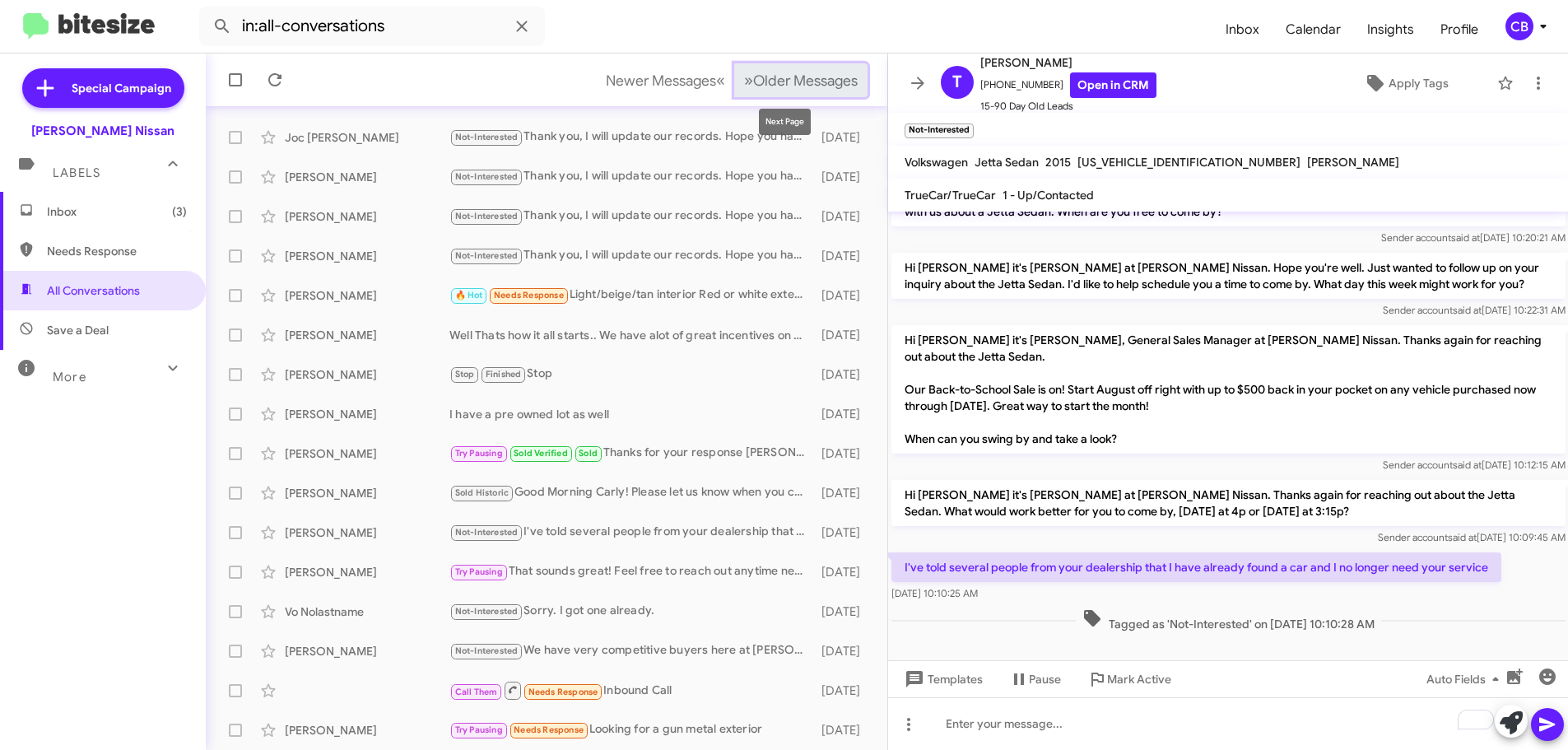
drag, startPoint x: 801, startPoint y: 77, endPoint x: 808, endPoint y: 82, distance: 8.6
click at [802, 77] on span "Older Messages" at bounding box center [805, 81] width 105 height 18
